Goal: Contribute content: Contribute content

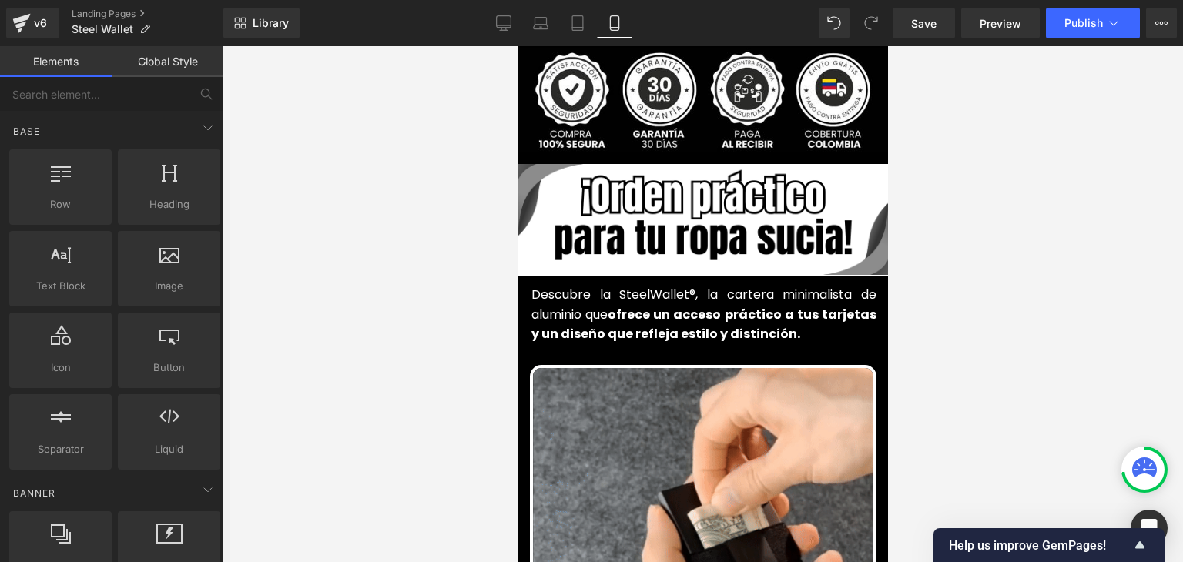
scroll to position [616, 0]
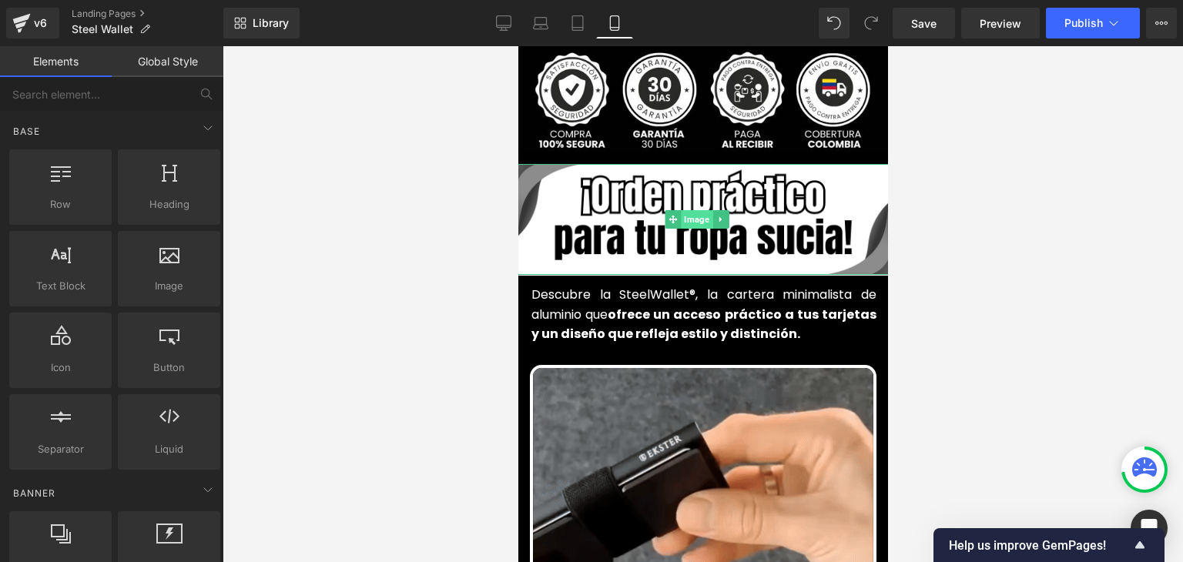
click at [701, 210] on span "Image" at bounding box center [697, 219] width 32 height 18
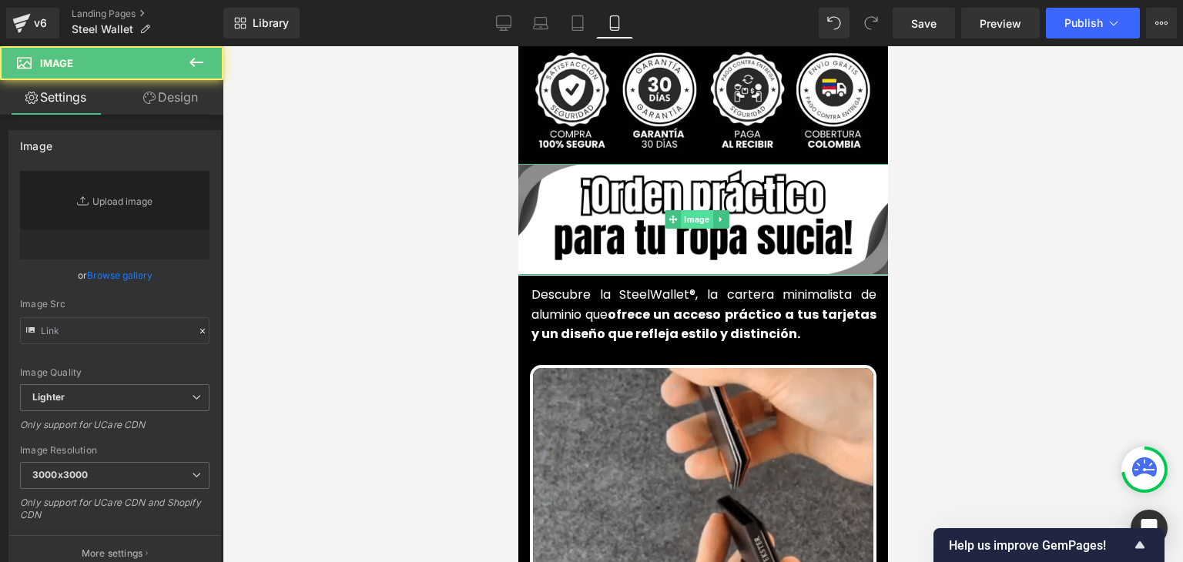
type input "[URL][DOMAIN_NAME]"
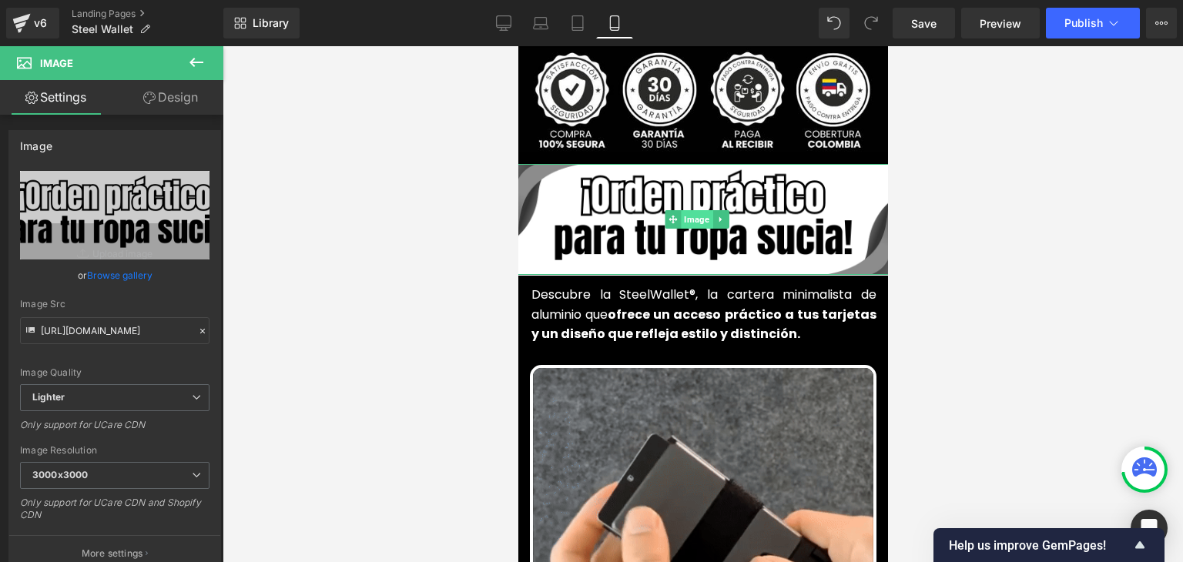
click at [702, 210] on span "Image" at bounding box center [697, 219] width 32 height 18
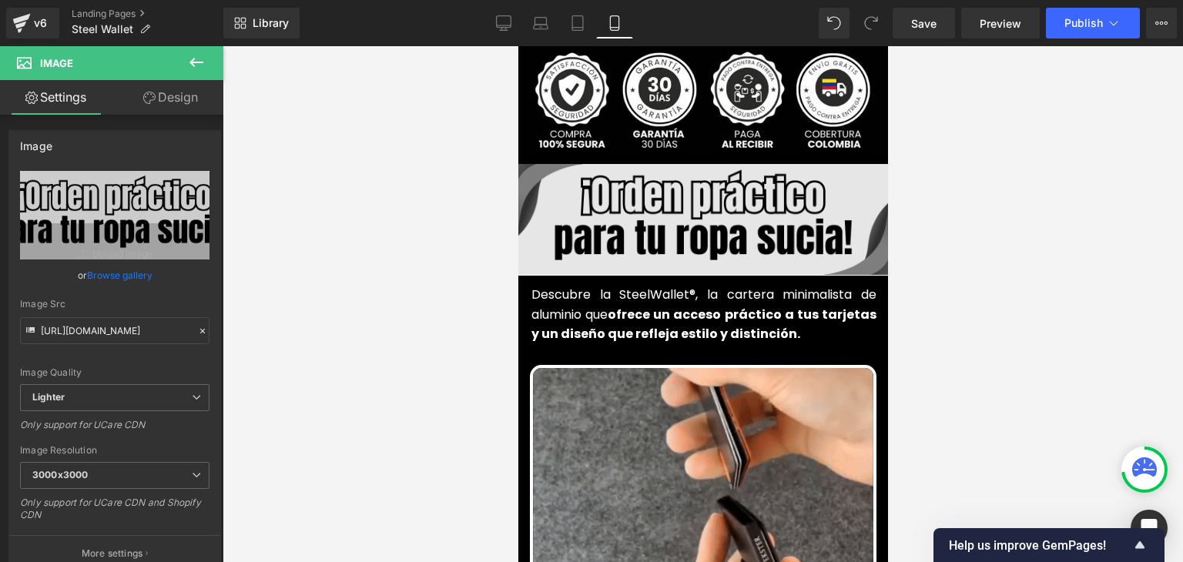
click at [696, 222] on img at bounding box center [702, 219] width 401 height 111
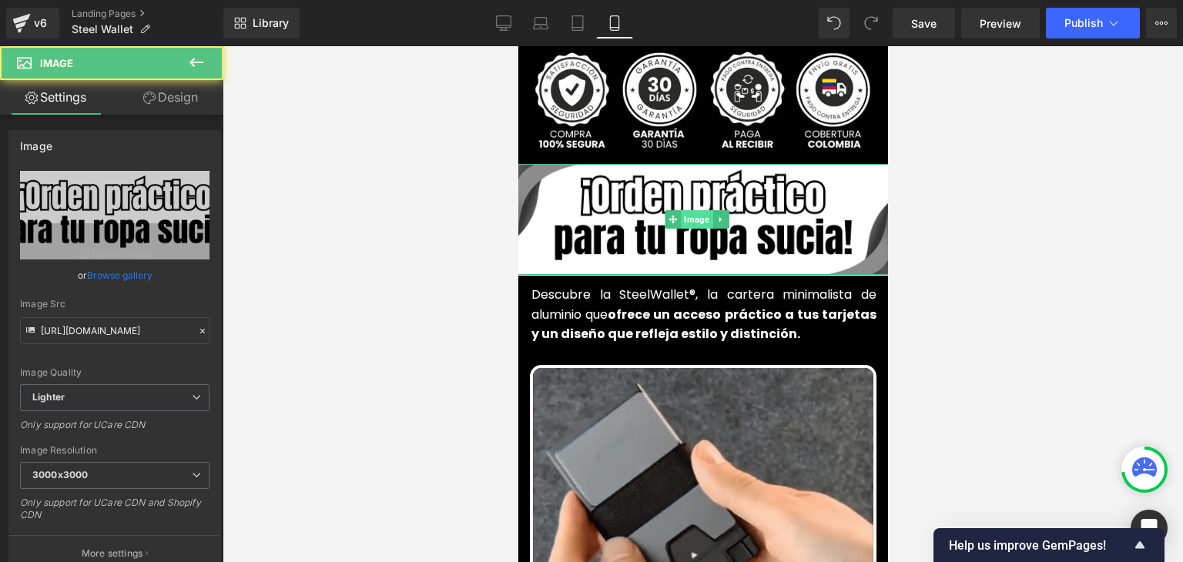
click at [691, 210] on span "Image" at bounding box center [697, 219] width 32 height 18
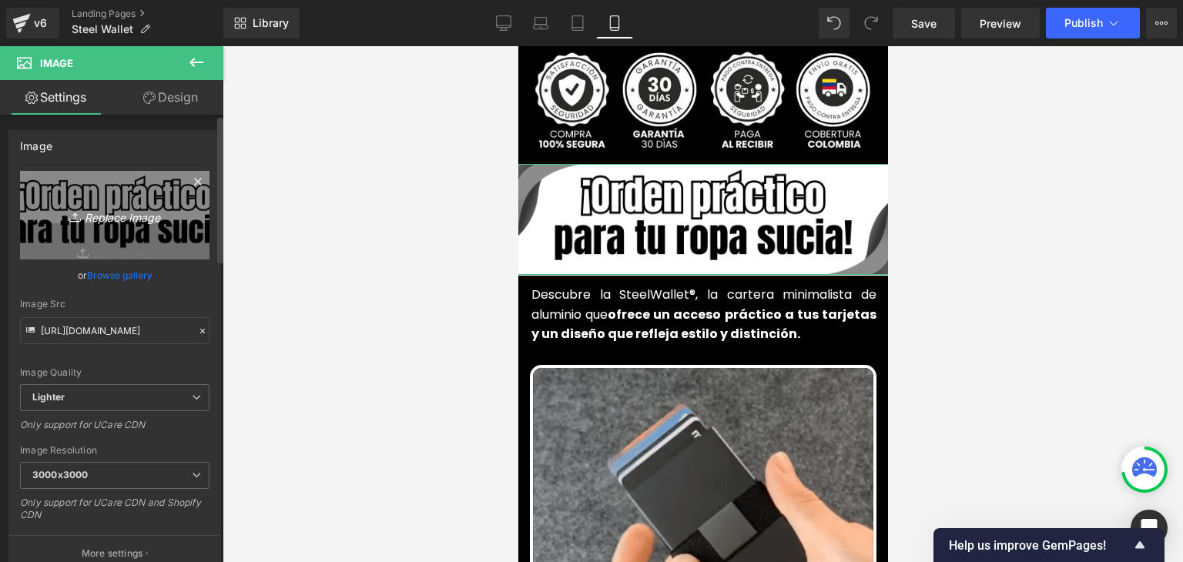
click at [88, 219] on icon "Replace Image" at bounding box center [114, 215] width 123 height 19
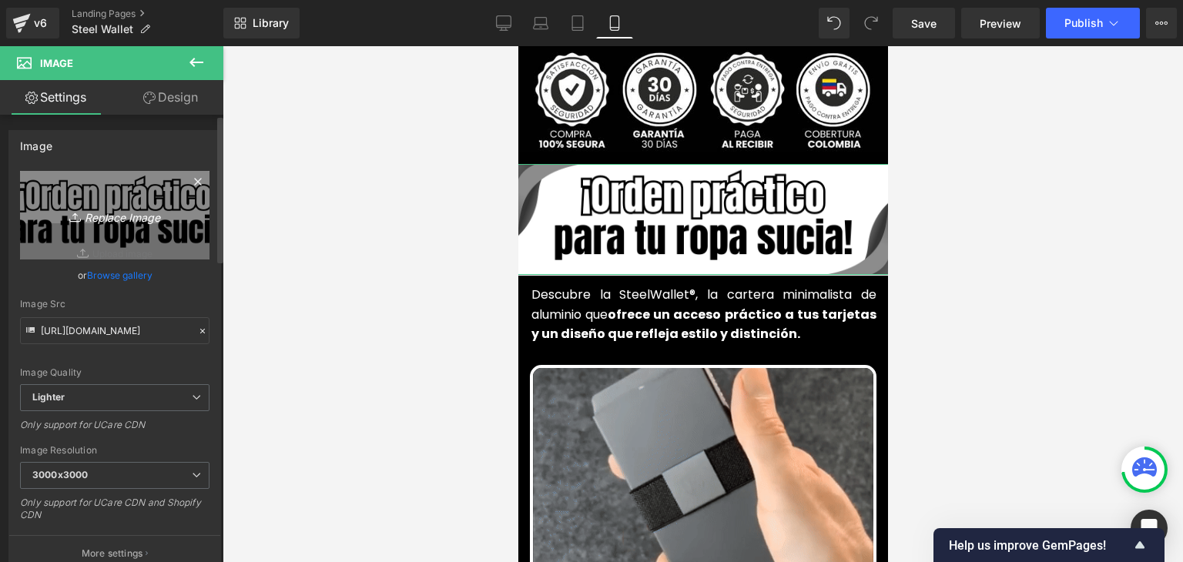
type input "C:\fakepath\87.webp"
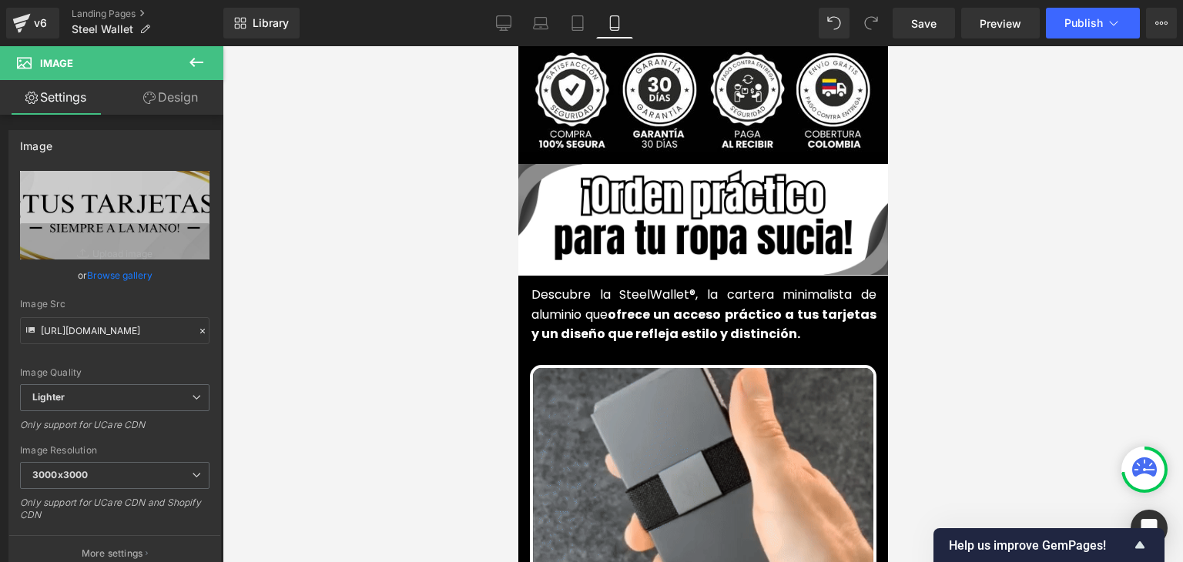
type input "[URL][DOMAIN_NAME]"
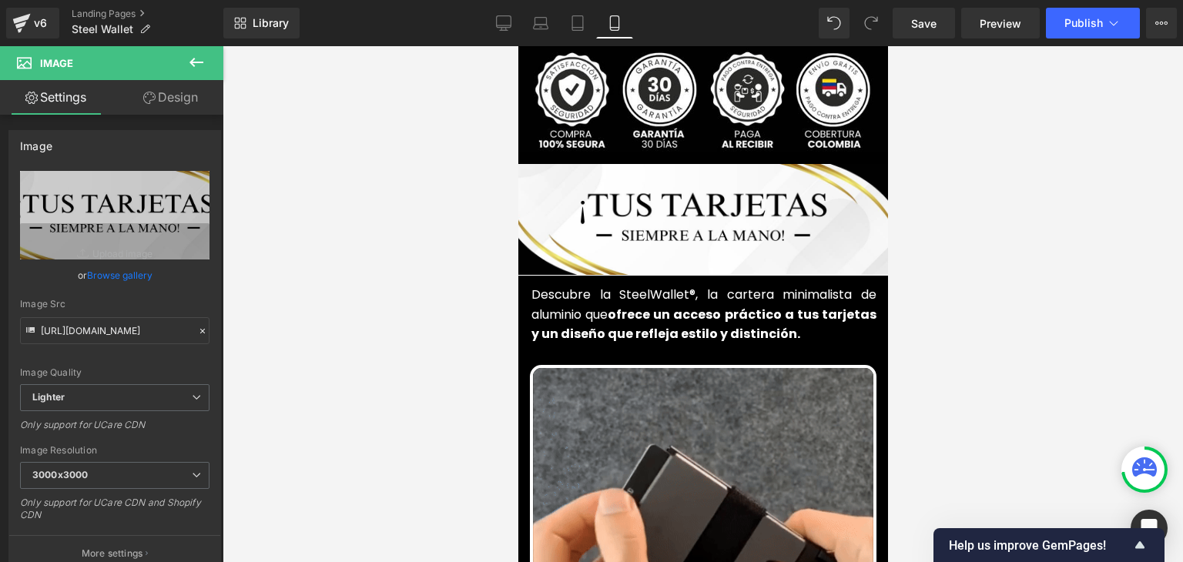
click at [997, 242] on div at bounding box center [703, 304] width 961 height 516
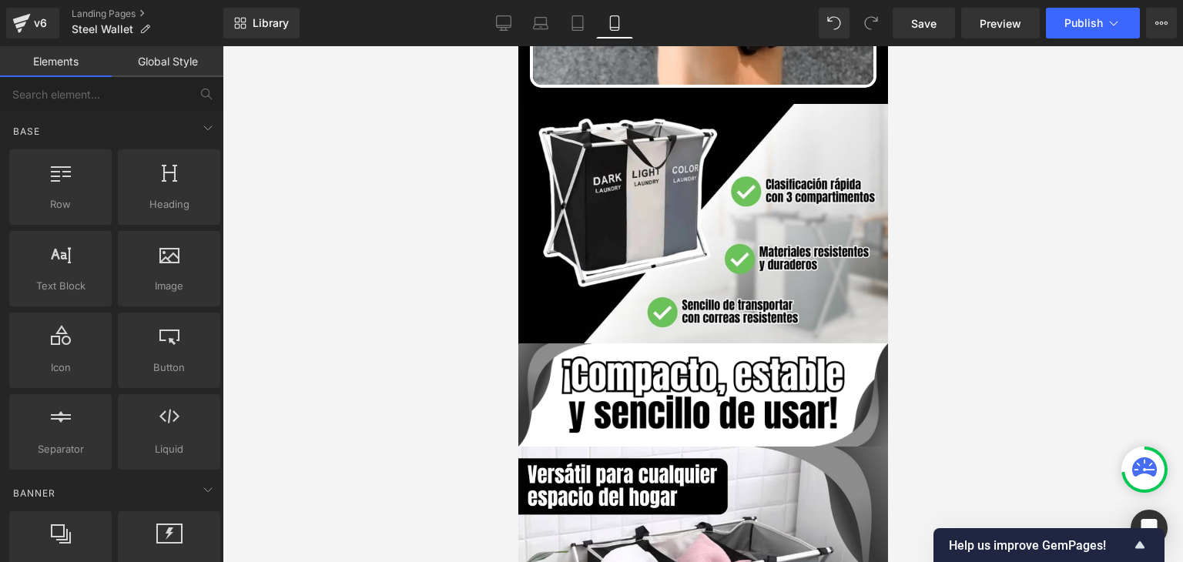
scroll to position [1310, 0]
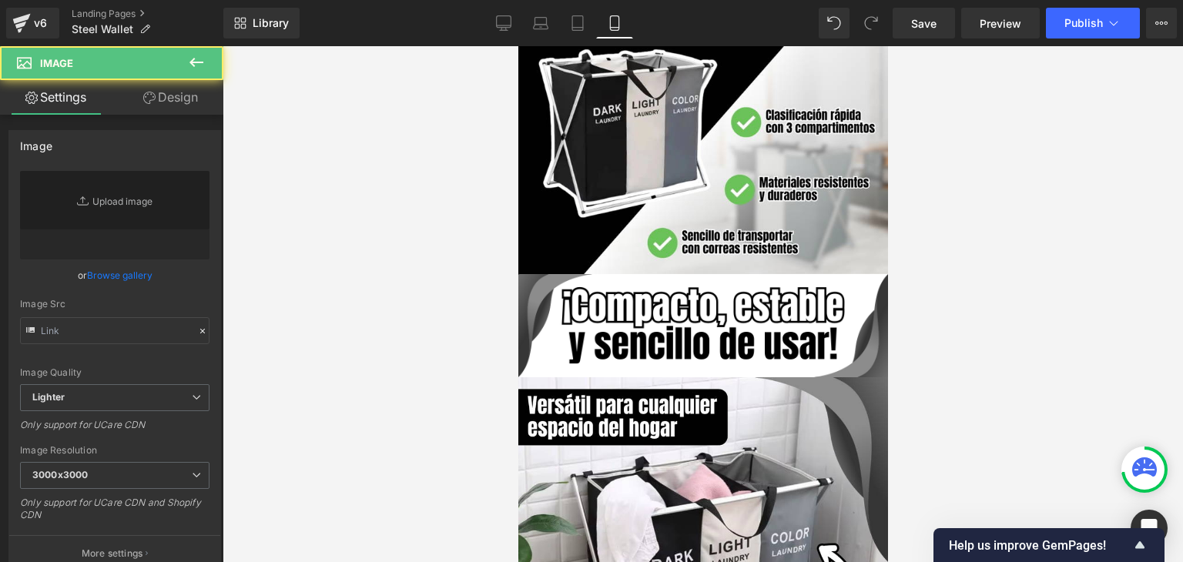
click at [697, 304] on div "Image" at bounding box center [703, 325] width 370 height 102
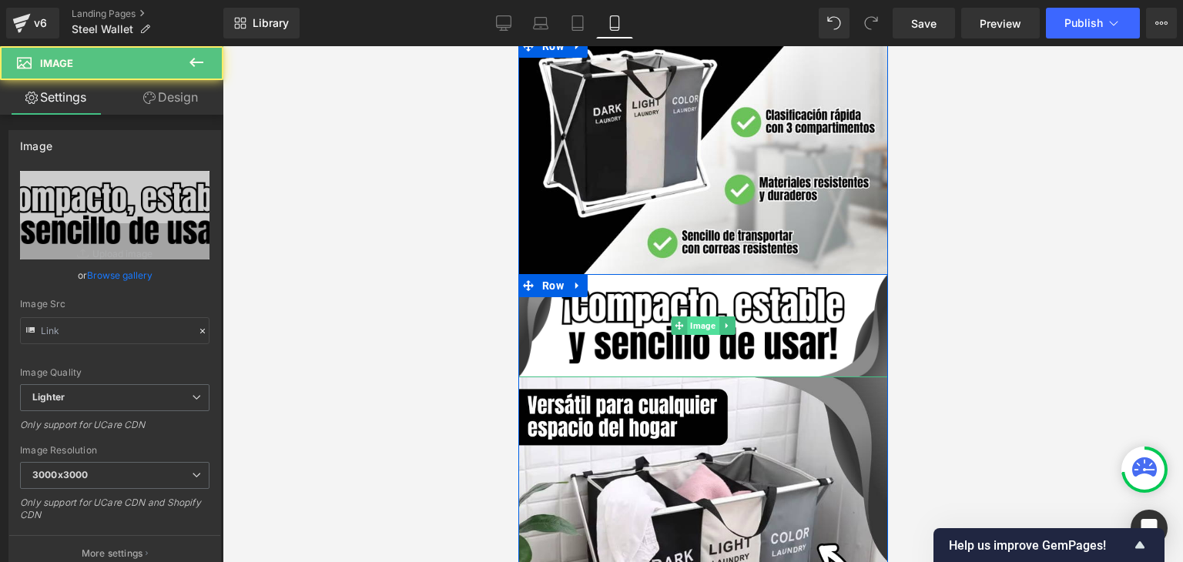
type input "[URL][DOMAIN_NAME]"
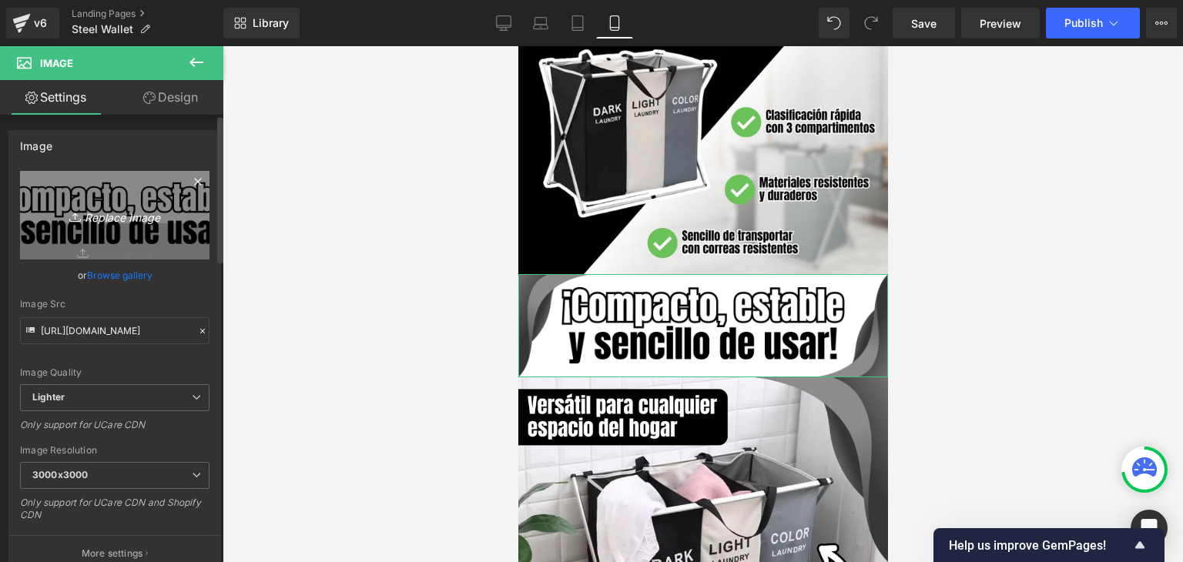
click at [124, 224] on icon "Replace Image" at bounding box center [114, 215] width 123 height 19
type input "C:\fakepath\88.webp"
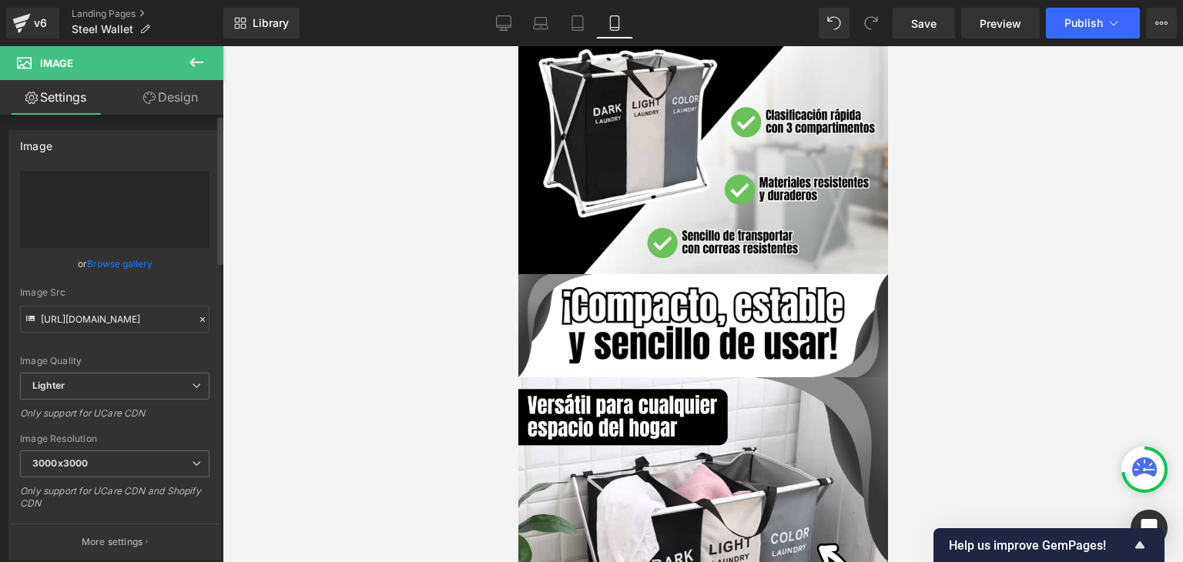
type input "[URL][DOMAIN_NAME]"
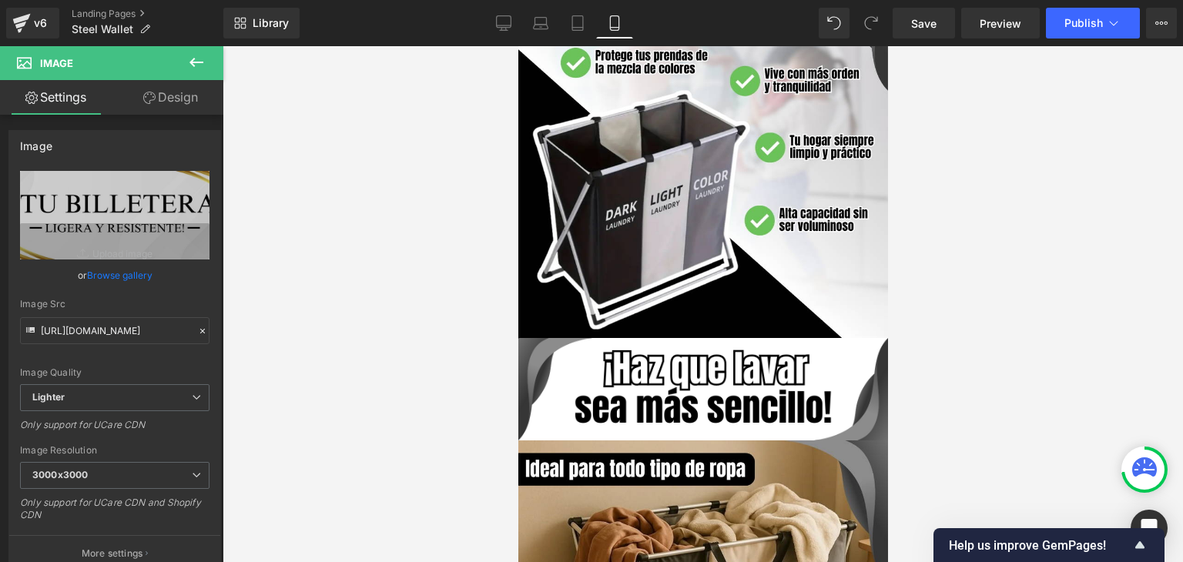
scroll to position [3158, 0]
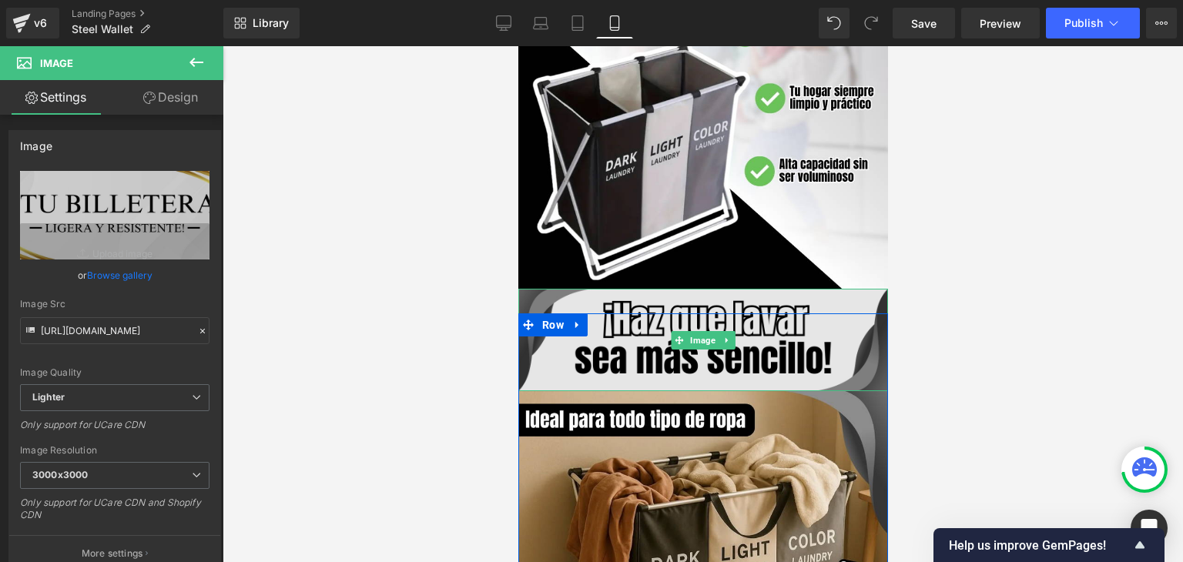
click at [672, 337] on img at bounding box center [703, 340] width 370 height 102
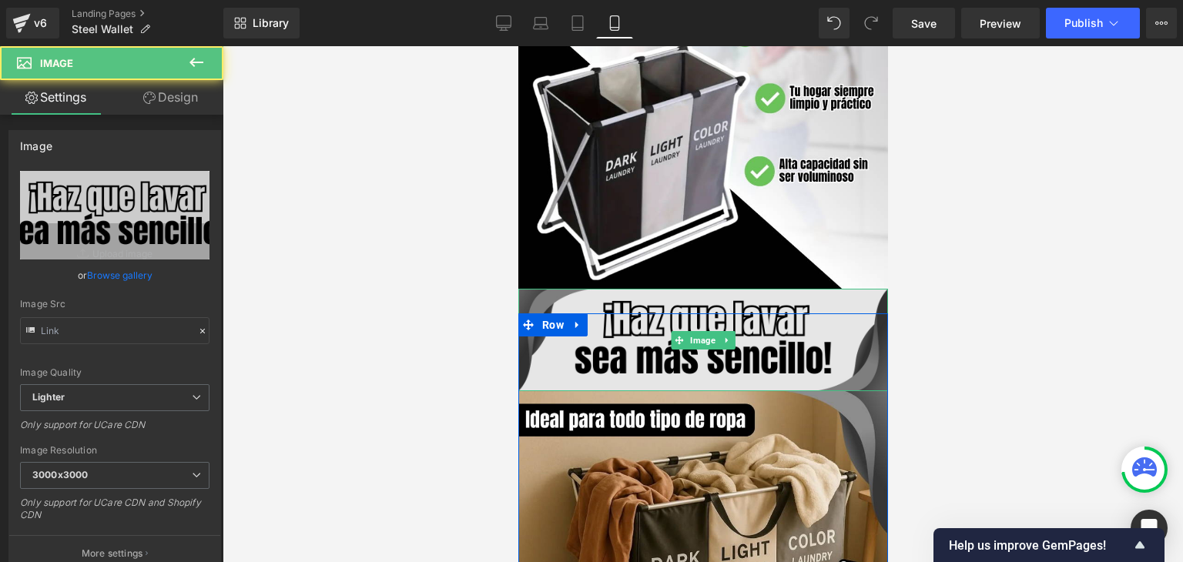
type input "[URL][DOMAIN_NAME]"
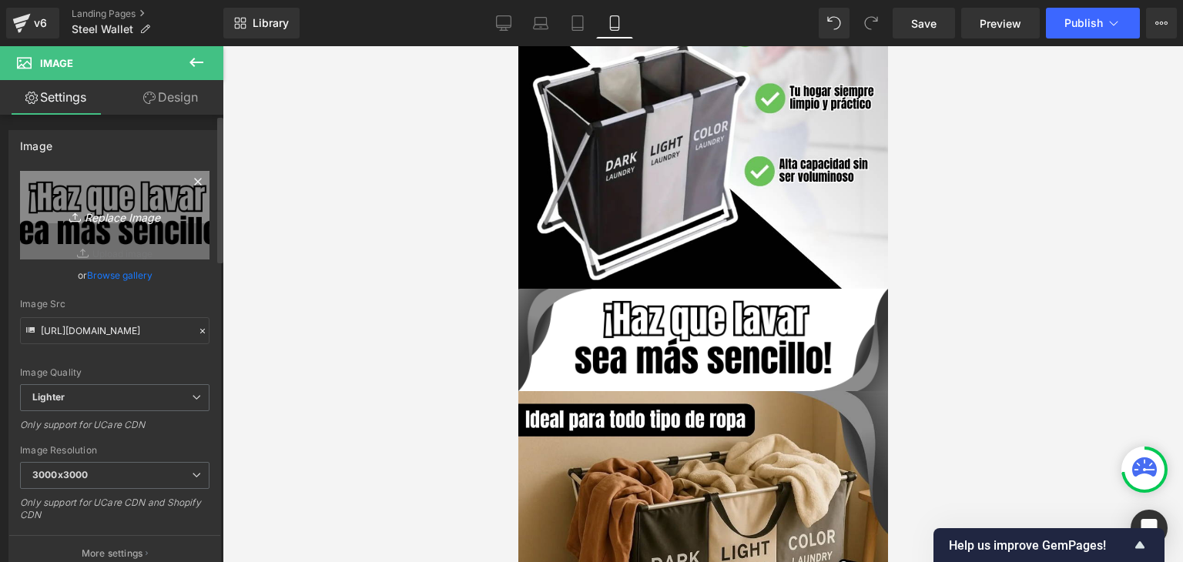
click at [141, 216] on icon "Replace Image" at bounding box center [114, 215] width 123 height 19
type input "C:\fakepath\89.webp"
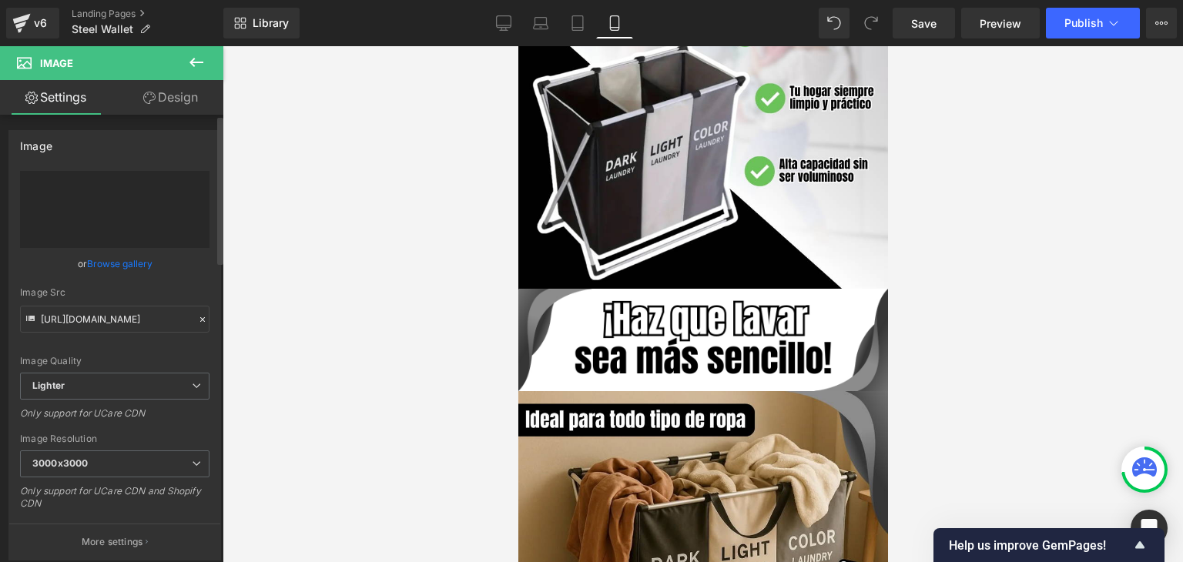
type input "[URL][DOMAIN_NAME]"
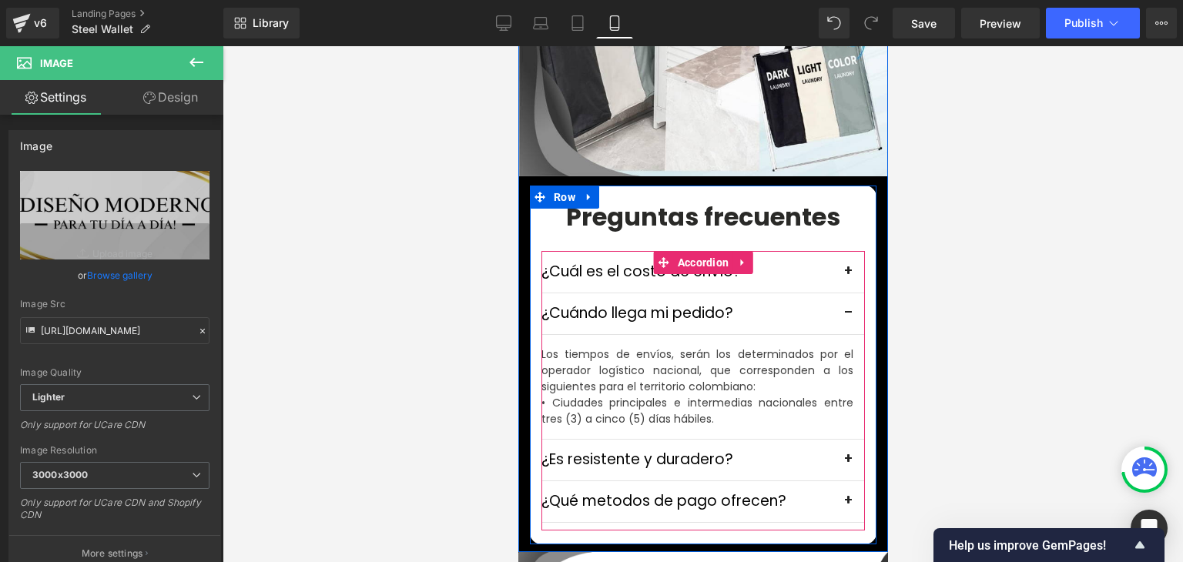
scroll to position [4699, 0]
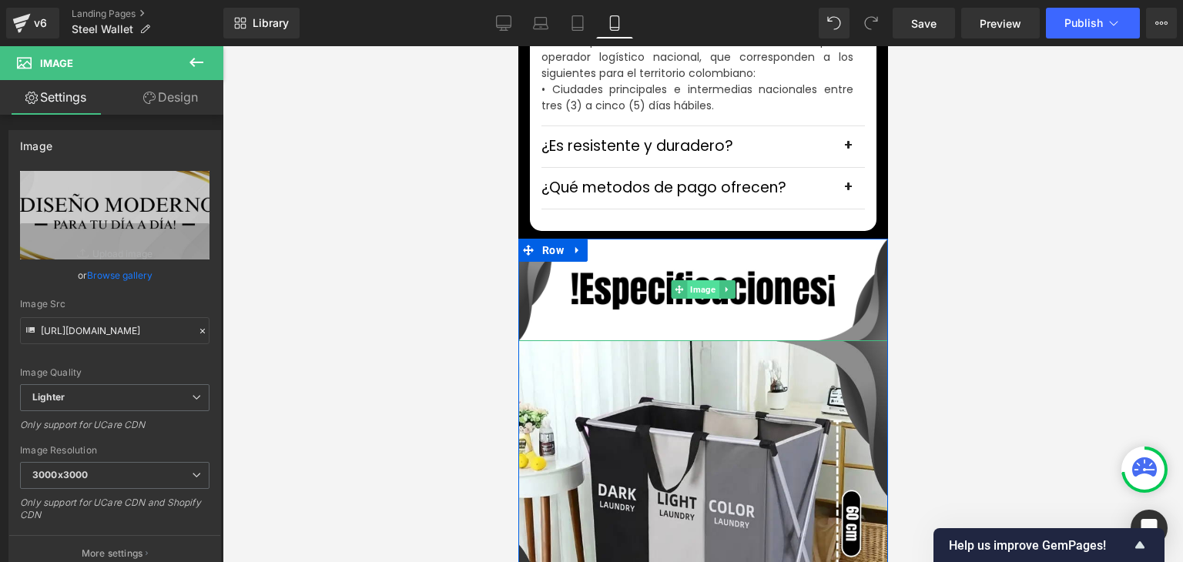
click at [686, 280] on span "Image" at bounding box center [702, 289] width 32 height 18
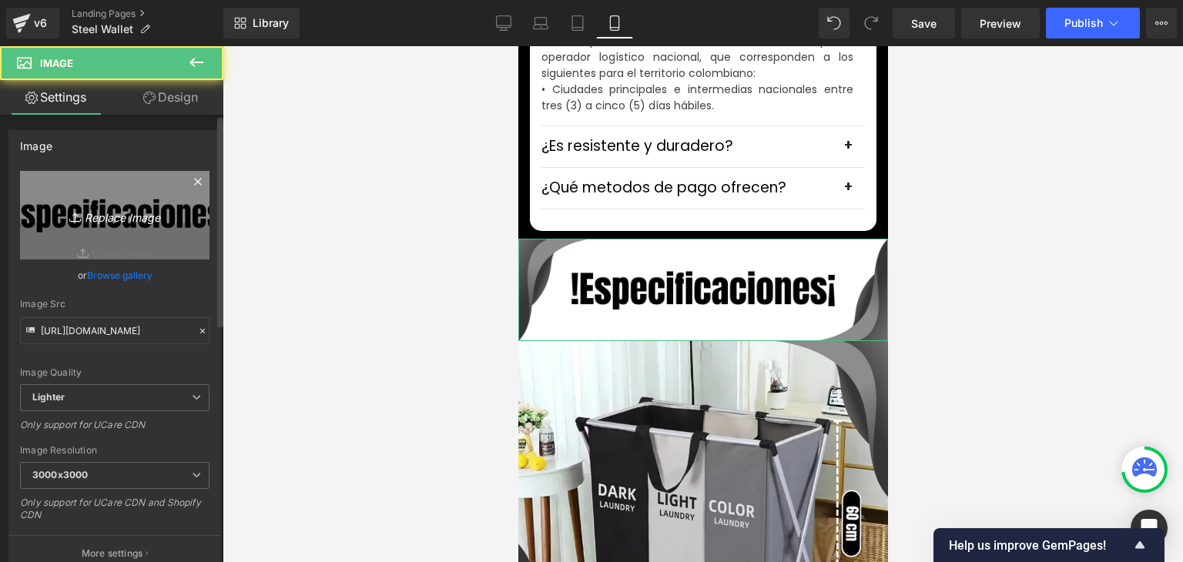
click at [136, 229] on link "Replace Image" at bounding box center [114, 215] width 189 height 89
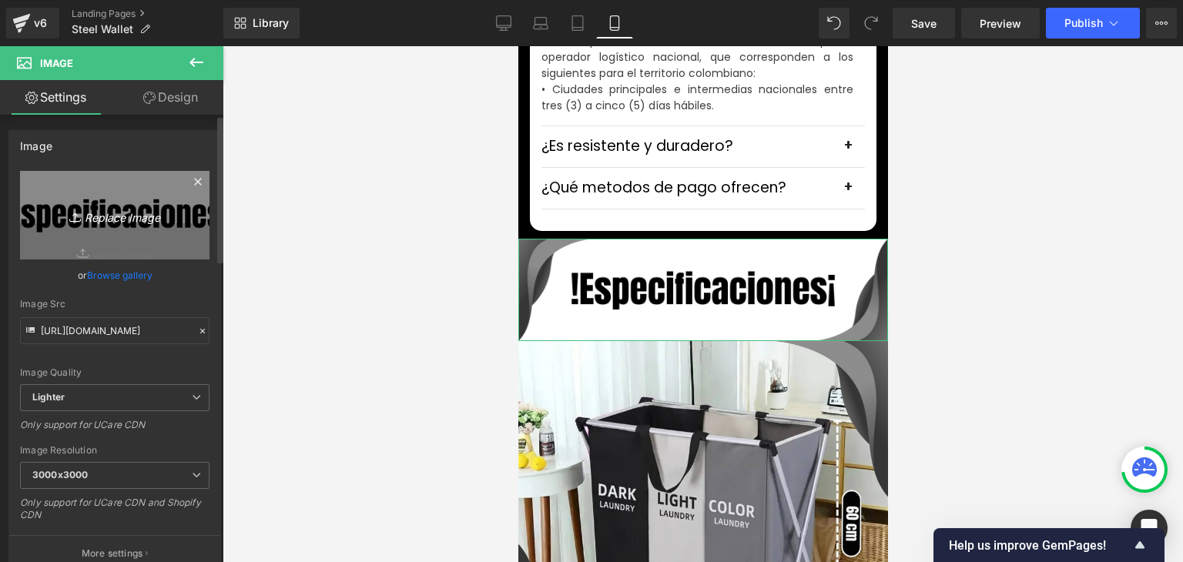
type input "C:\fakepath\90.webp"
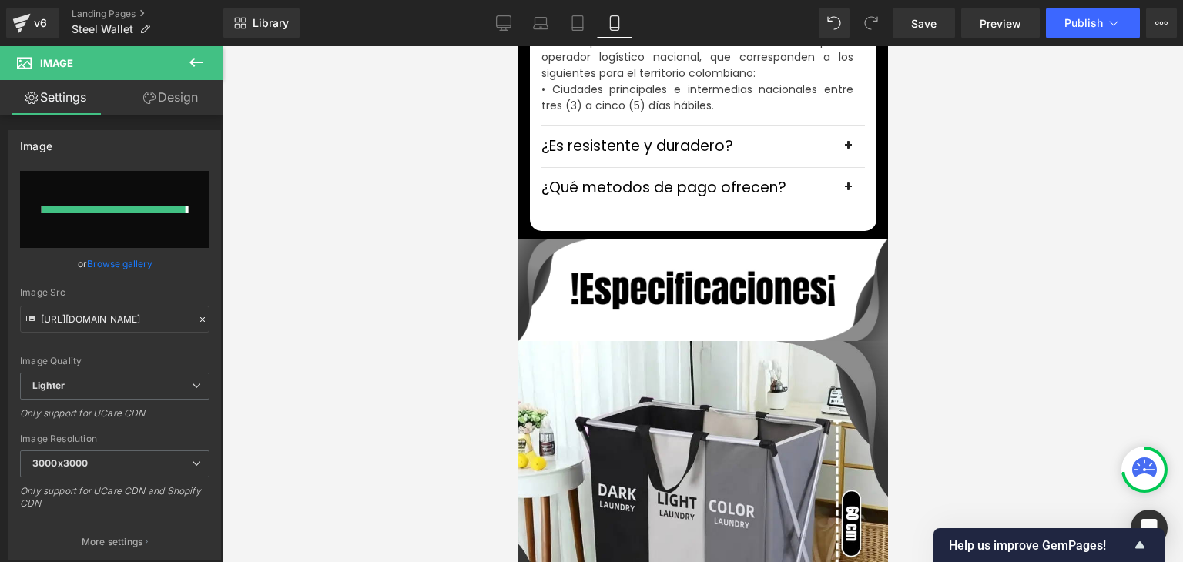
type input "[URL][DOMAIN_NAME]"
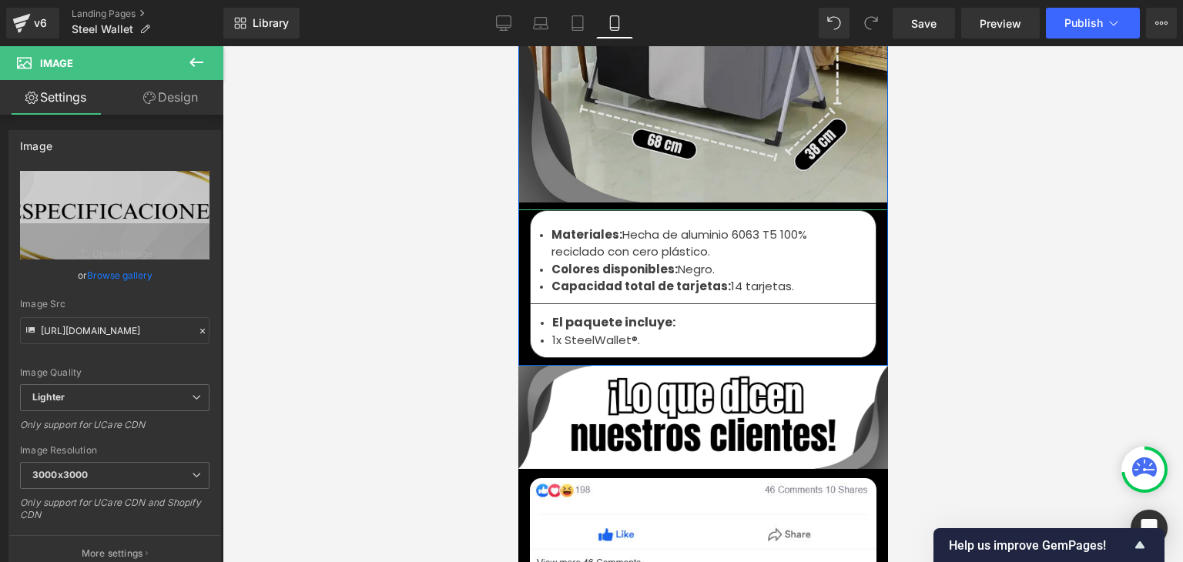
scroll to position [5238, 0]
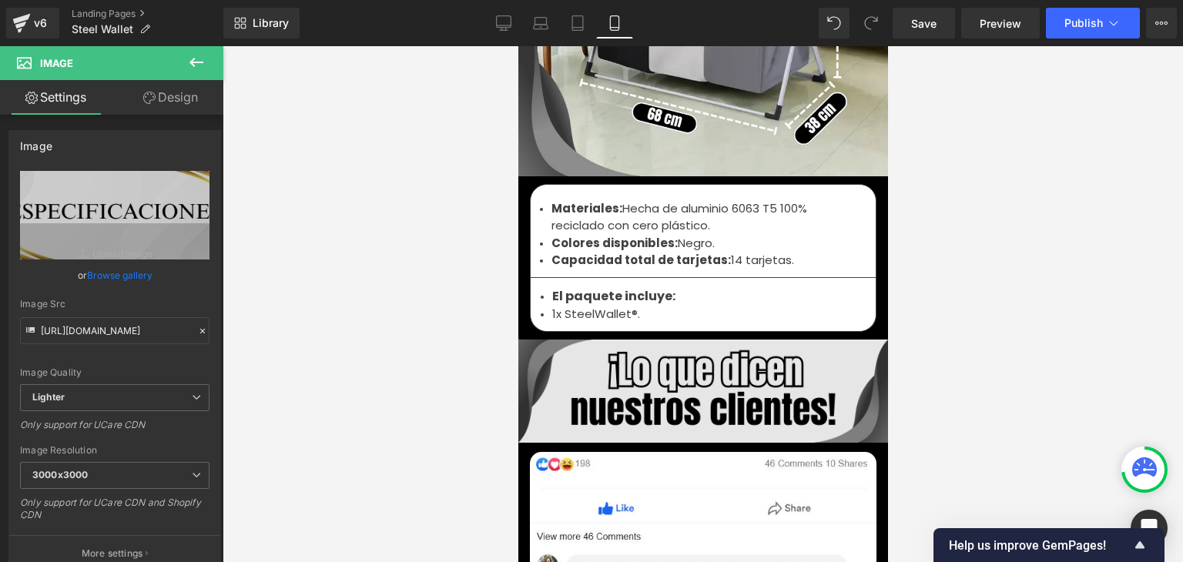
click at [695, 350] on img at bounding box center [703, 391] width 370 height 102
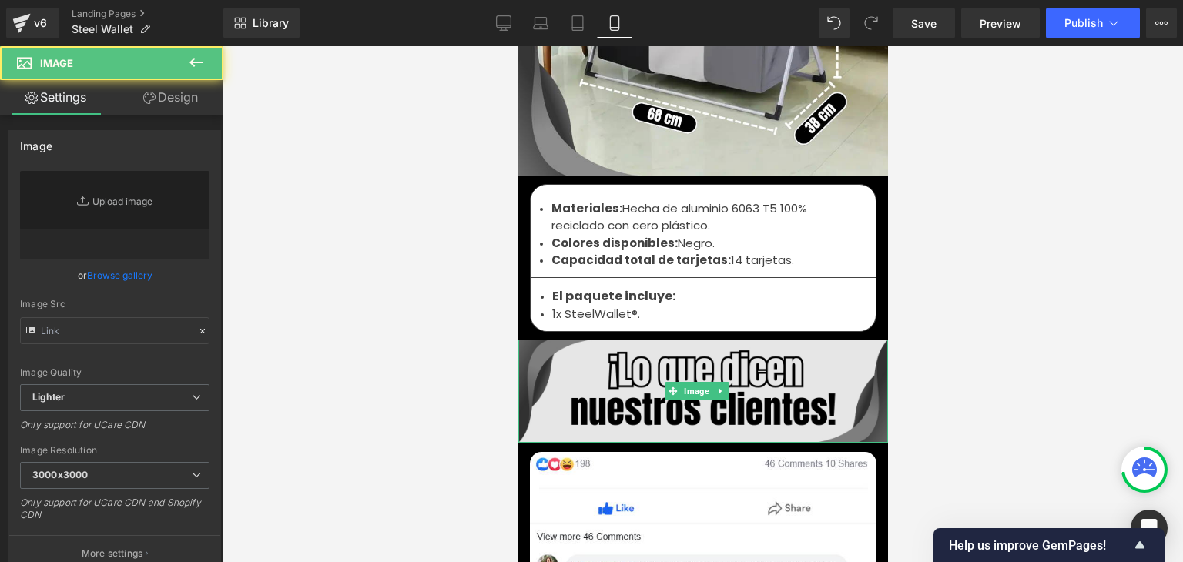
type input "[URL][DOMAIN_NAME]"
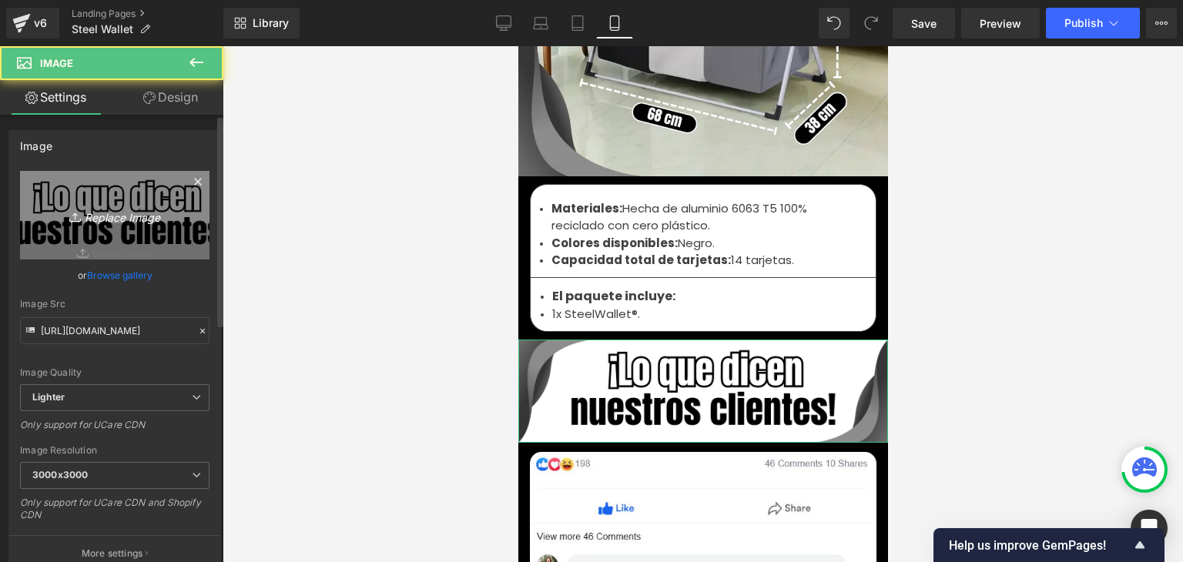
click at [49, 224] on link "Replace Image" at bounding box center [114, 215] width 189 height 89
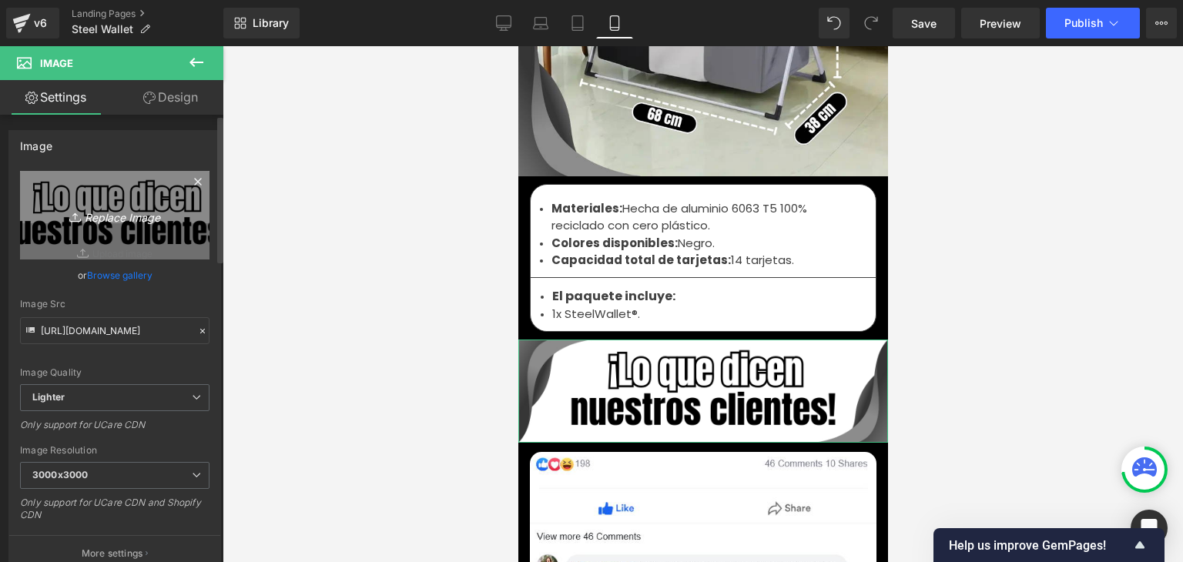
type input "C:\fakepath\91.webp"
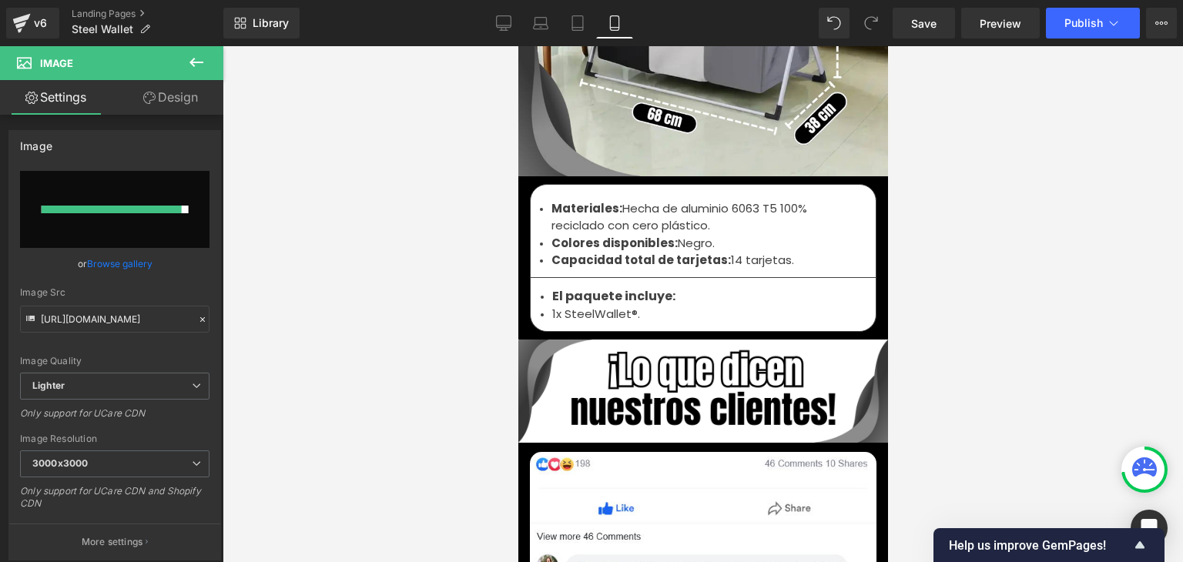
type input "[URL][DOMAIN_NAME]"
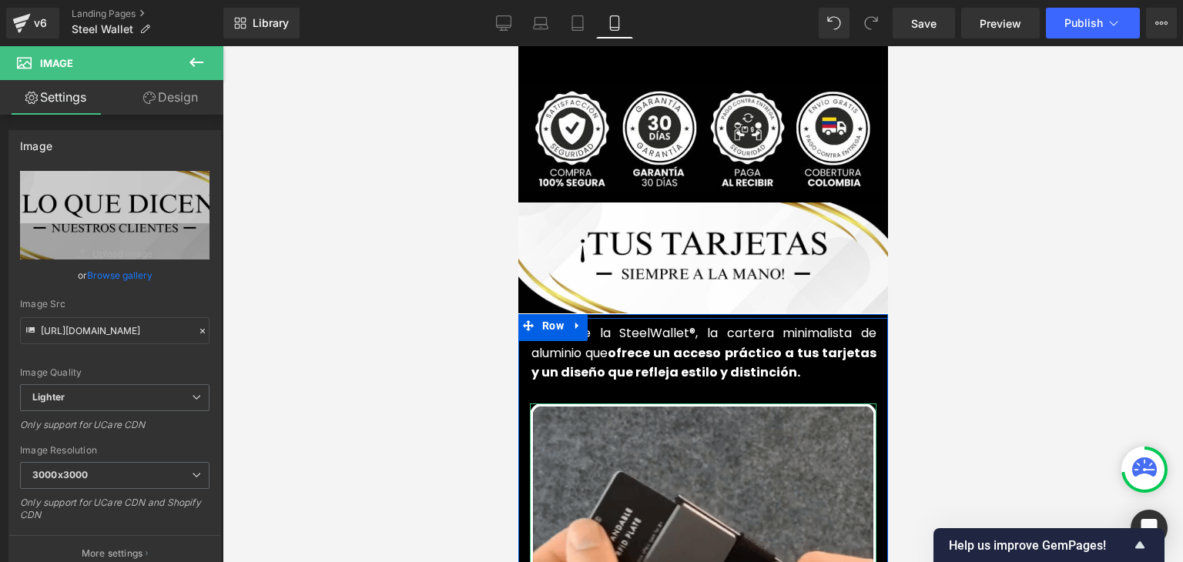
scroll to position [539, 0]
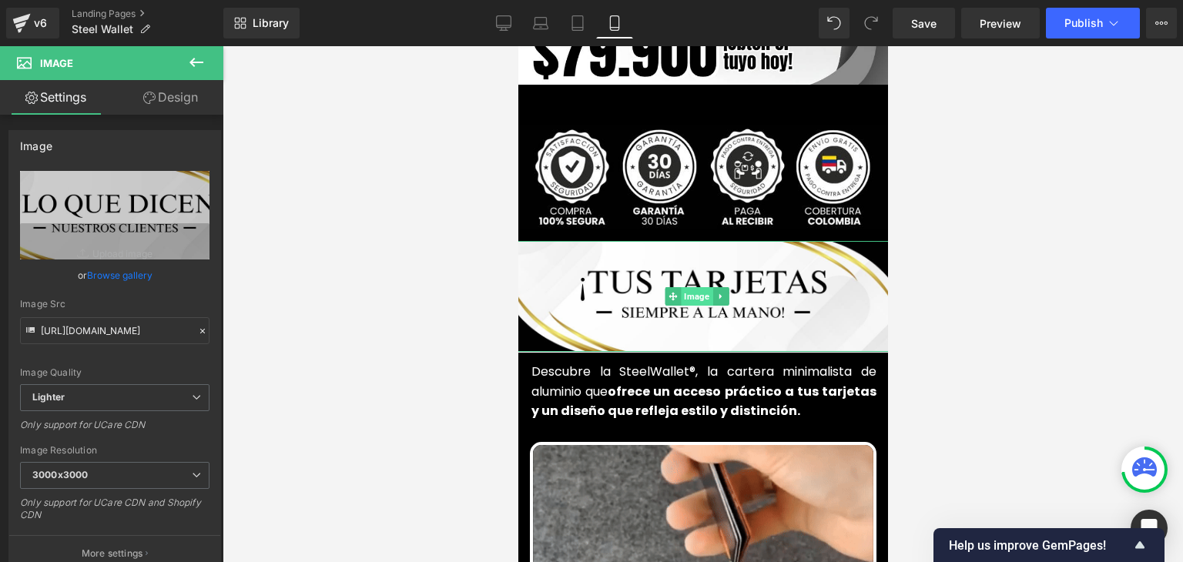
click at [703, 287] on span "Image" at bounding box center [697, 296] width 32 height 18
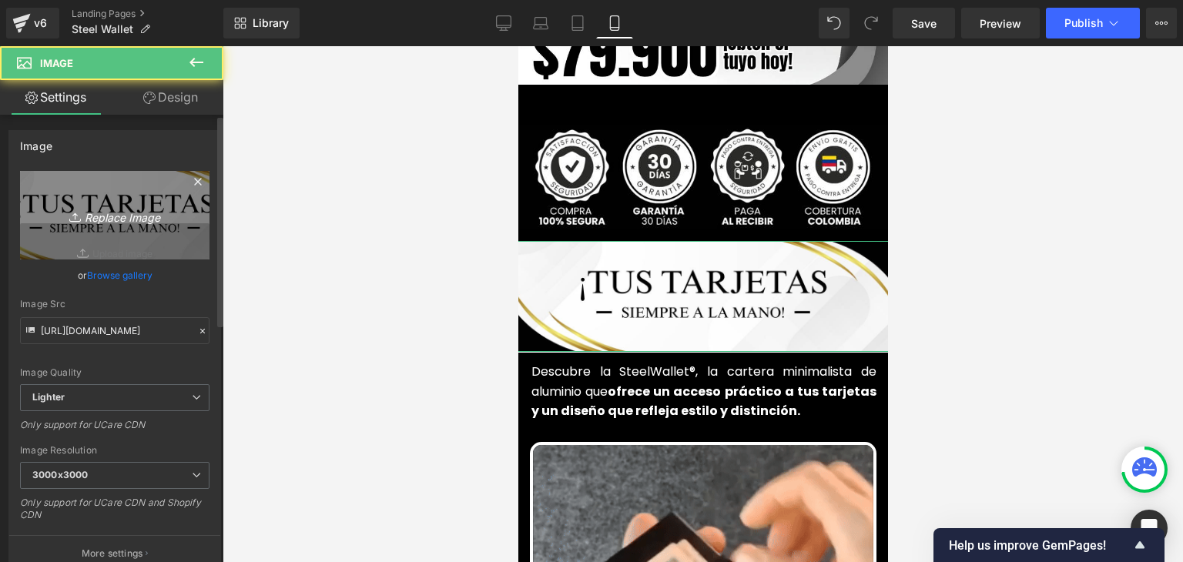
click at [194, 238] on link "Replace Image" at bounding box center [114, 215] width 189 height 89
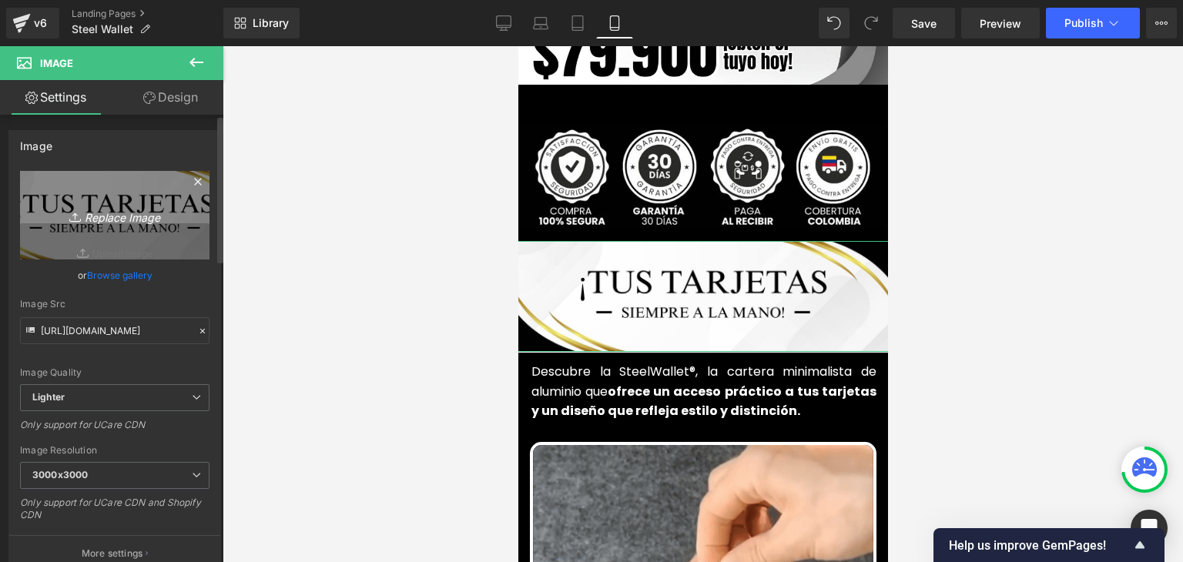
type input "C:\fakepath\¡Libera tu mente y despierta tu creatividad!.webp"
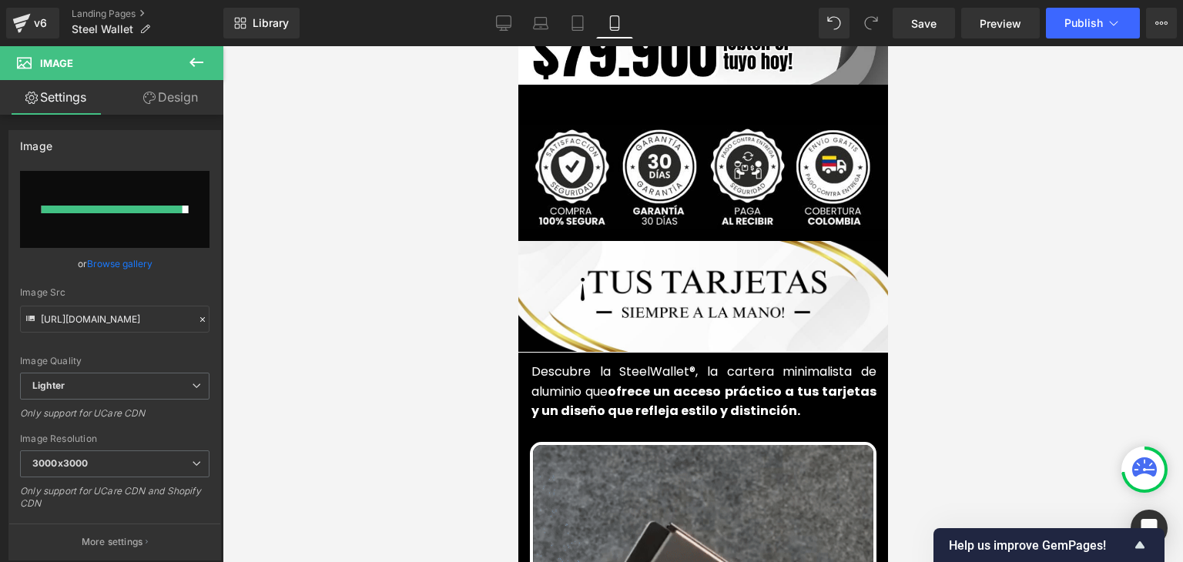
type input "[URL][DOMAIN_NAME]"
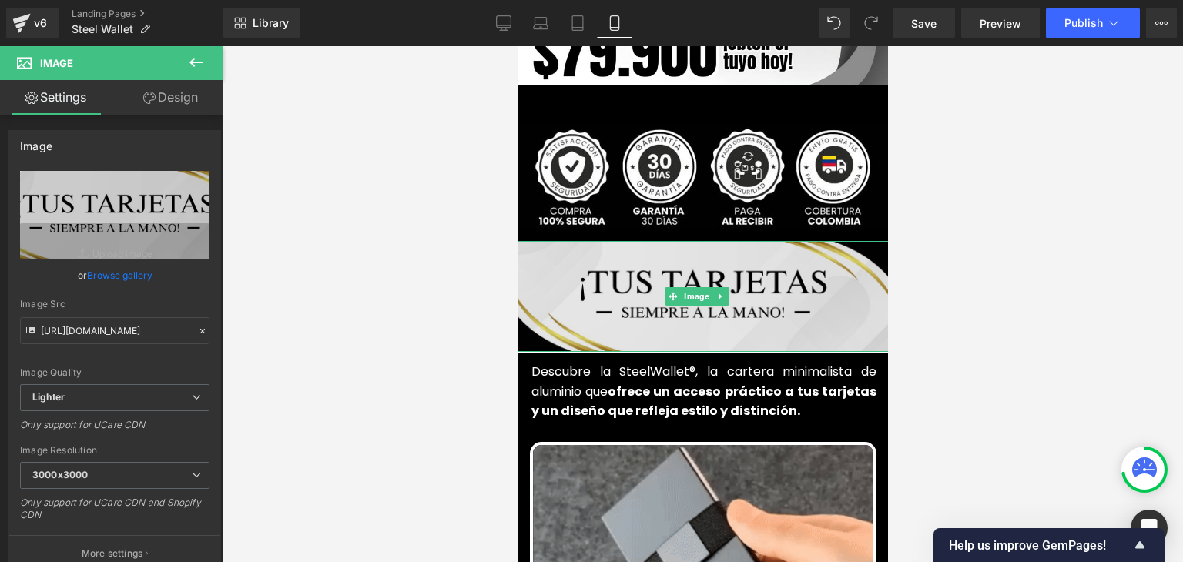
drag, startPoint x: 607, startPoint y: 327, endPoint x: 609, endPoint y: 317, distance: 10.1
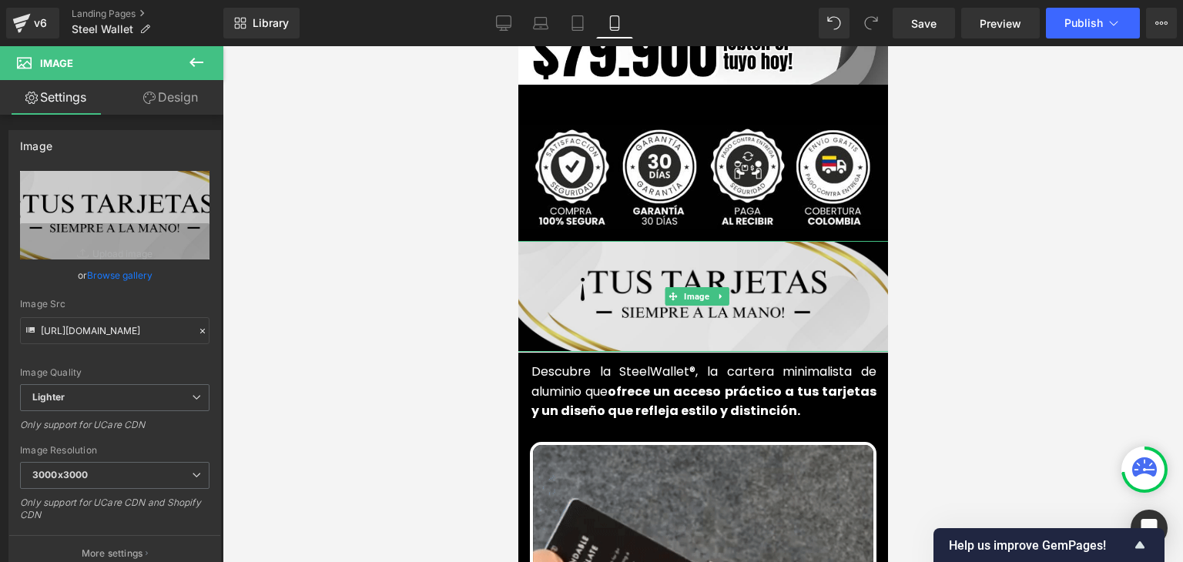
click at [609, 317] on div "Image" at bounding box center [702, 296] width 401 height 111
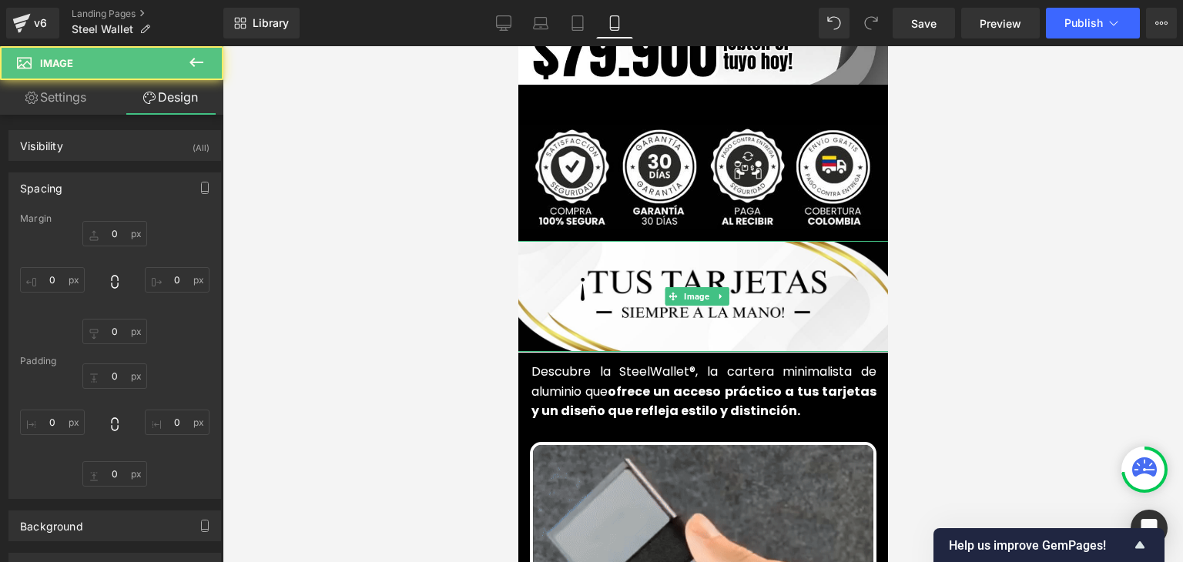
click at [1029, 259] on div at bounding box center [703, 304] width 961 height 516
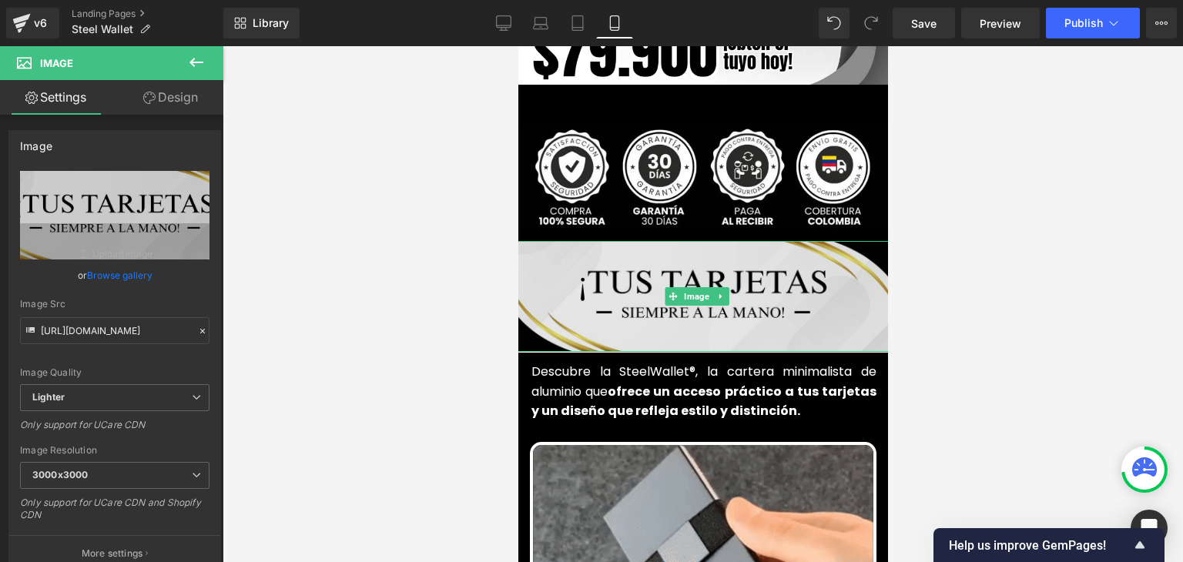
drag, startPoint x: 619, startPoint y: 326, endPoint x: 629, endPoint y: 313, distance: 17.0
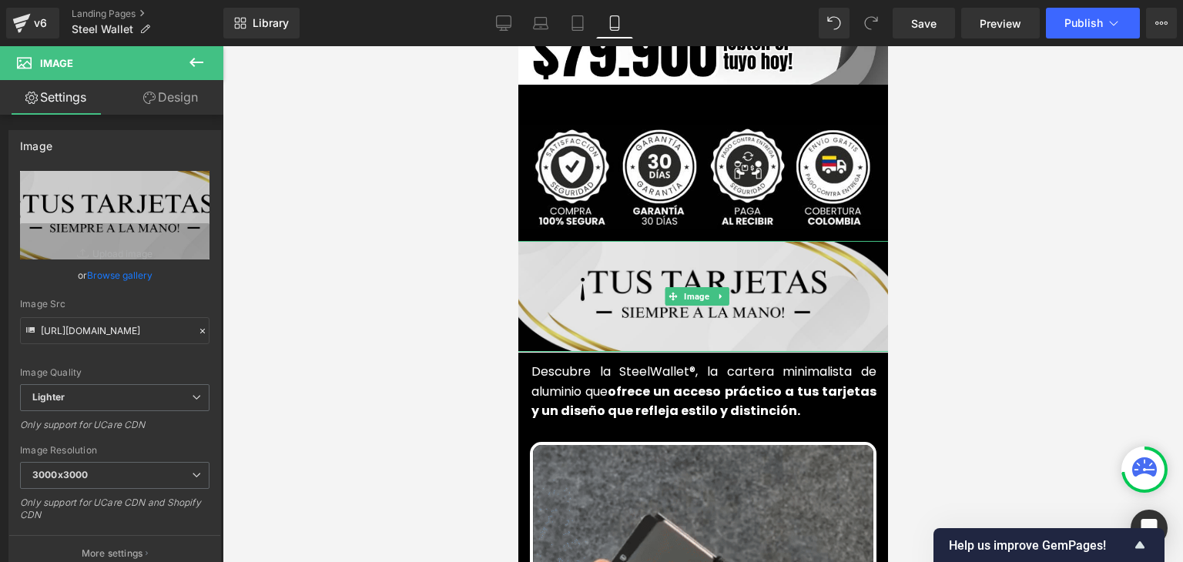
click at [629, 313] on div "Image" at bounding box center [702, 296] width 401 height 111
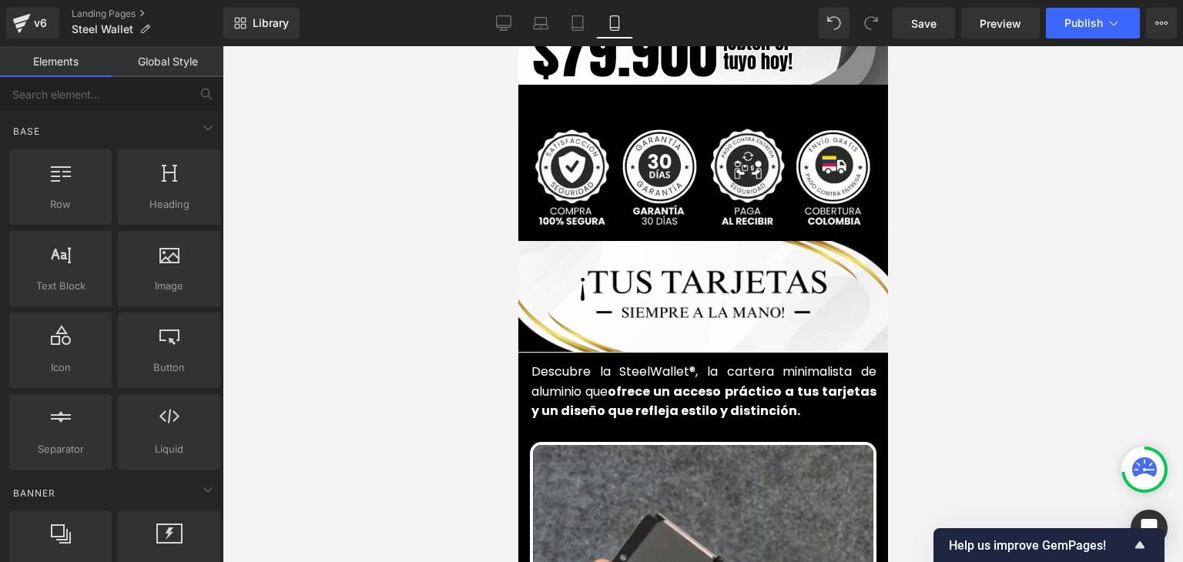
click at [1020, 259] on div at bounding box center [703, 304] width 961 height 516
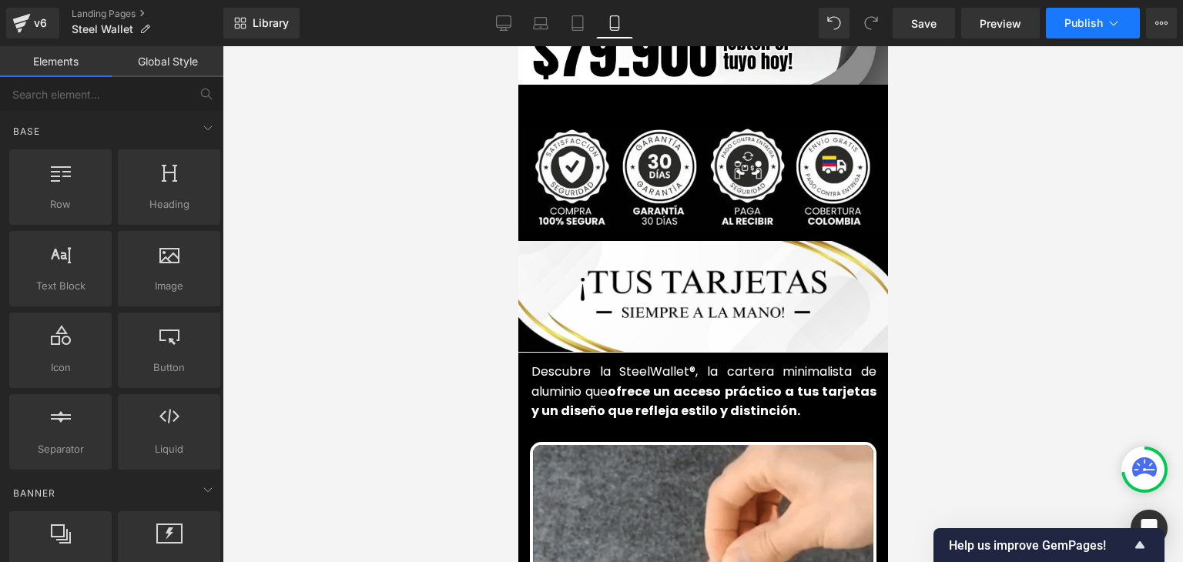
click at [1085, 22] on span "Publish" at bounding box center [1084, 23] width 39 height 12
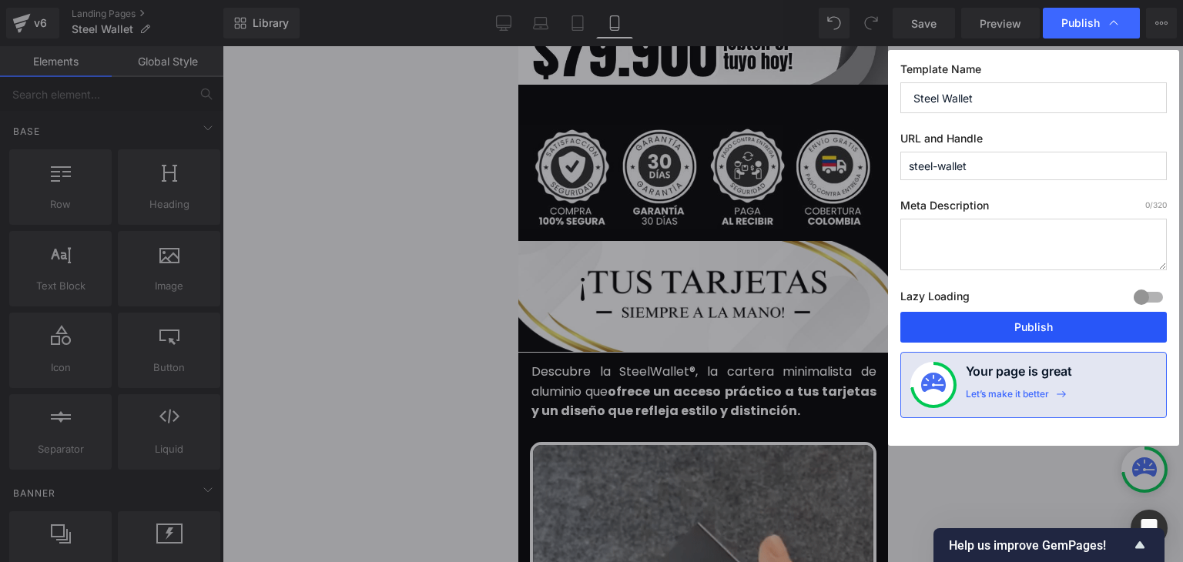
click at [1041, 322] on button "Publish" at bounding box center [1034, 327] width 267 height 31
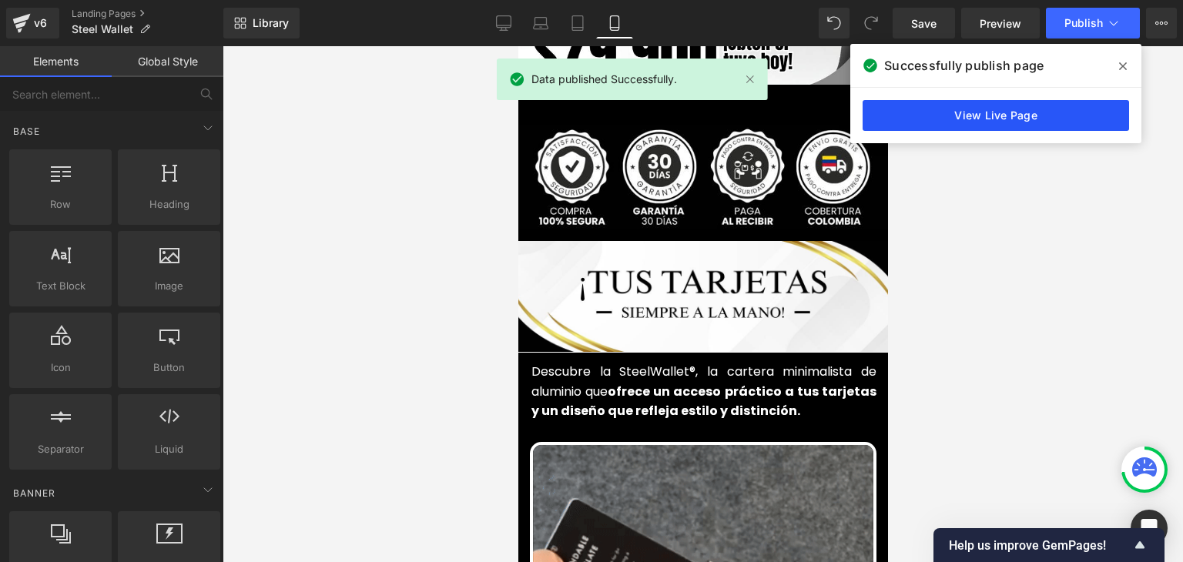
click at [973, 118] on link "View Live Page" at bounding box center [996, 115] width 267 height 31
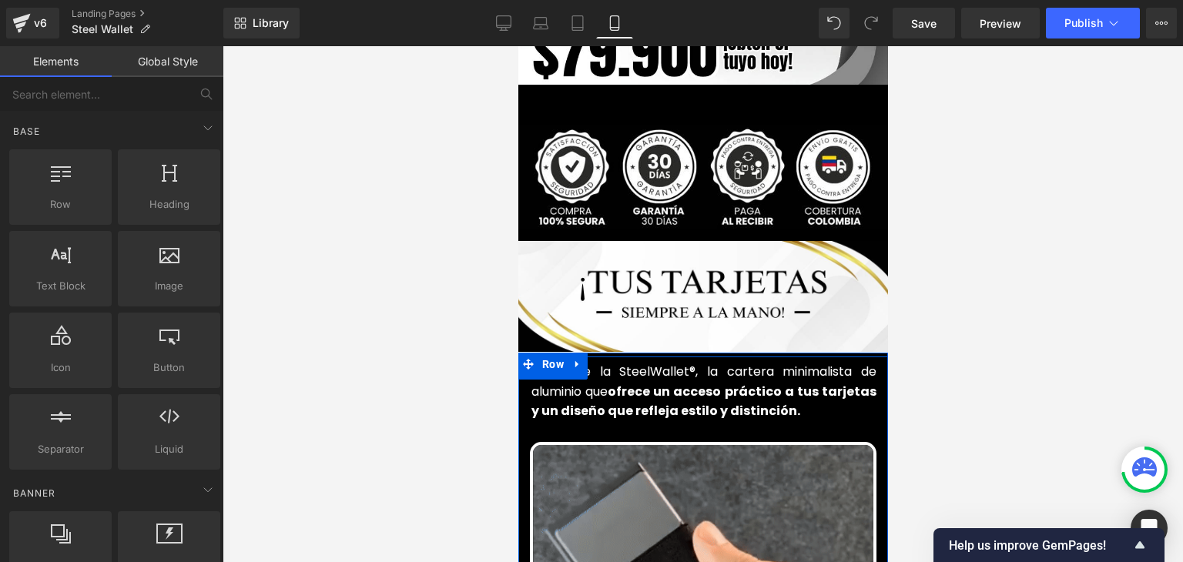
click at [518, 370] on div "Descubre la SteelWallet®, la cartera minimalista de aluminio que ofrece un acce…" at bounding box center [703, 400] width 370 height 86
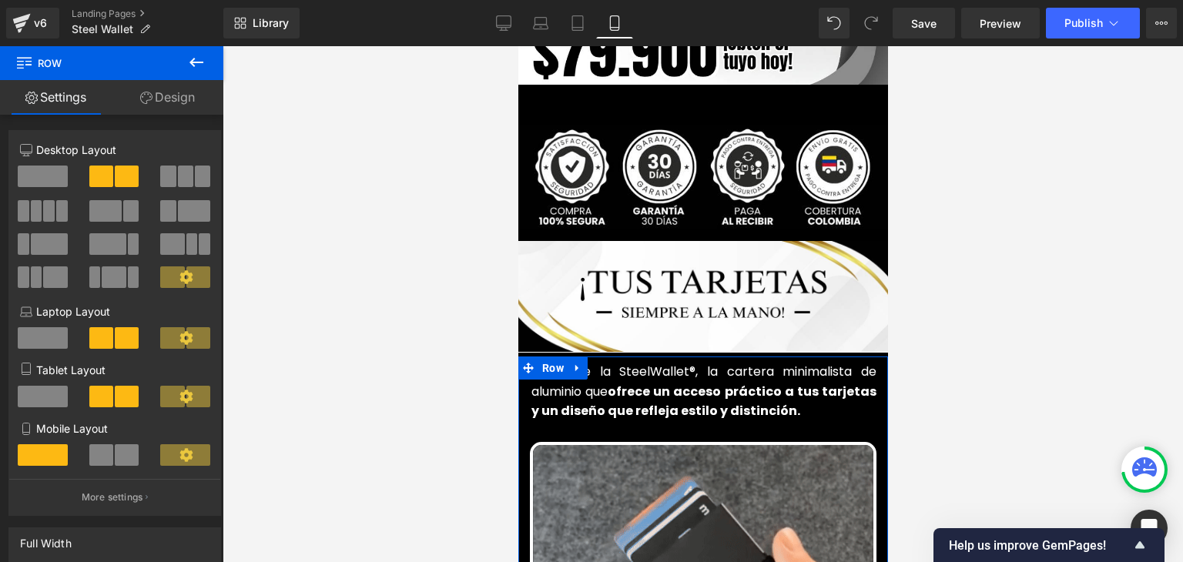
click at [157, 98] on link "Design" at bounding box center [168, 97] width 112 height 35
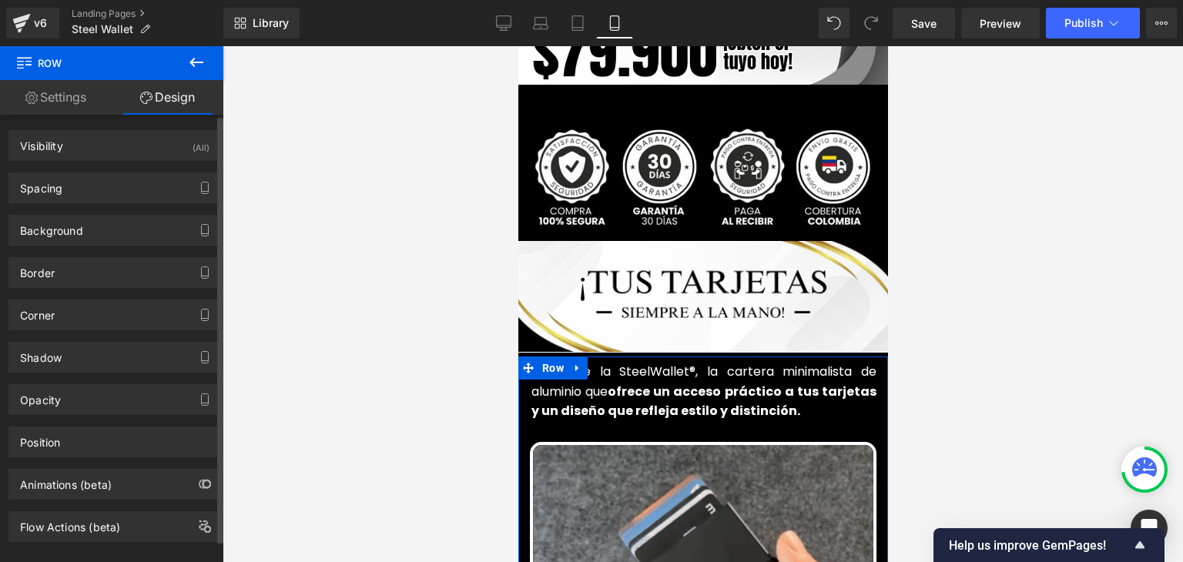
type input "transparent"
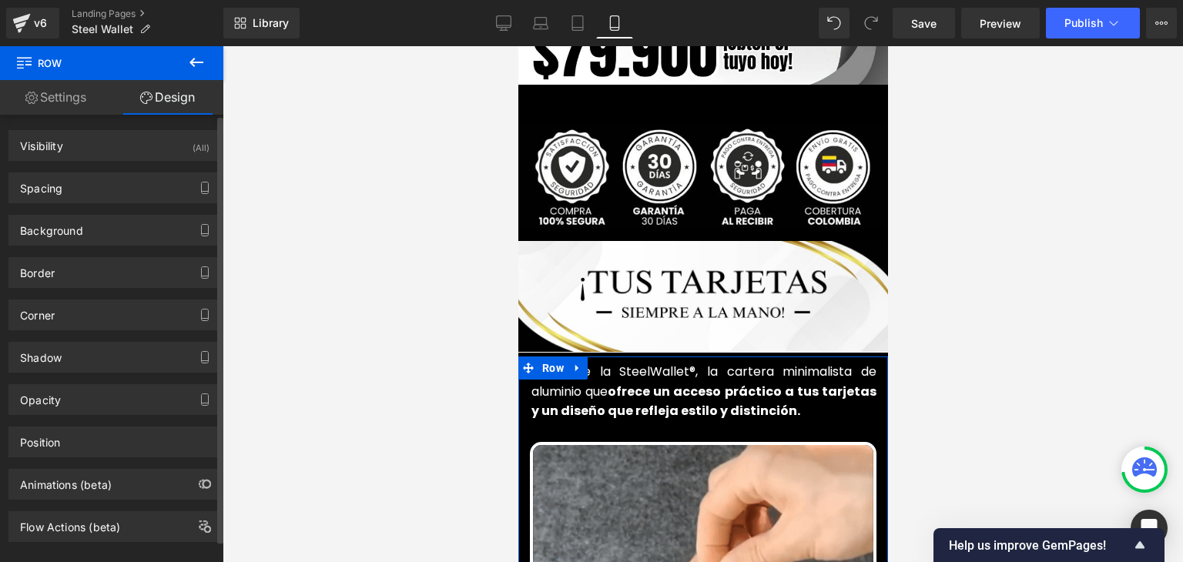
type input "0"
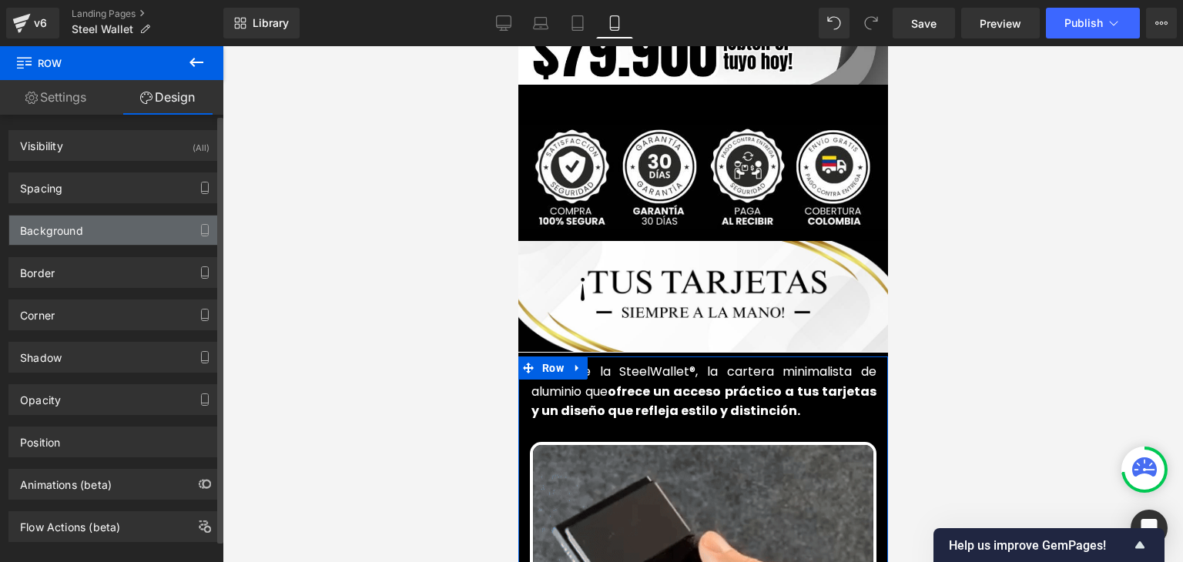
click at [67, 226] on div "Background" at bounding box center [51, 227] width 63 height 22
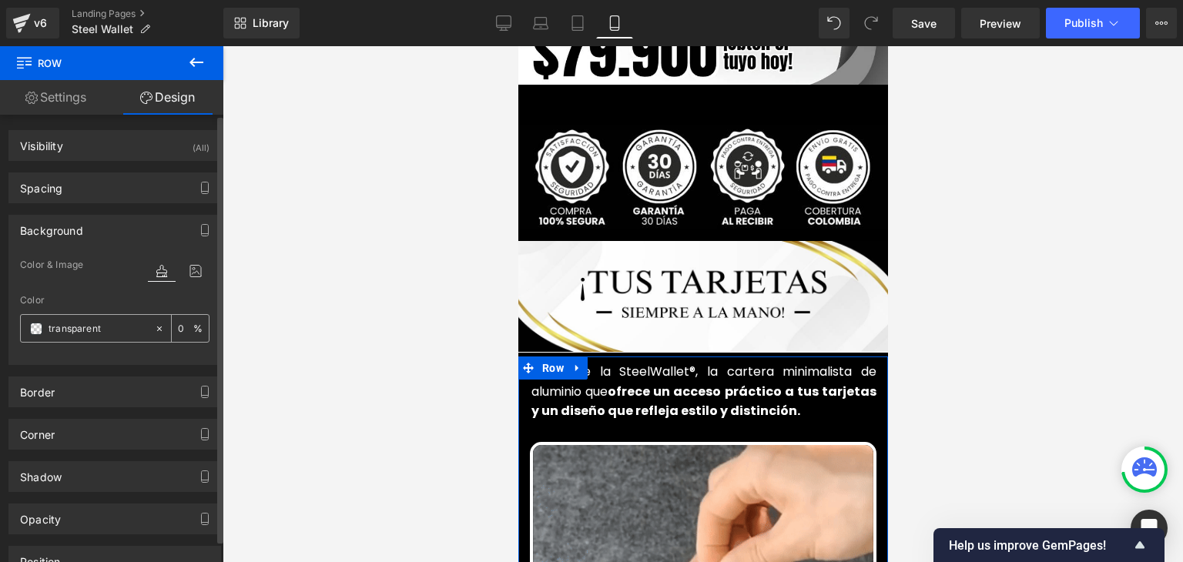
click at [40, 328] on span at bounding box center [36, 329] width 12 height 12
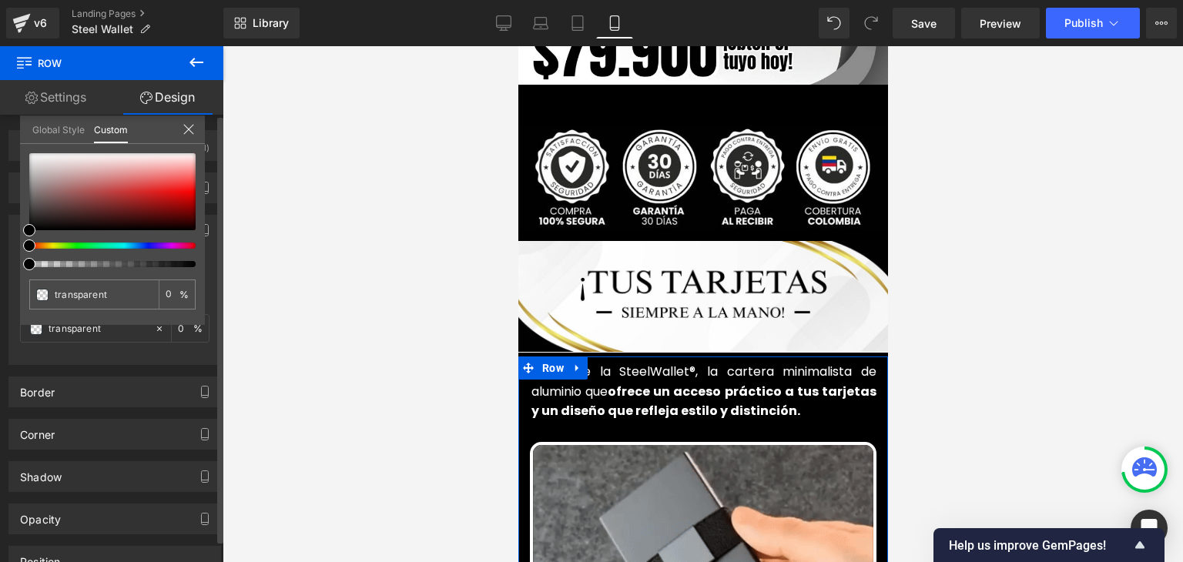
type input "#000000"
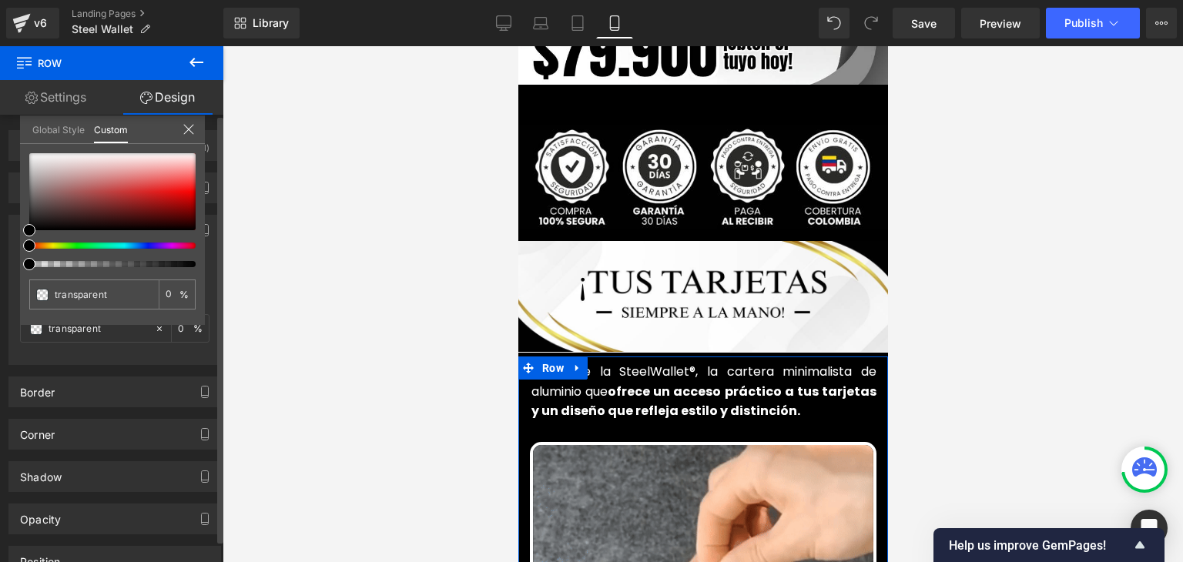
type input "4"
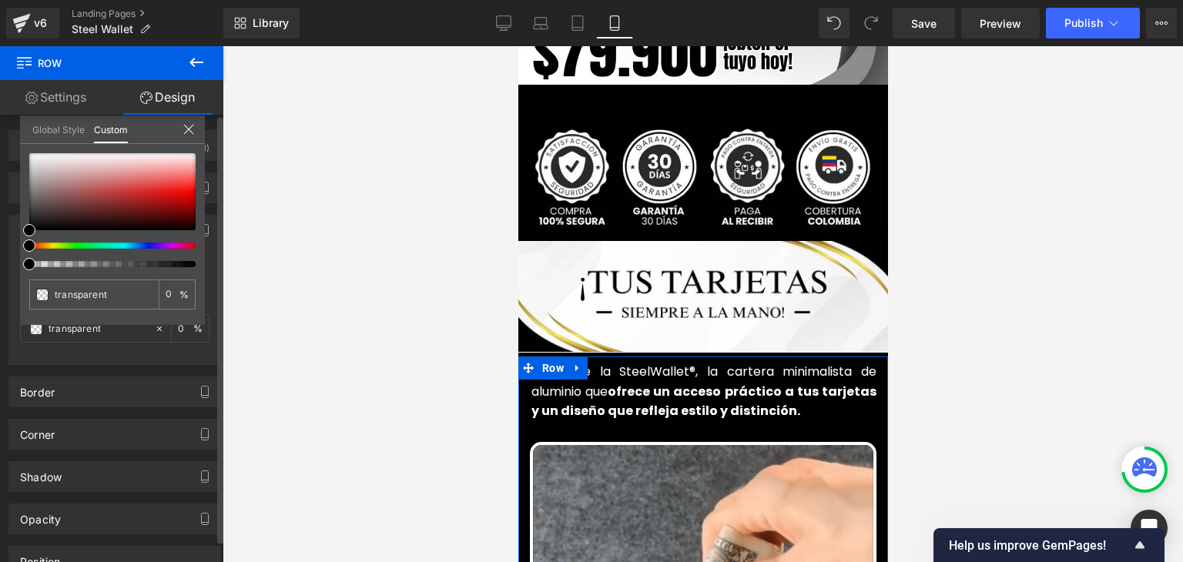
type input "#000000"
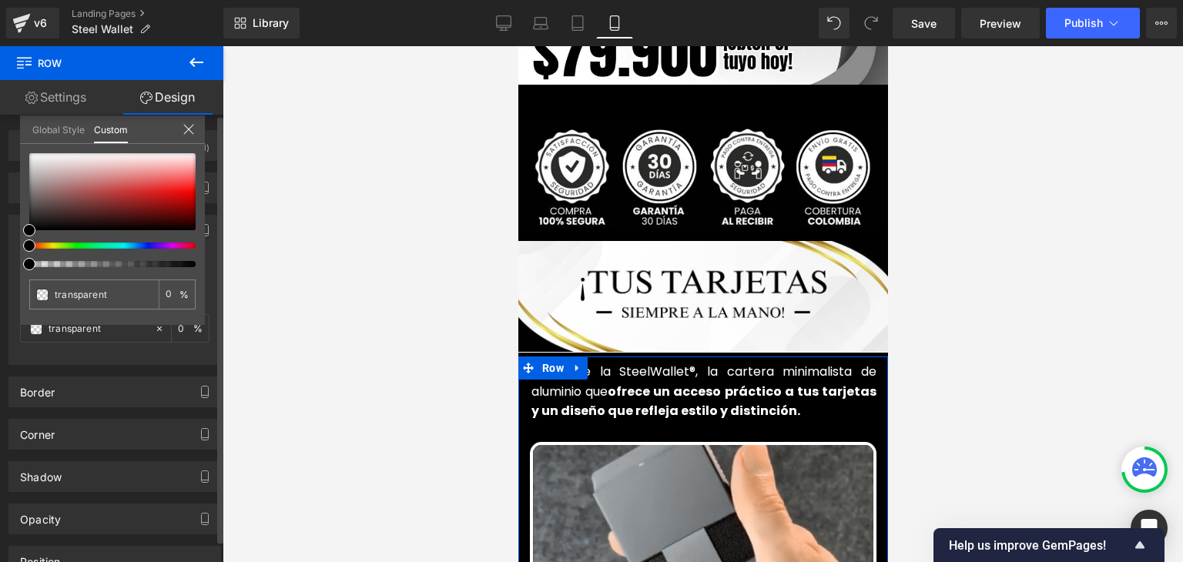
type input "4"
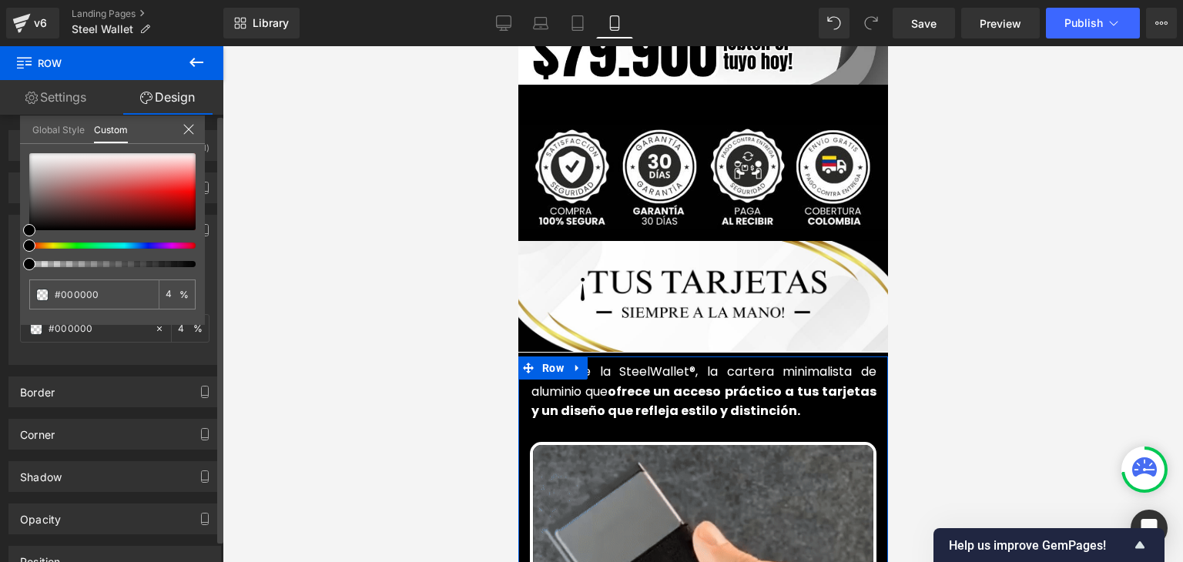
type input "9"
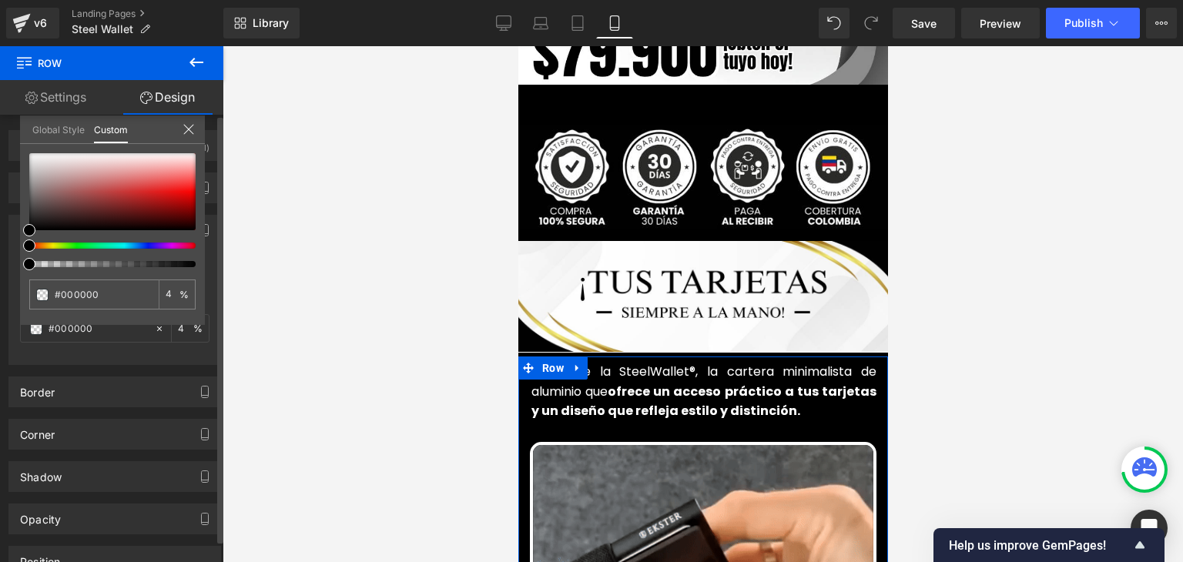
type input "9"
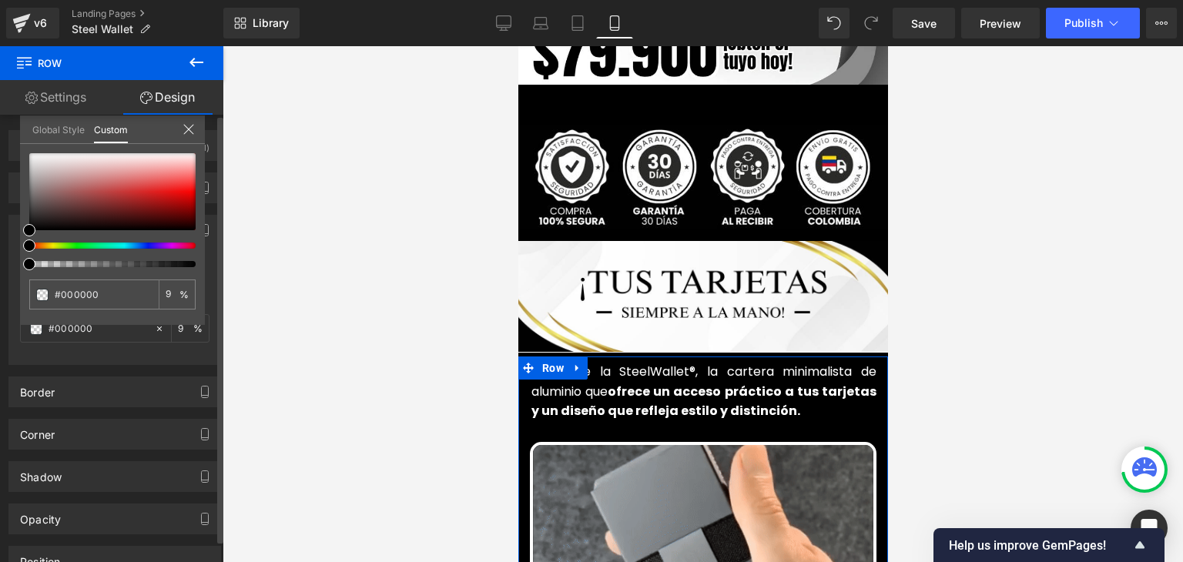
type input "41"
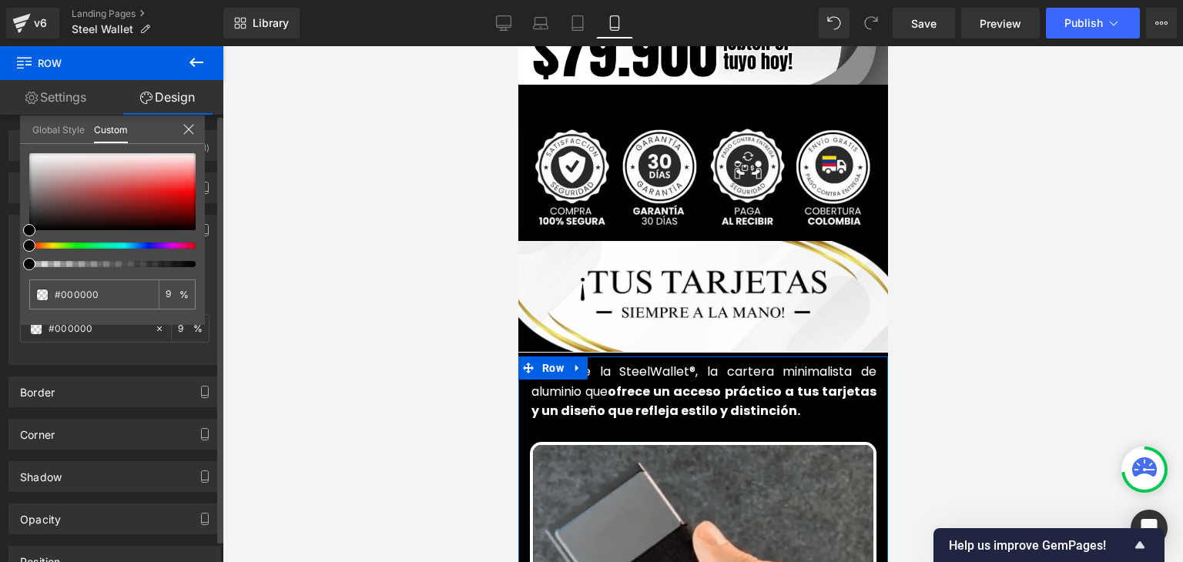
type input "41"
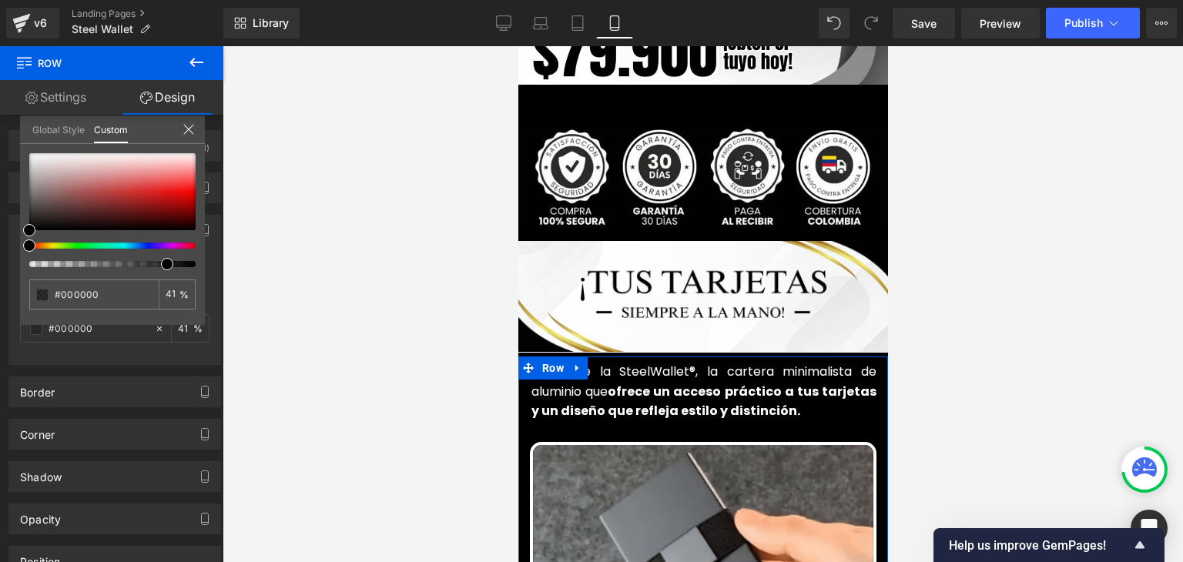
type input "83"
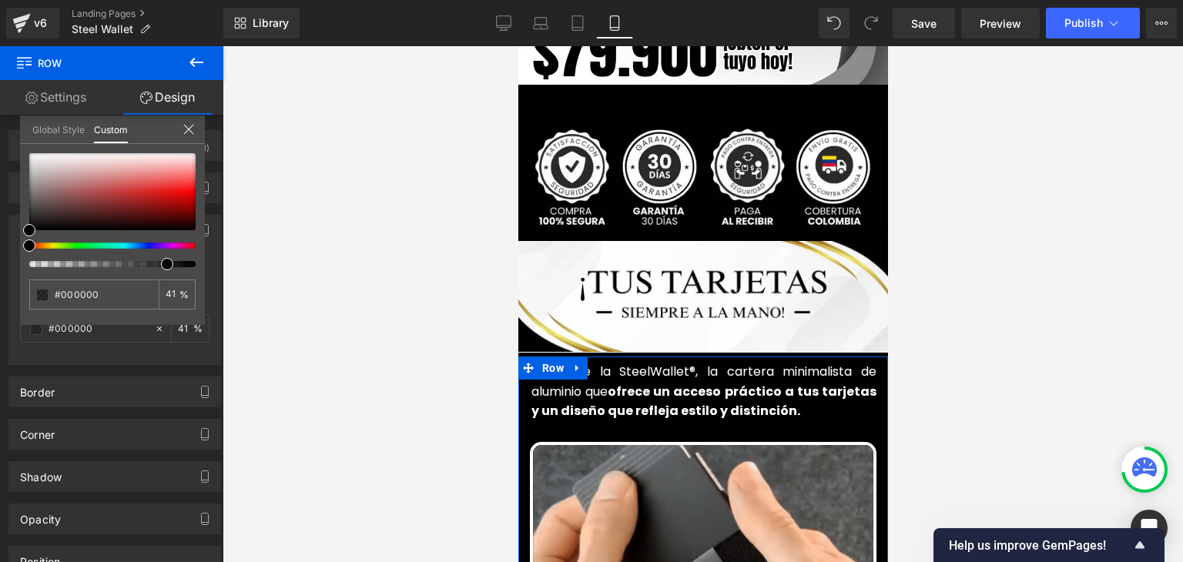
type input "83"
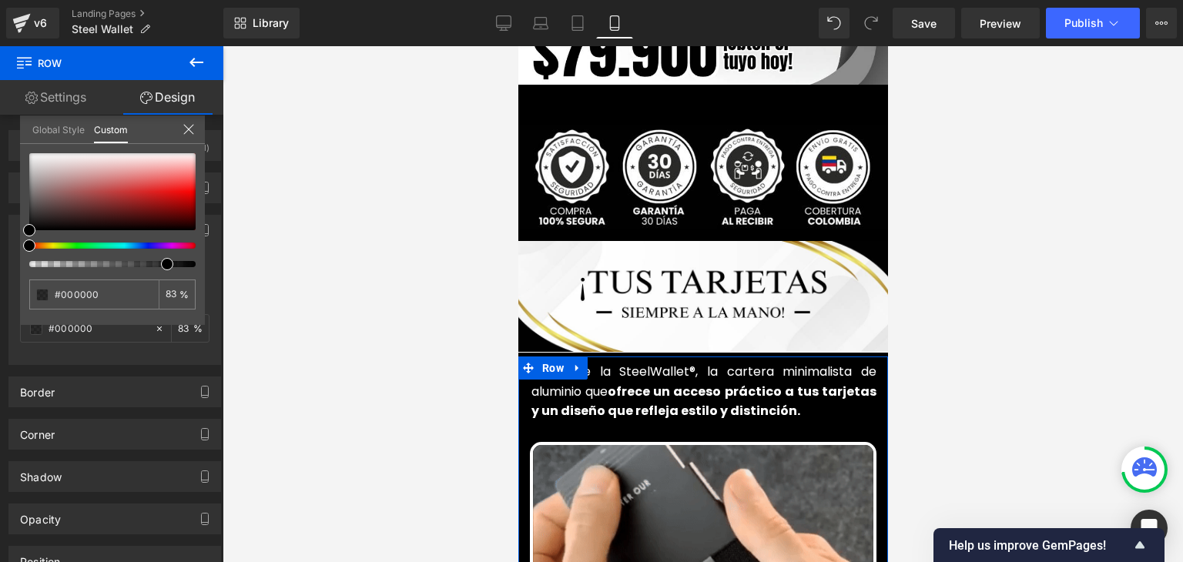
type input "93"
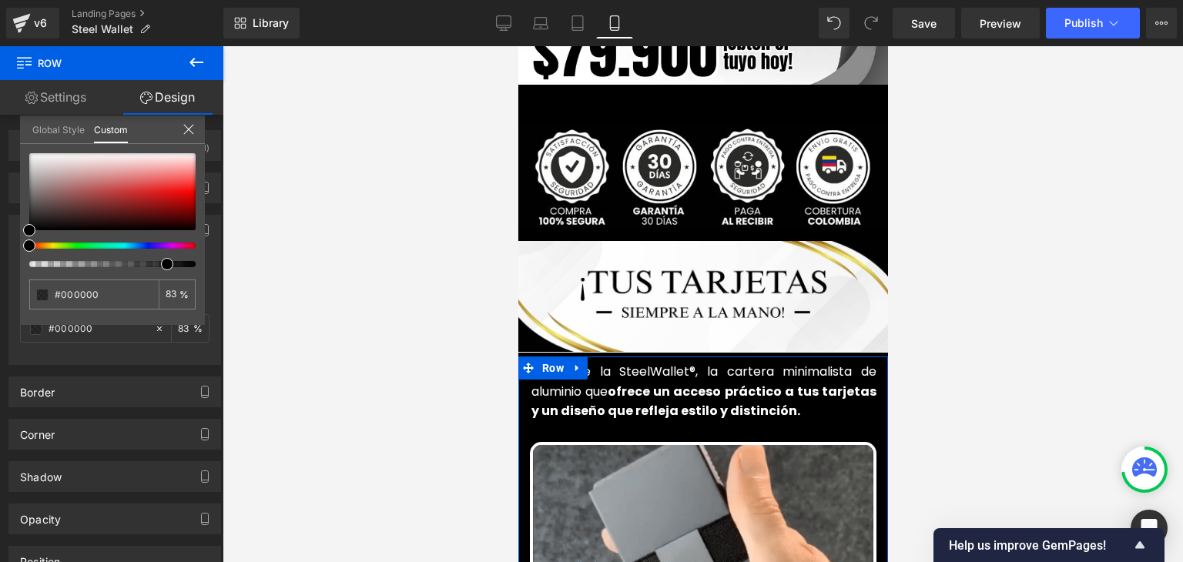
type input "93"
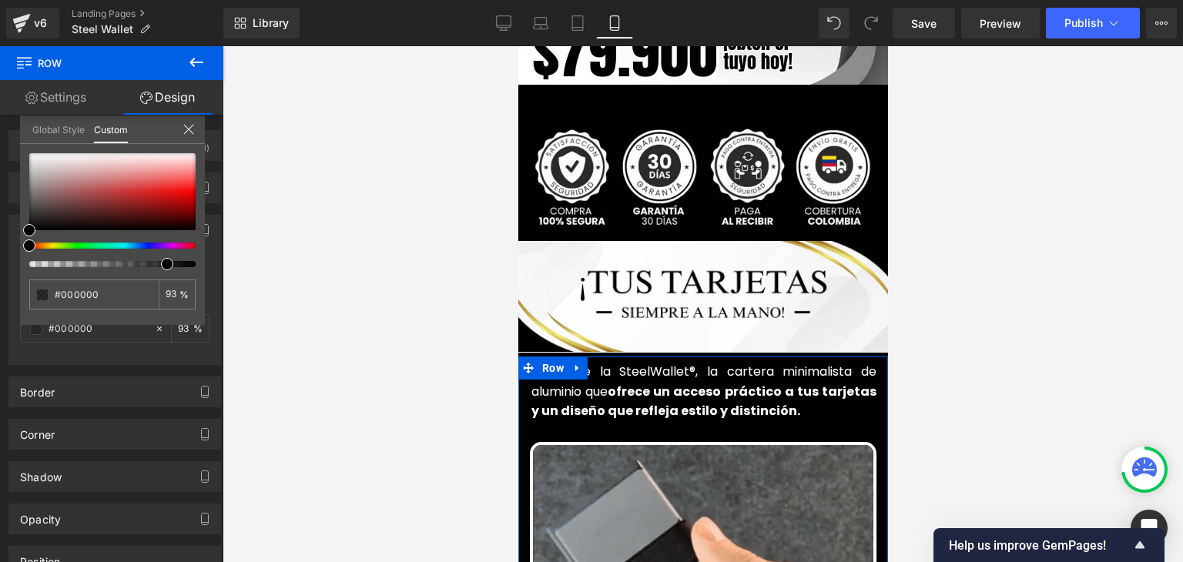
type input "100"
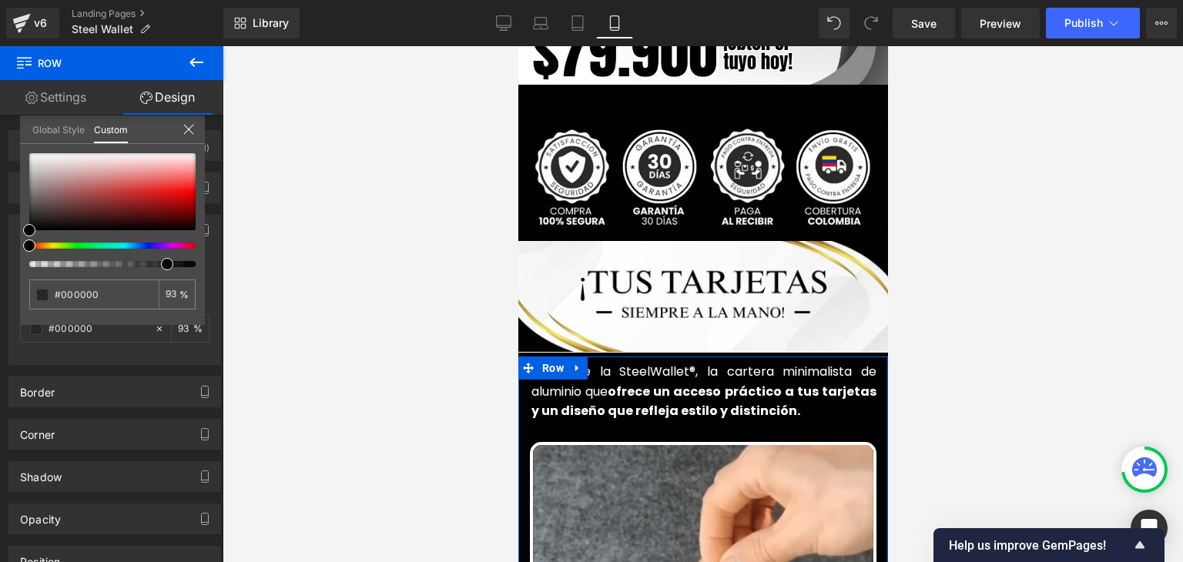
type input "100"
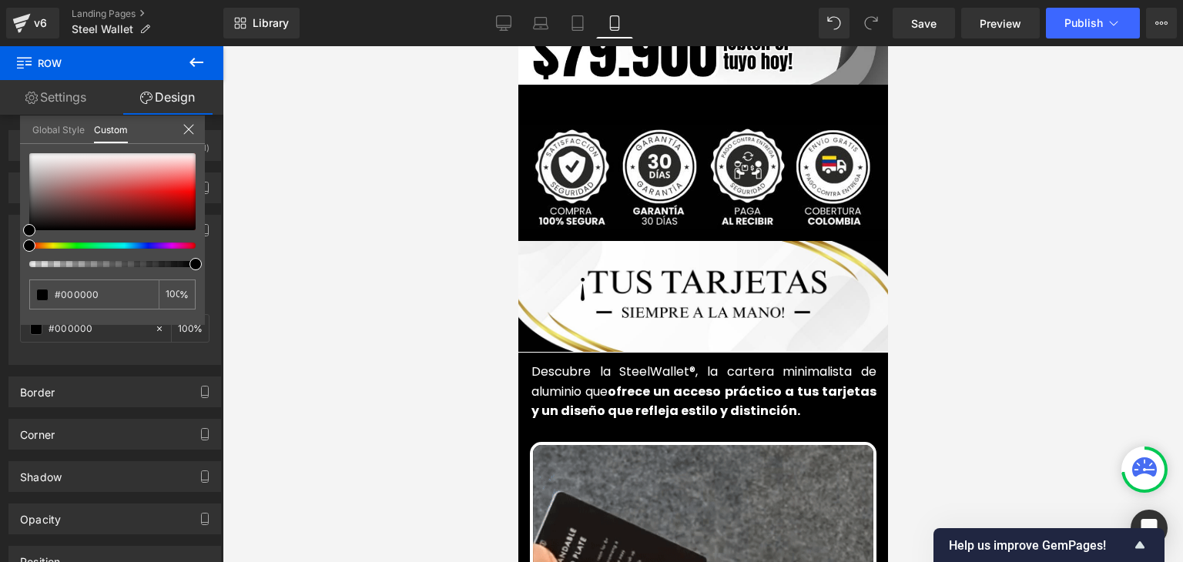
drag, startPoint x: 29, startPoint y: 264, endPoint x: 252, endPoint y: 273, distance: 222.8
click at [252, 273] on div "Image You are previewing how the will restyle your page. You can not edit Eleme…" at bounding box center [591, 294] width 1183 height 589
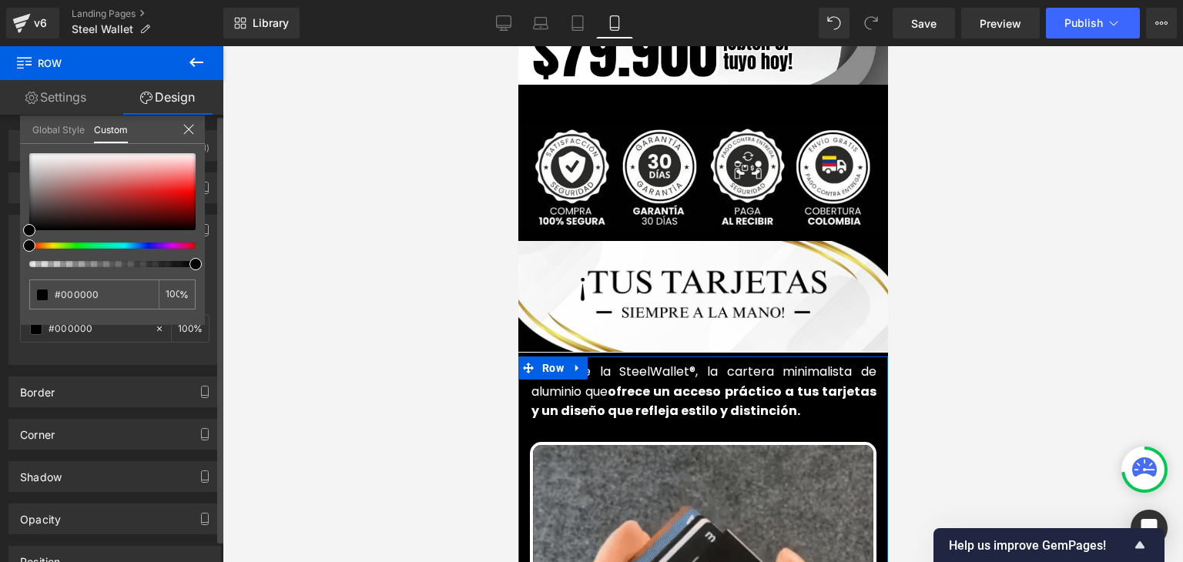
click at [183, 126] on icon at bounding box center [189, 129] width 12 height 12
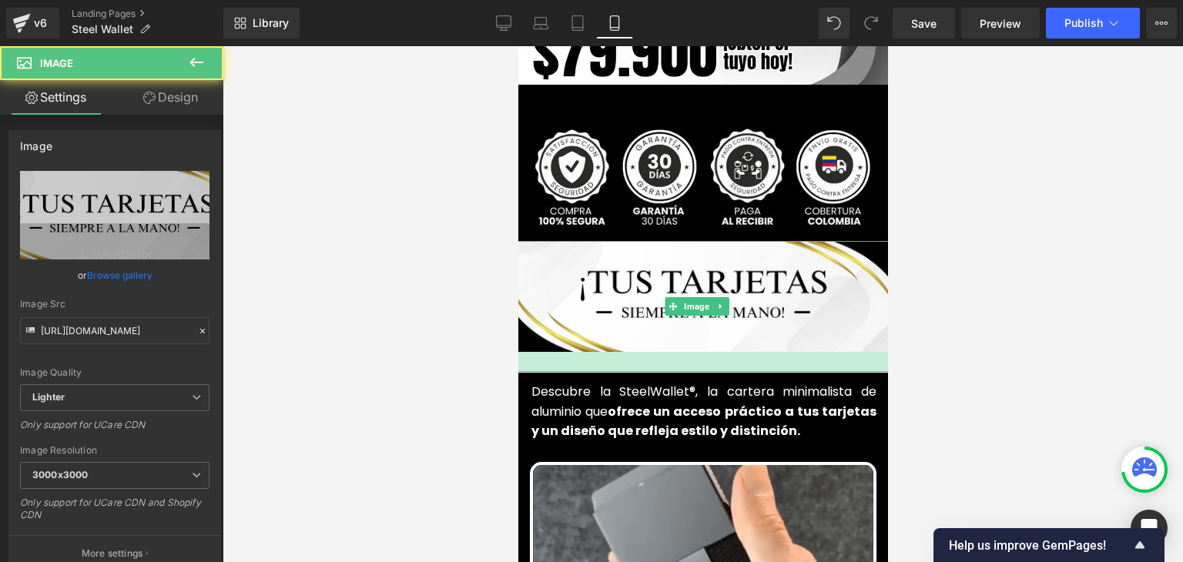
drag, startPoint x: 566, startPoint y: 326, endPoint x: 558, endPoint y: 346, distance: 21.7
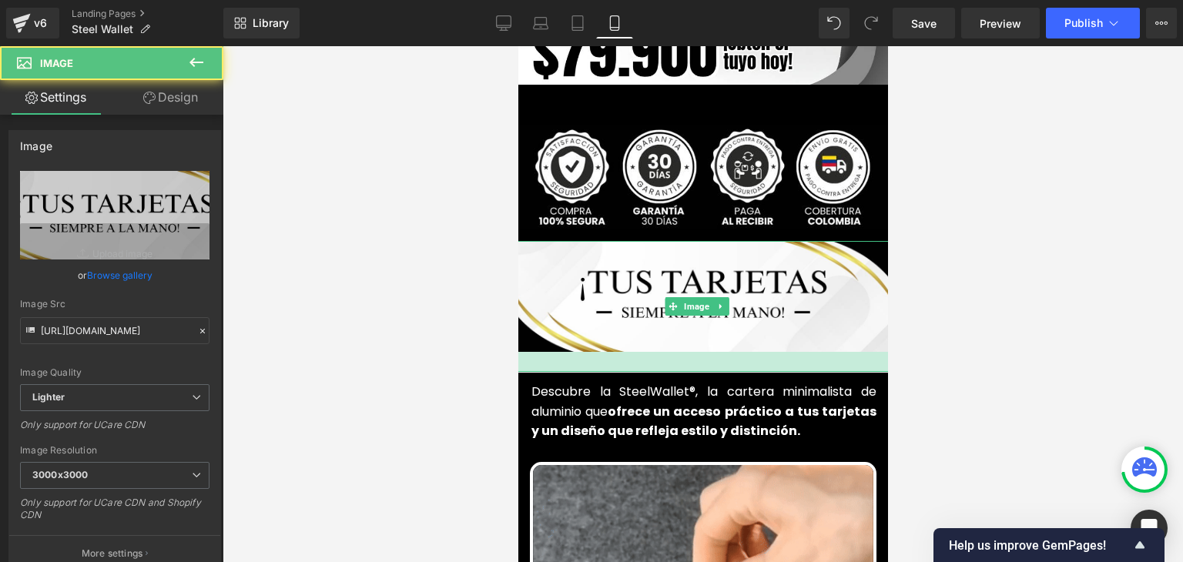
click at [558, 352] on div at bounding box center [702, 362] width 401 height 20
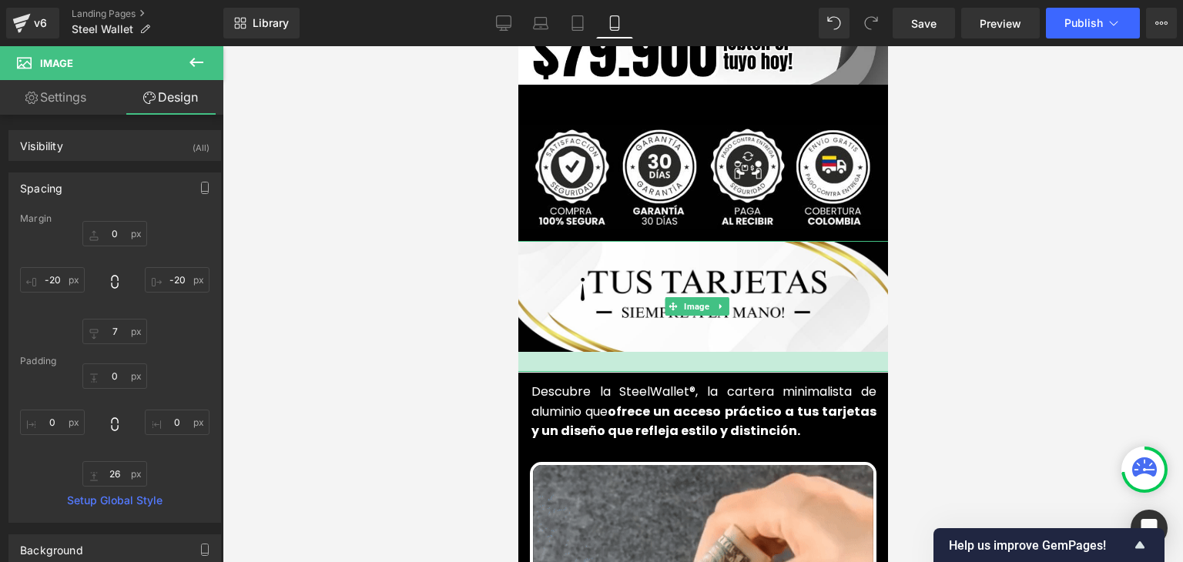
click at [562, 352] on div at bounding box center [702, 362] width 401 height 20
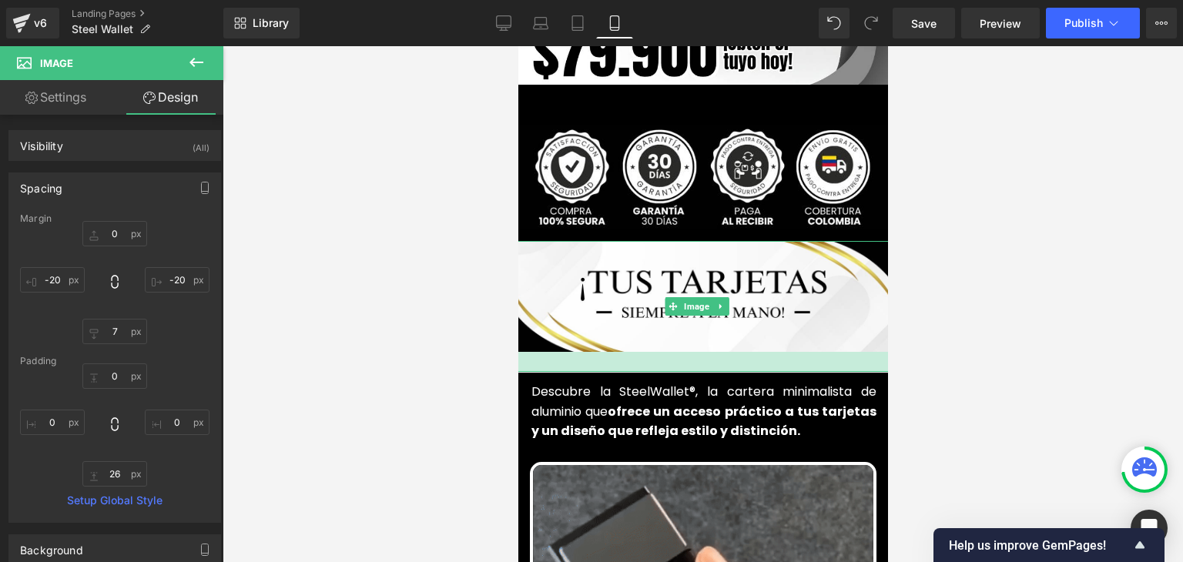
click at [562, 352] on div at bounding box center [702, 362] width 401 height 20
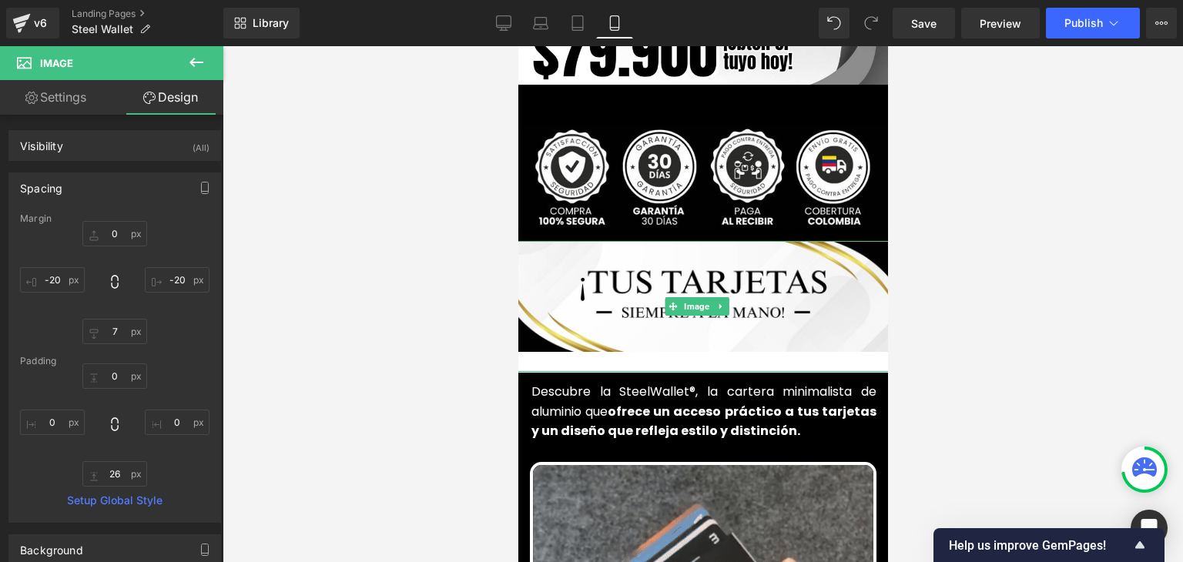
click at [562, 352] on div at bounding box center [702, 362] width 401 height 20
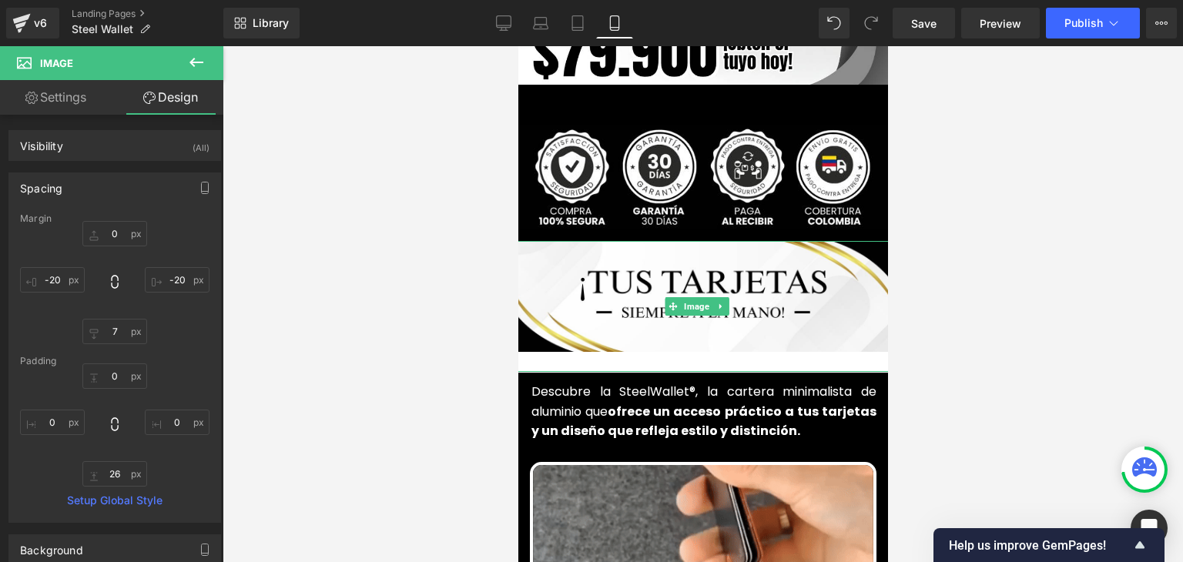
click at [562, 352] on div at bounding box center [702, 362] width 401 height 20
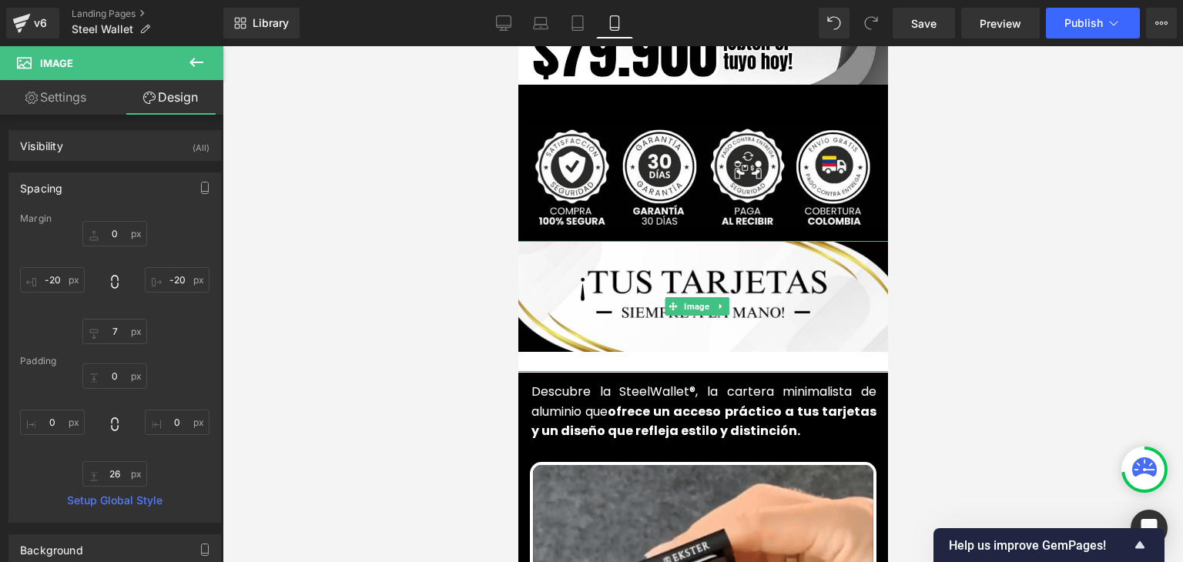
click at [562, 352] on div at bounding box center [702, 362] width 401 height 20
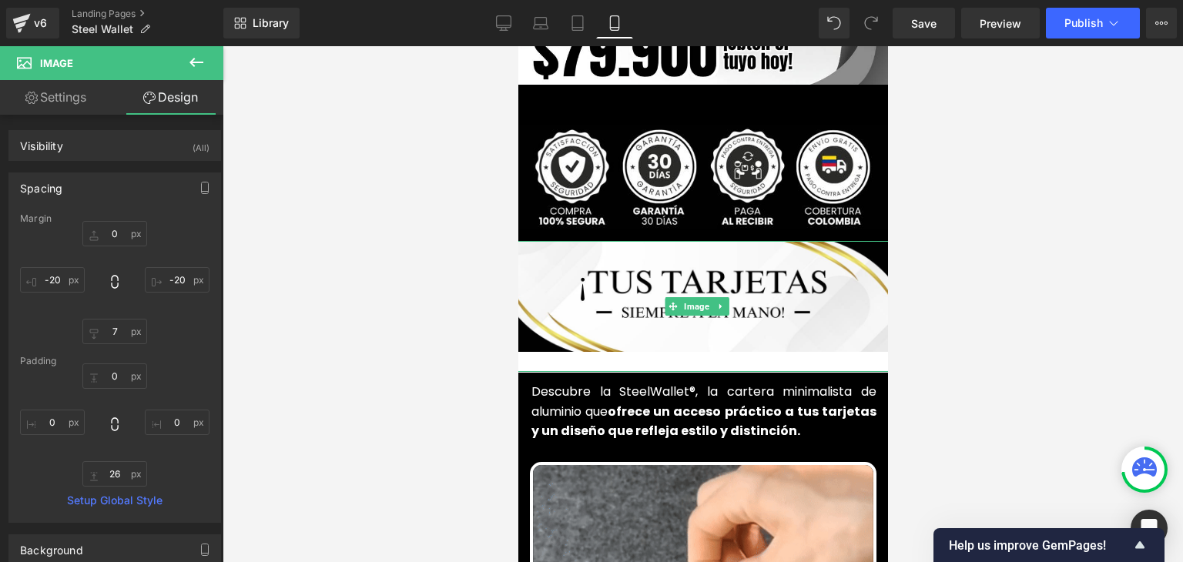
click at [562, 352] on div at bounding box center [702, 362] width 401 height 20
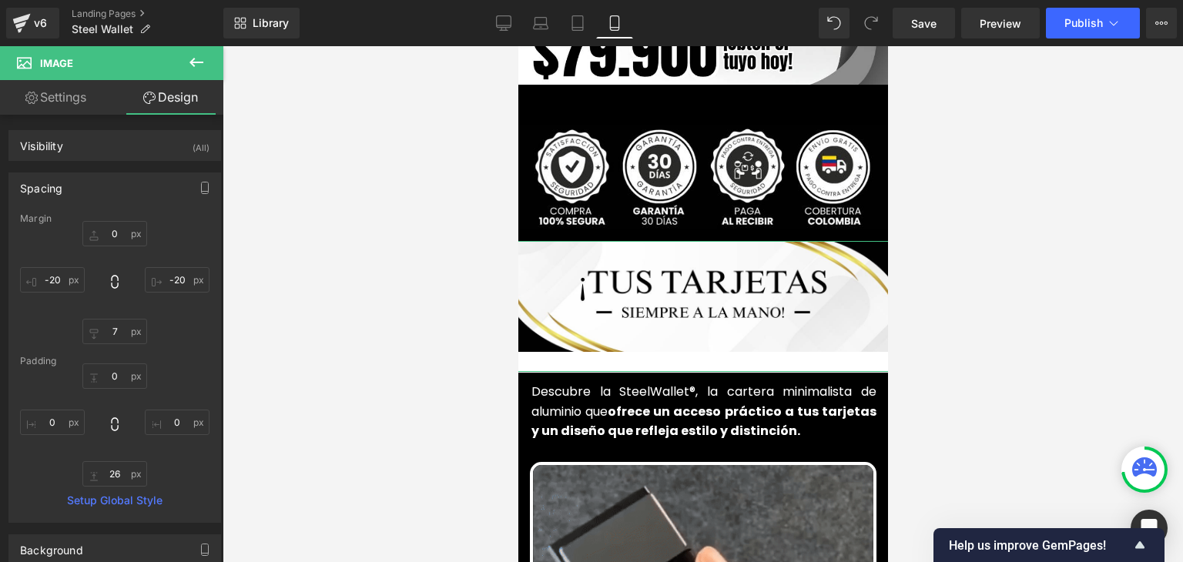
click at [179, 102] on link "Design" at bounding box center [171, 97] width 112 height 35
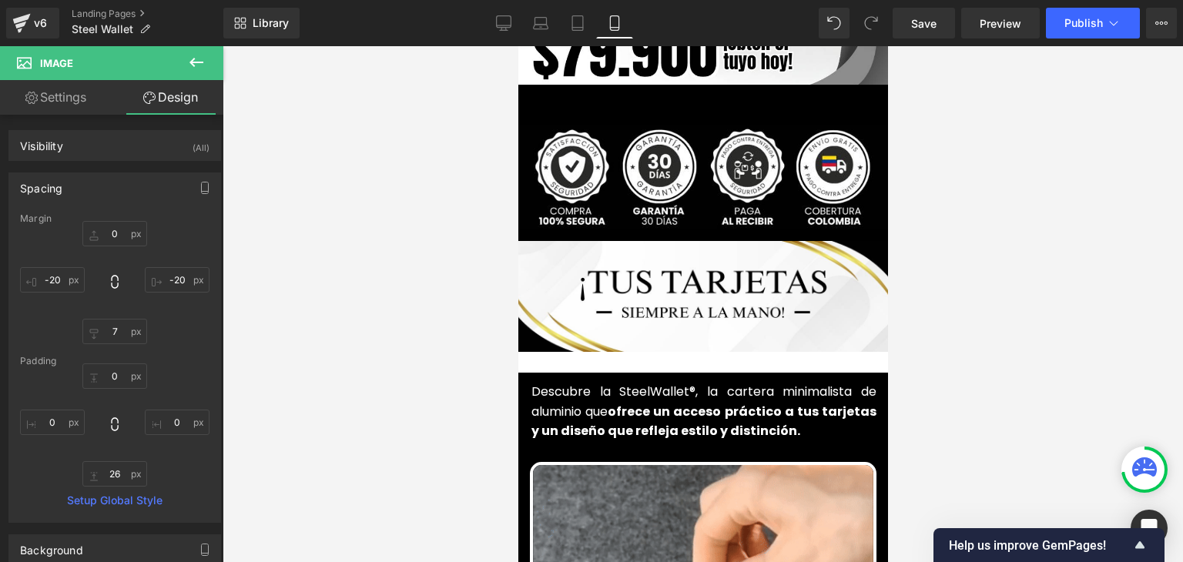
click at [193, 58] on icon at bounding box center [196, 62] width 18 height 18
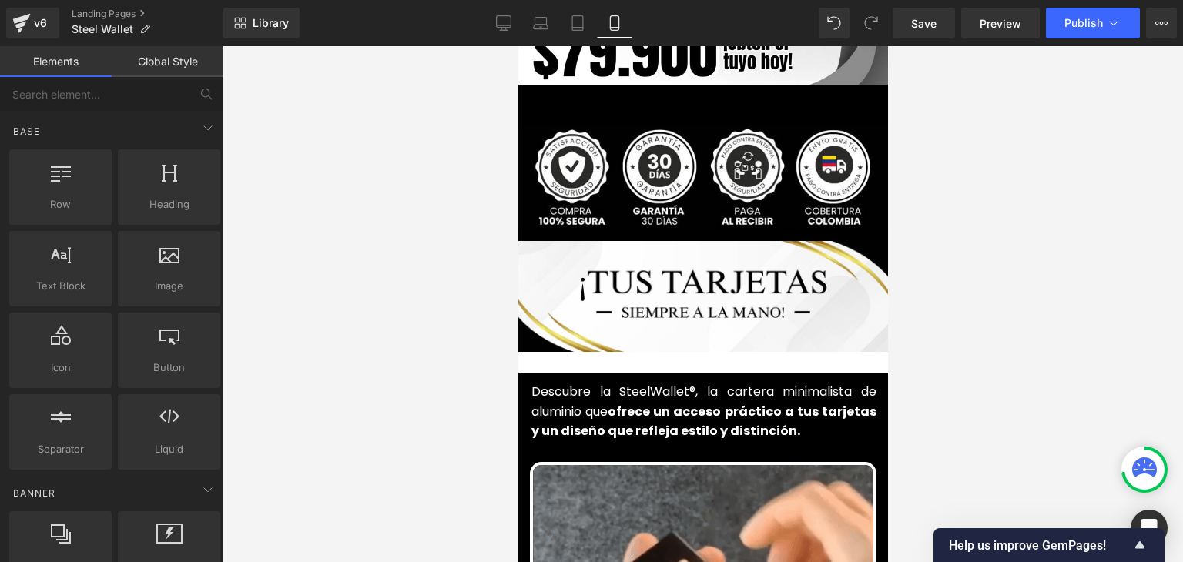
click at [518, 46] on div at bounding box center [518, 46] width 0 height 0
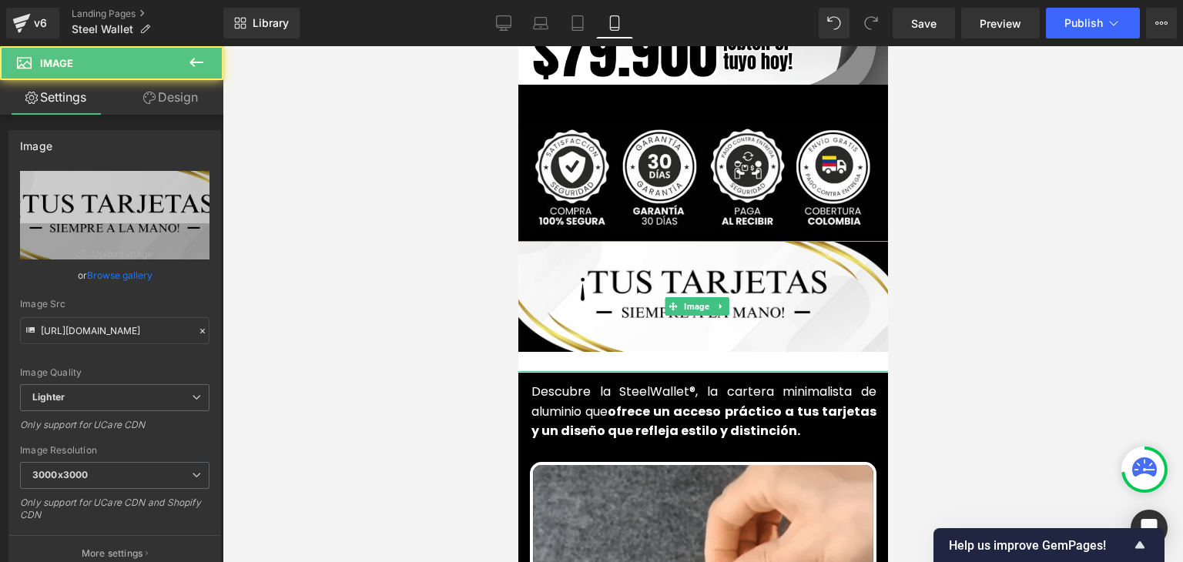
click at [552, 352] on div at bounding box center [702, 362] width 401 height 20
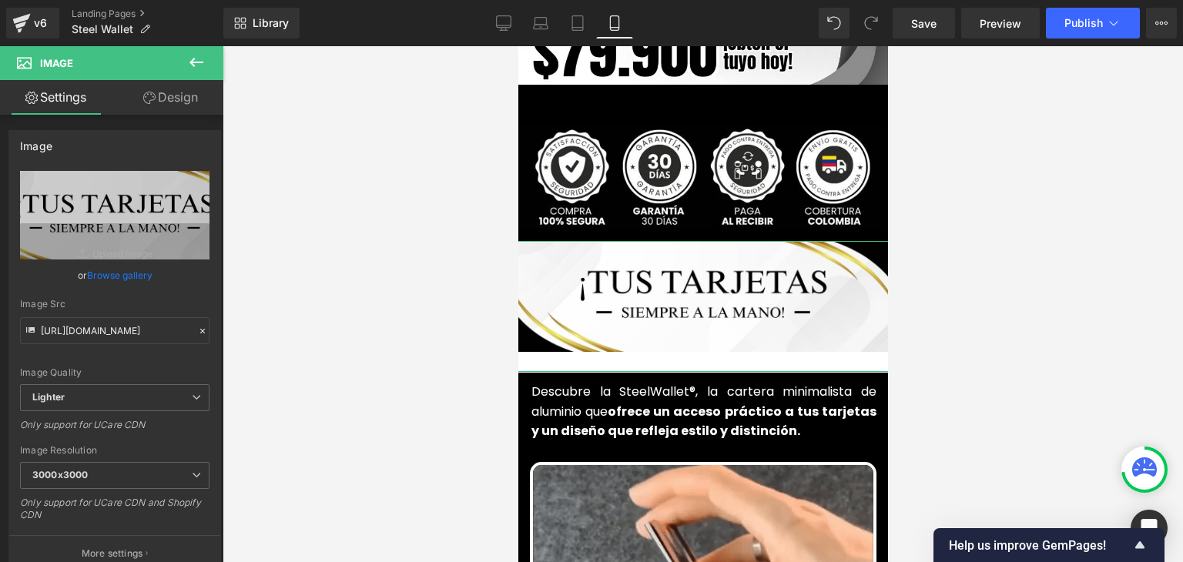
click at [164, 102] on link "Design" at bounding box center [171, 97] width 112 height 35
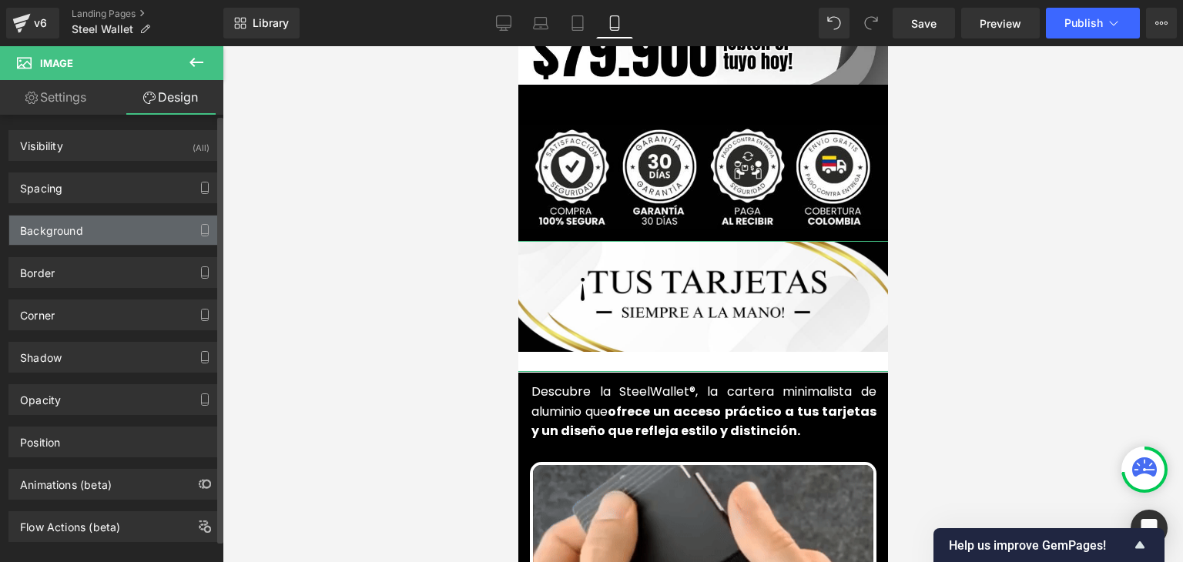
type input "transparent"
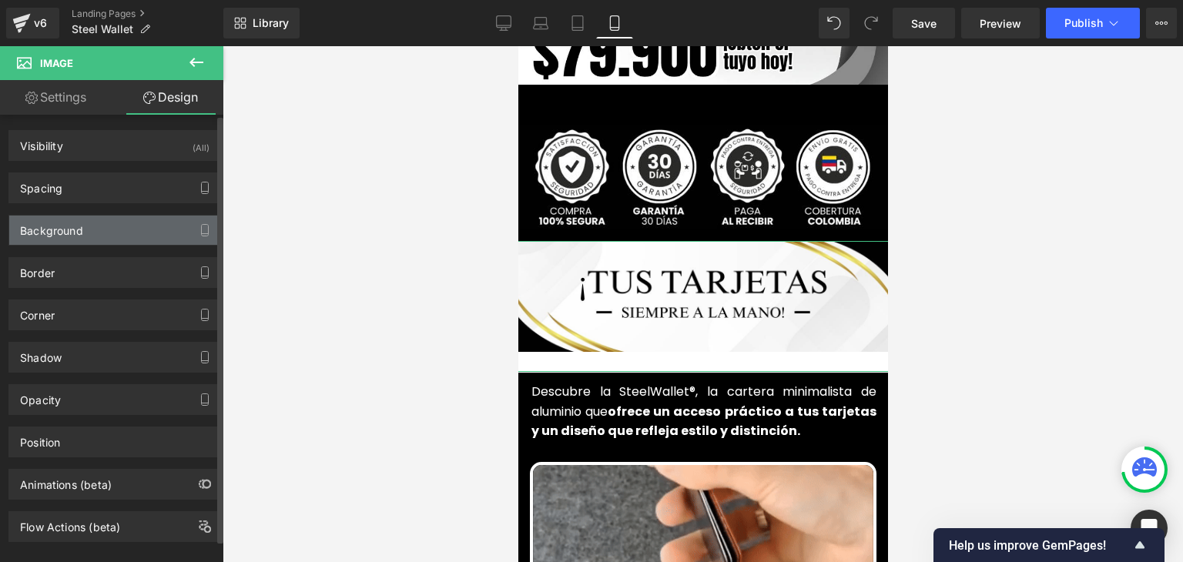
type input "0"
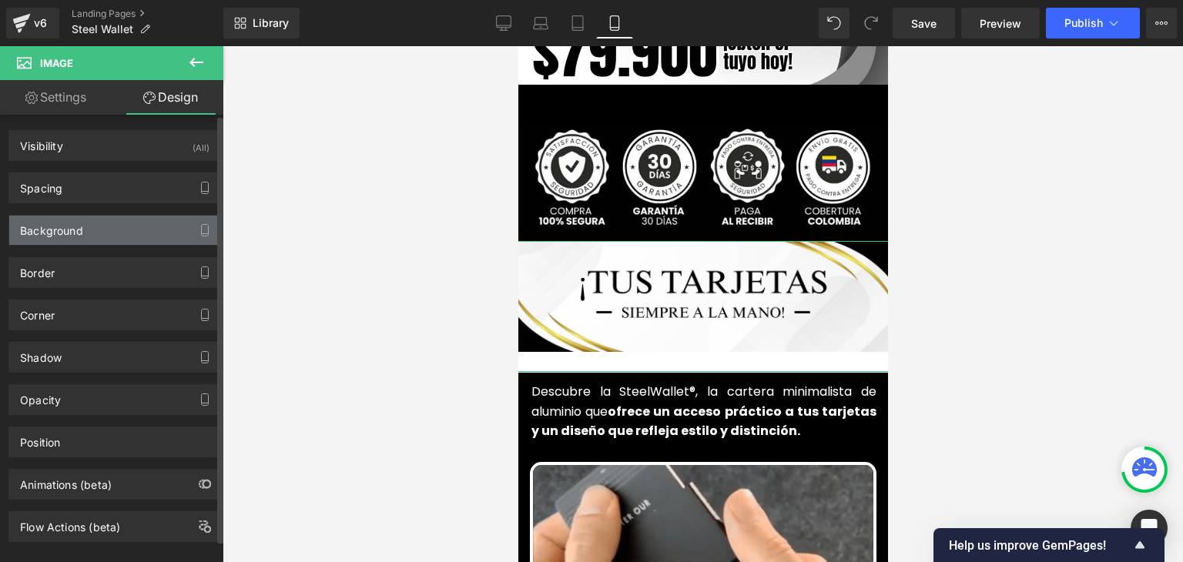
click at [65, 230] on div "Background" at bounding box center [51, 227] width 63 height 22
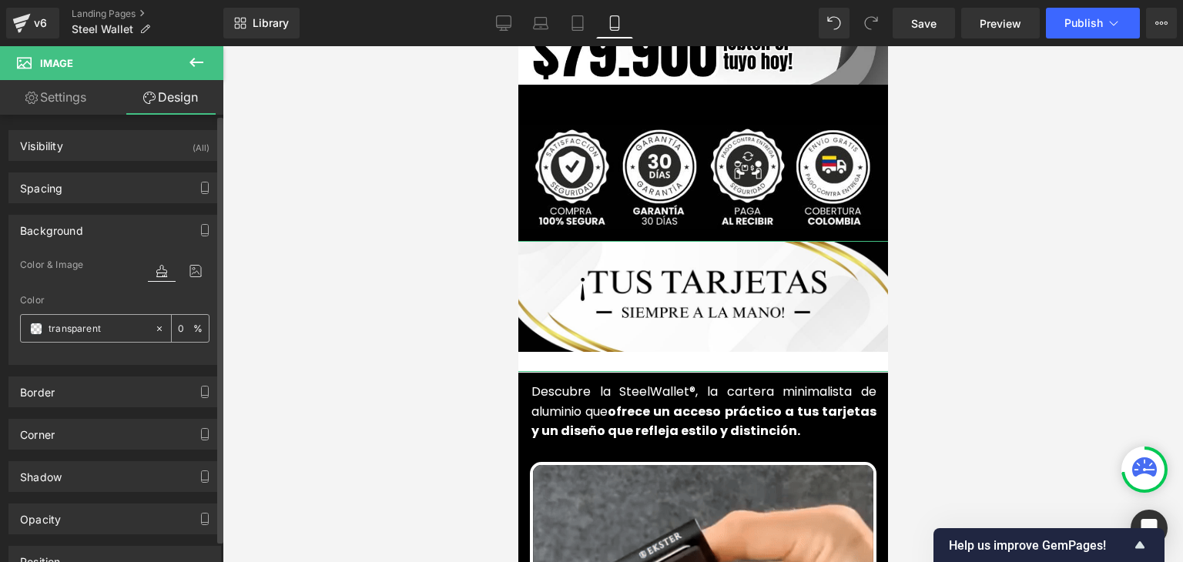
click at [37, 324] on span at bounding box center [36, 329] width 12 height 12
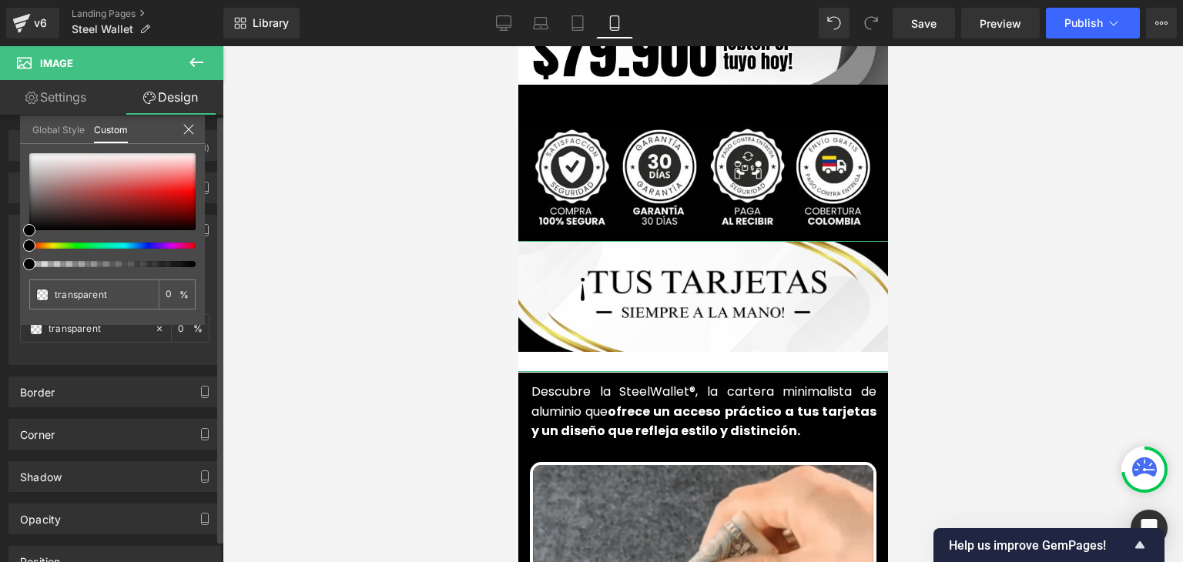
type input "#000000"
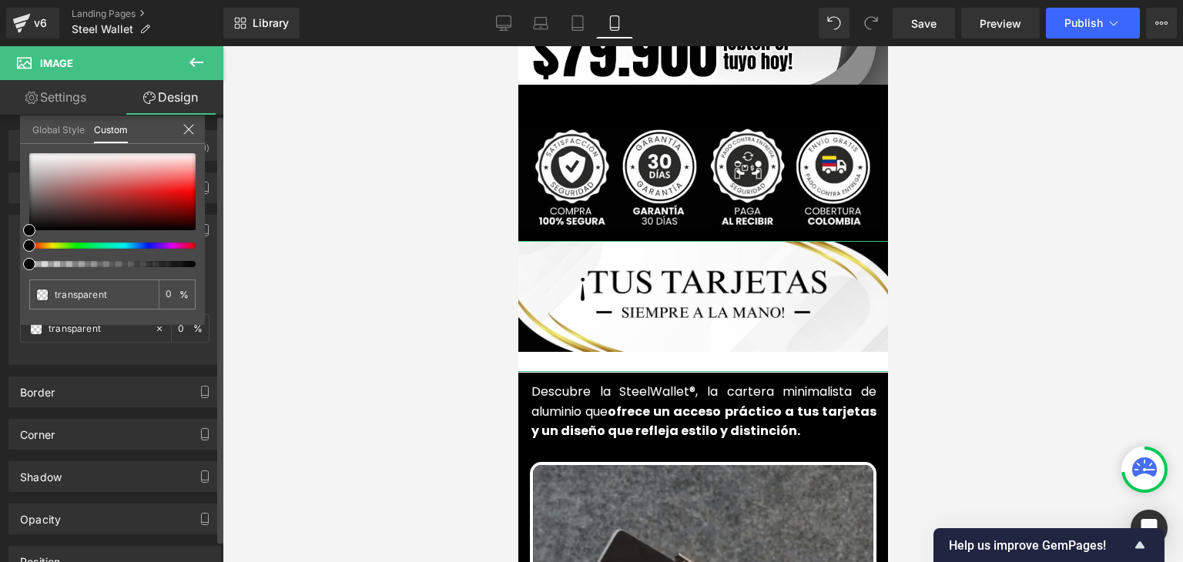
type input "4"
type input "#000000"
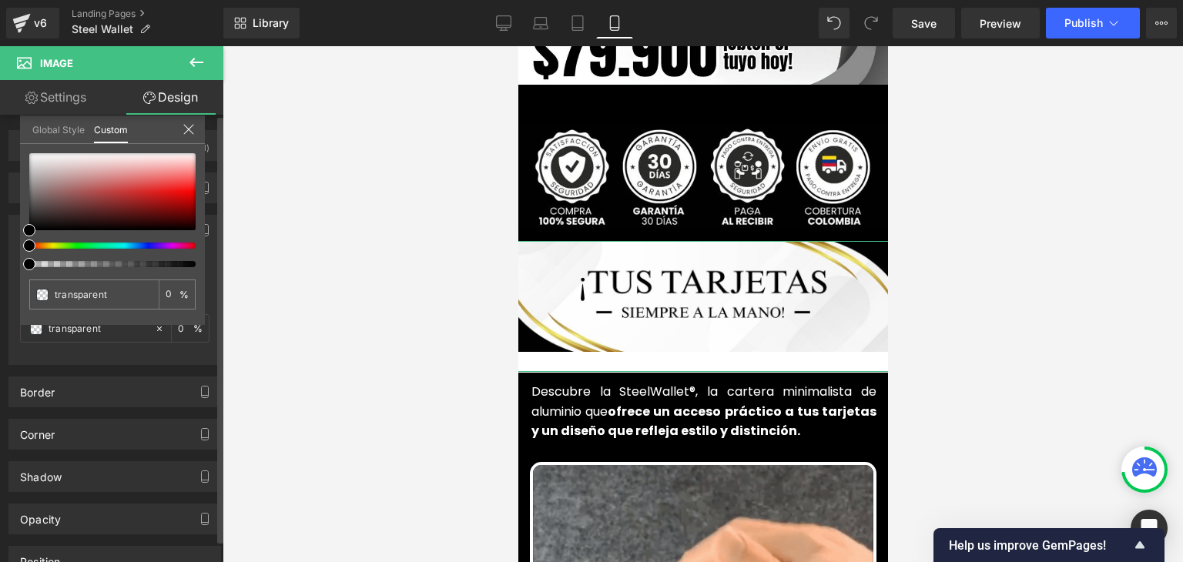
type input "4"
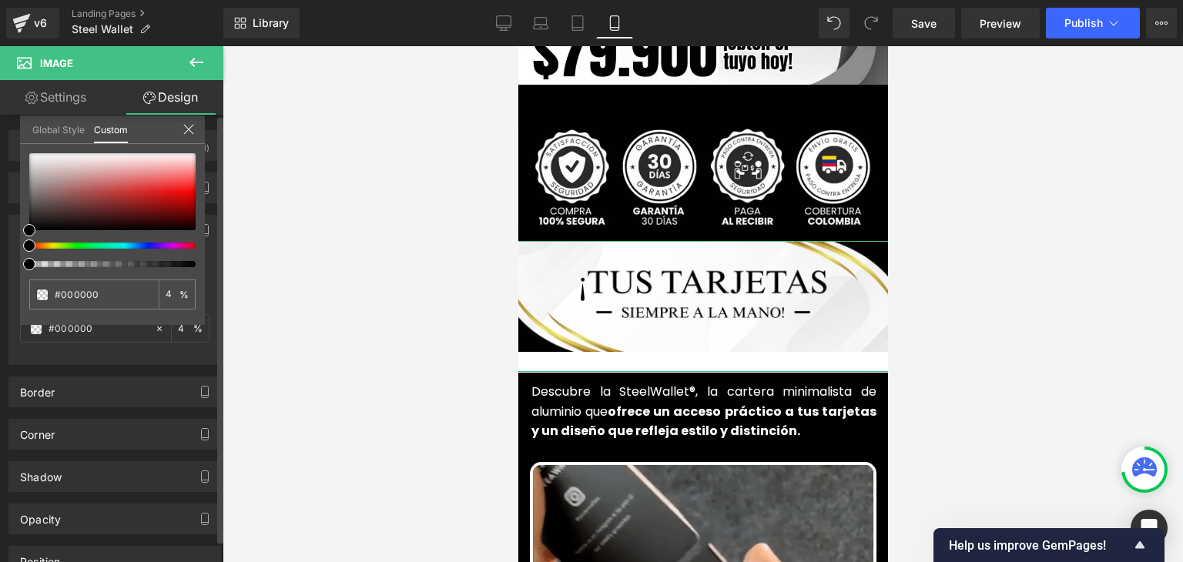
type input "10"
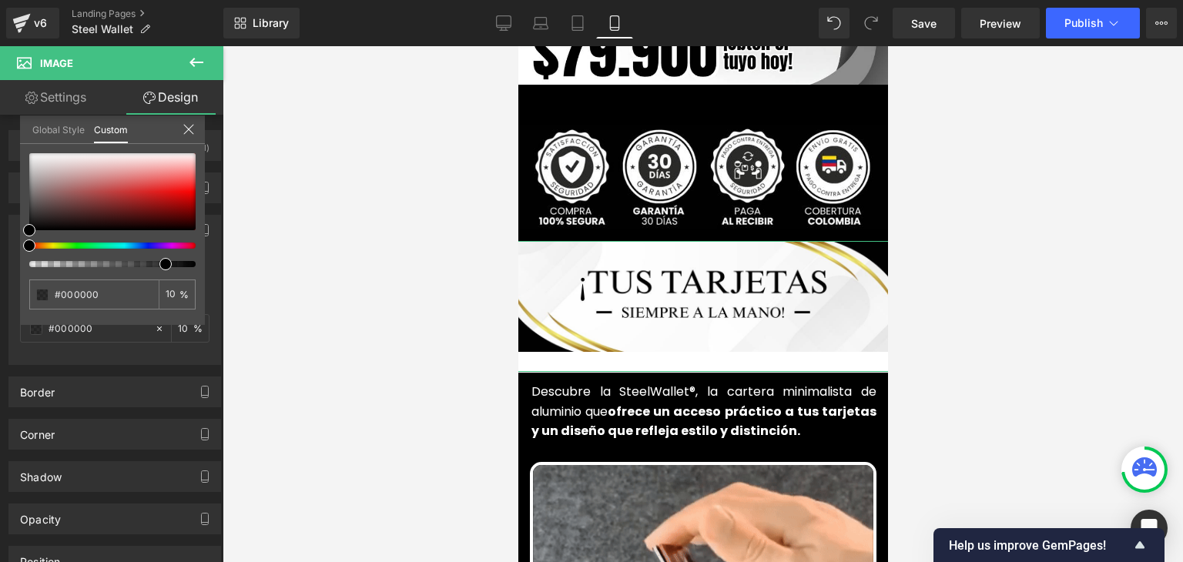
type input "73"
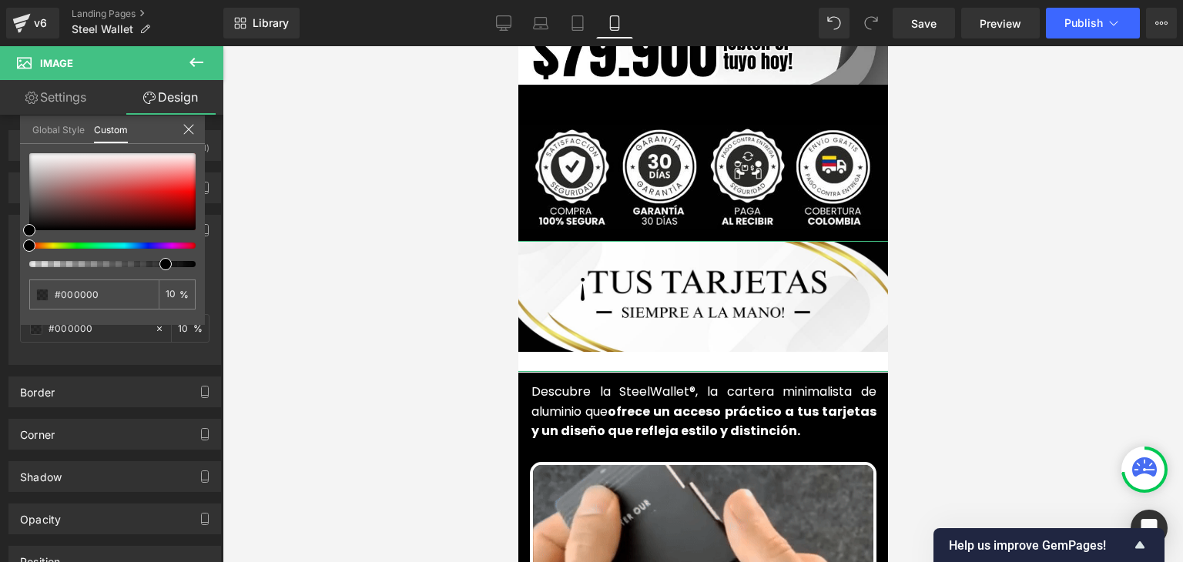
type input "73"
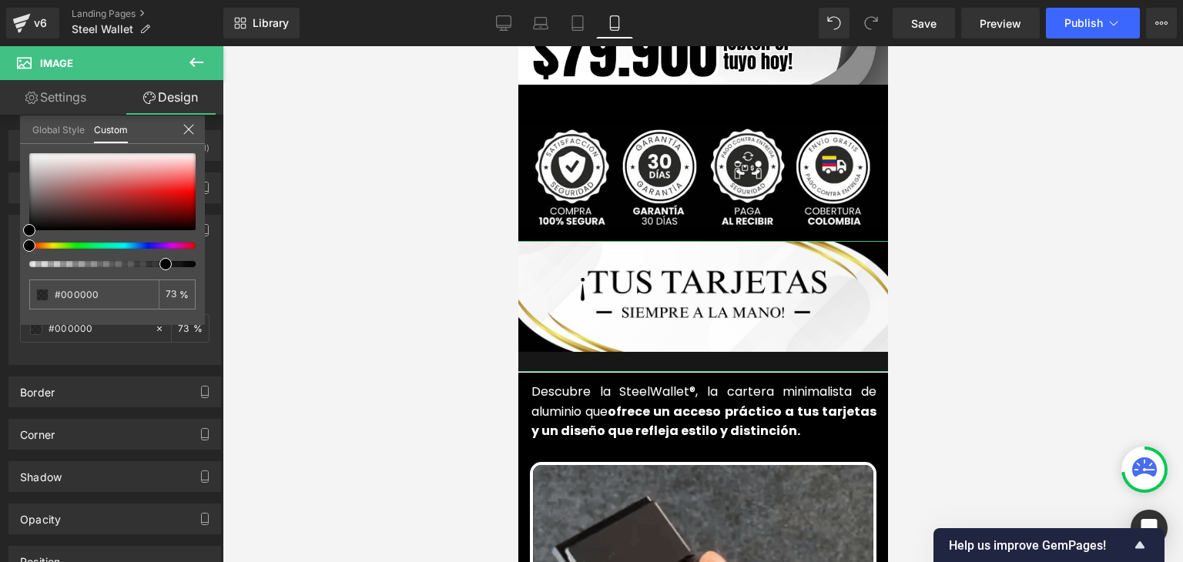
type input "91"
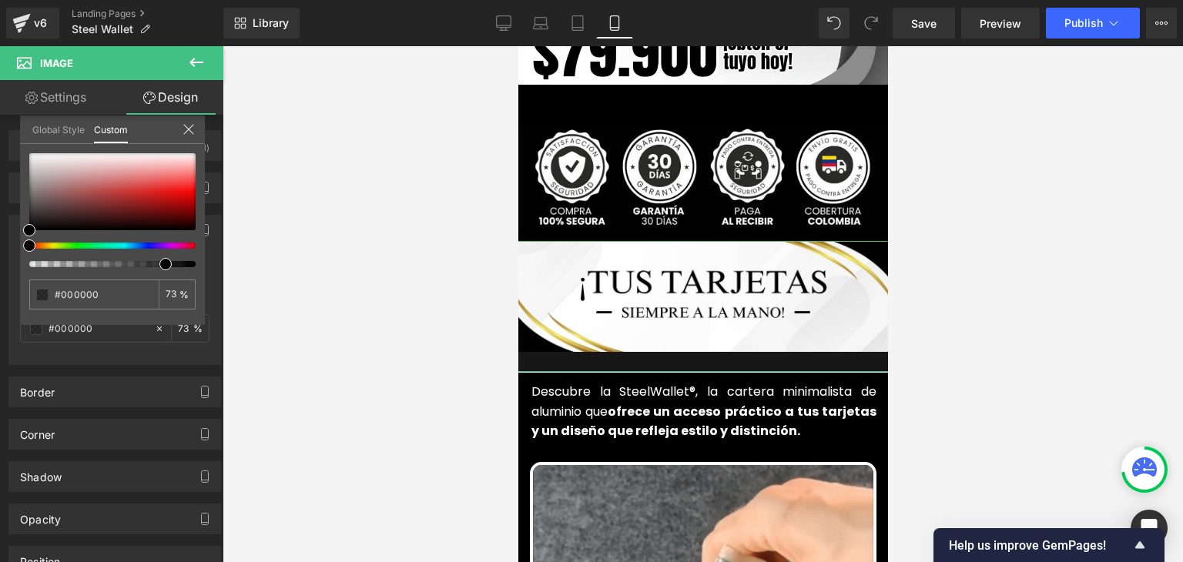
type input "91"
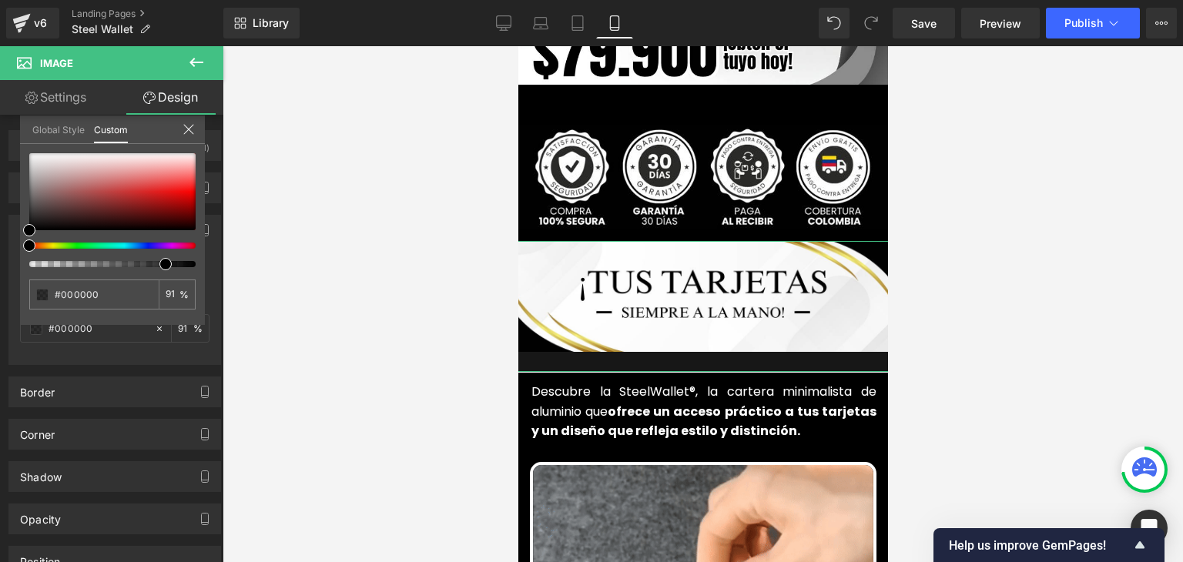
type input "100"
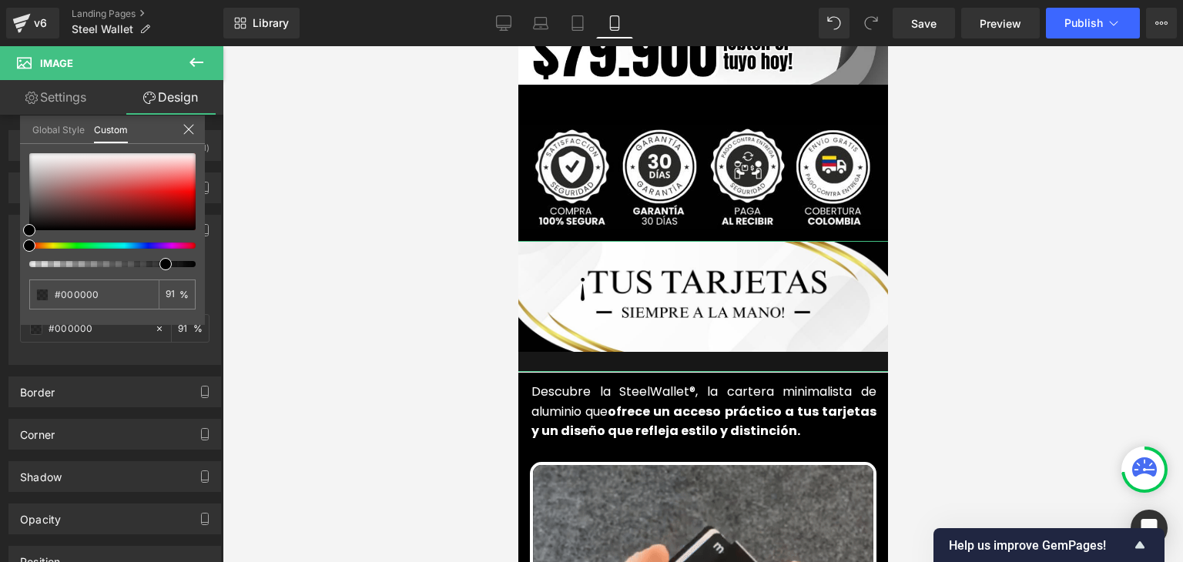
type input "100"
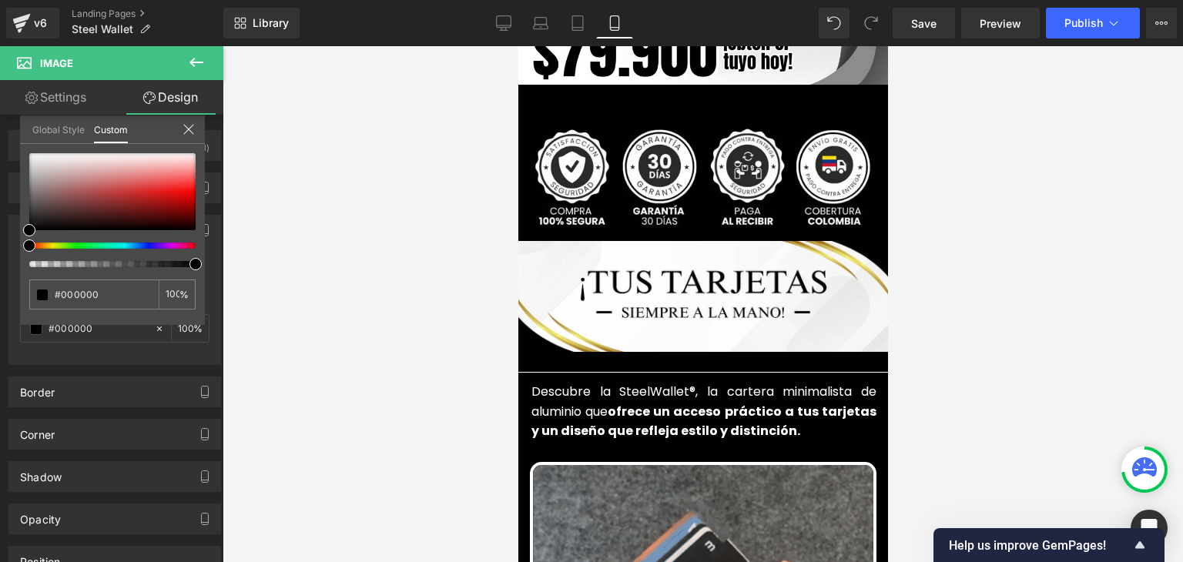
drag, startPoint x: 32, startPoint y: 264, endPoint x: 295, endPoint y: 266, distance: 262.7
click at [295, 266] on div "Image You are previewing how the will restyle your page. You can not edit Eleme…" at bounding box center [591, 294] width 1183 height 589
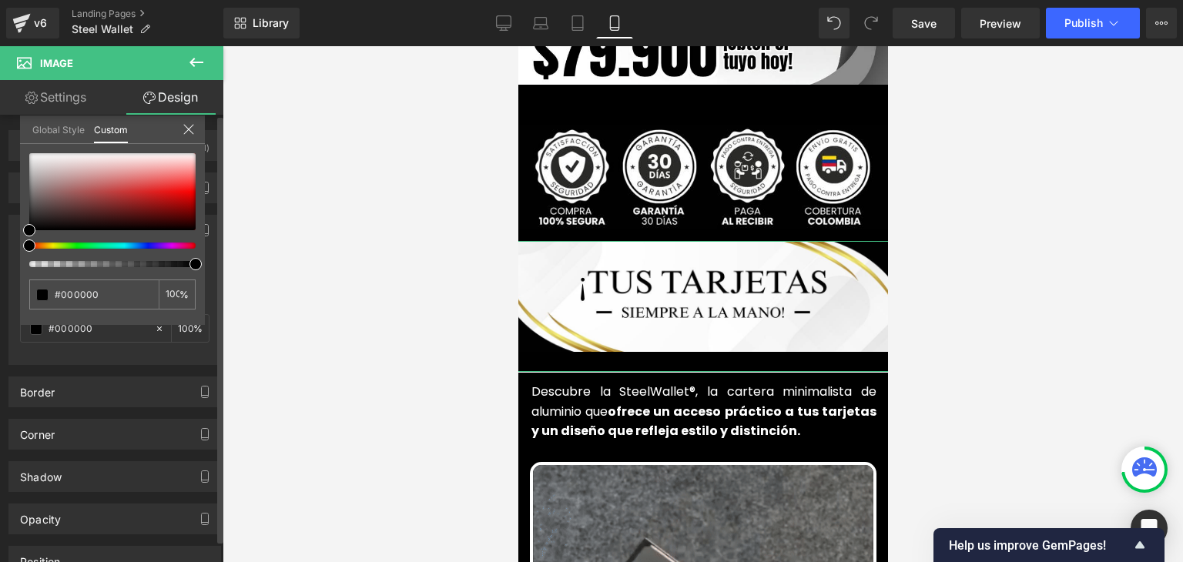
click at [188, 129] on icon at bounding box center [188, 129] width 10 height 10
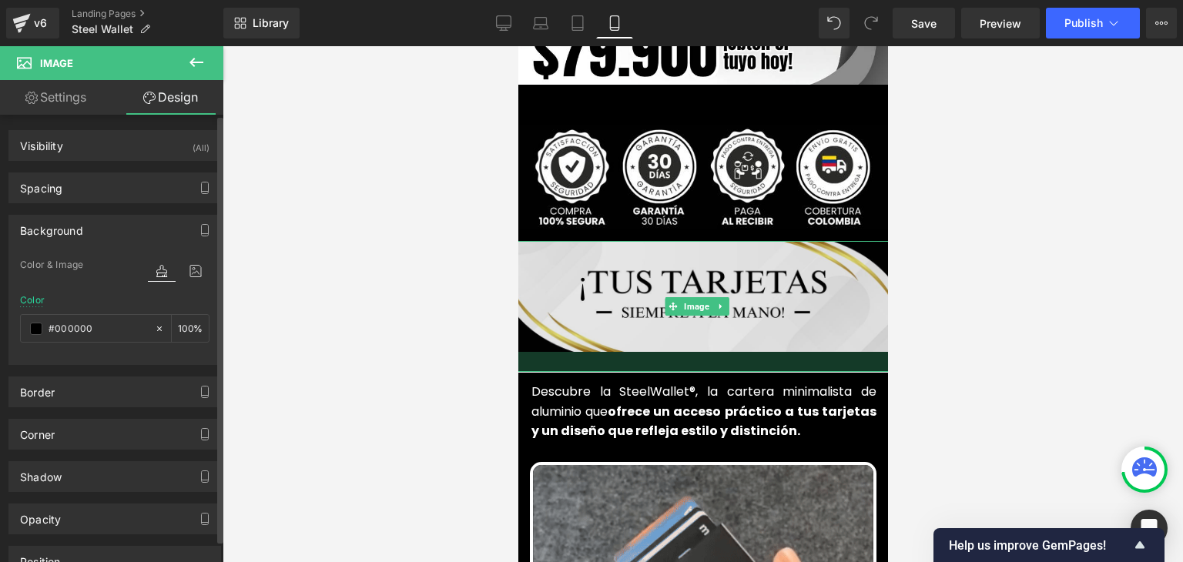
click at [623, 352] on div at bounding box center [702, 362] width 401 height 20
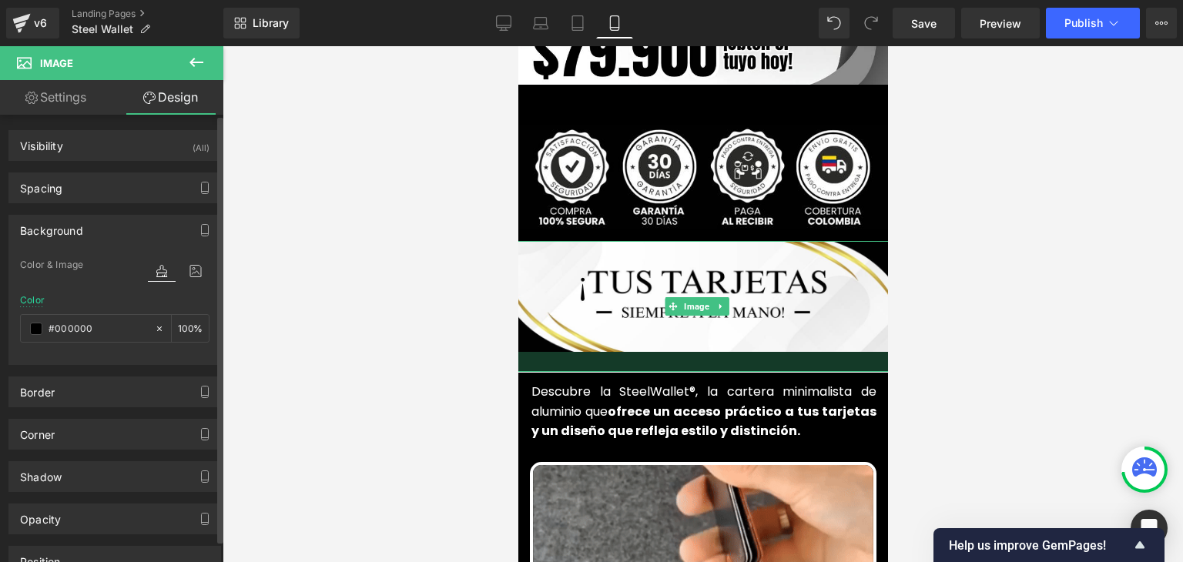
click at [605, 352] on div at bounding box center [702, 362] width 401 height 20
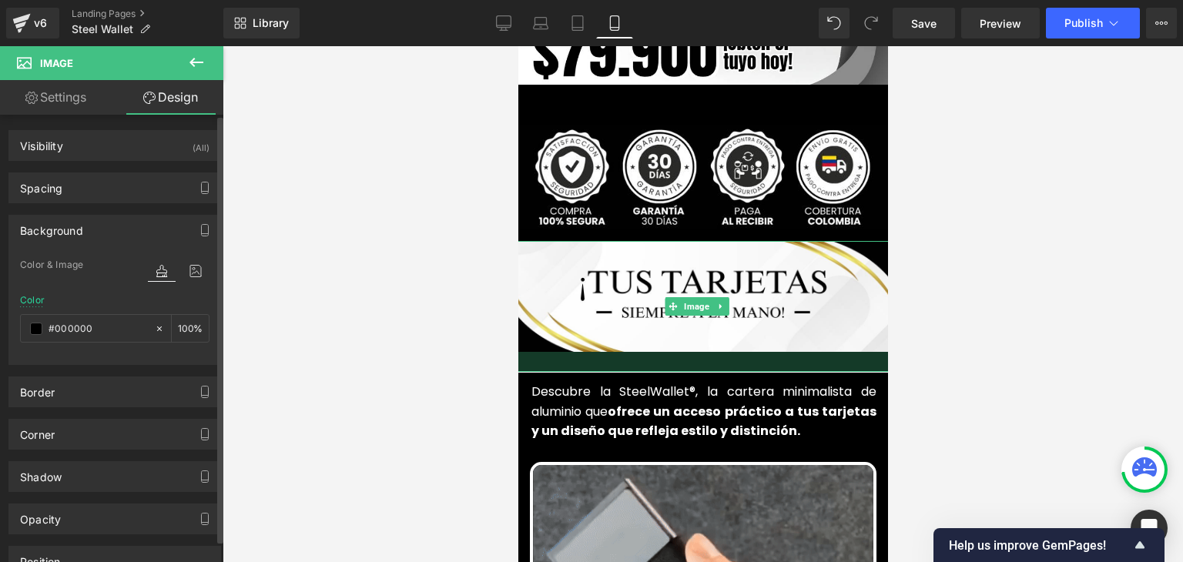
click at [594, 352] on div at bounding box center [702, 362] width 401 height 20
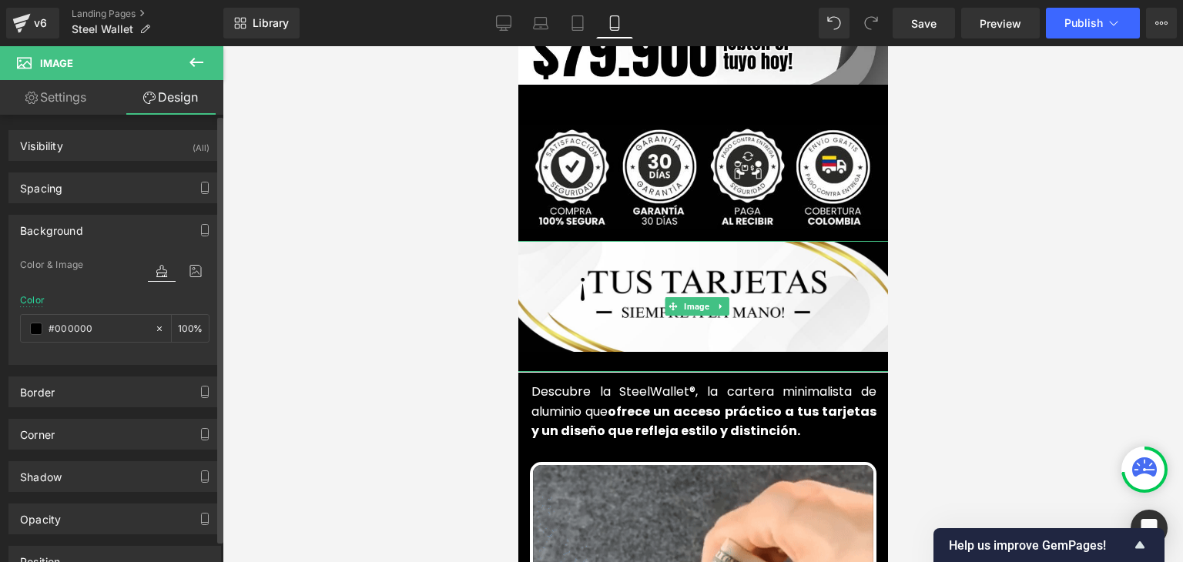
click at [518, 46] on div at bounding box center [518, 46] width 0 height 0
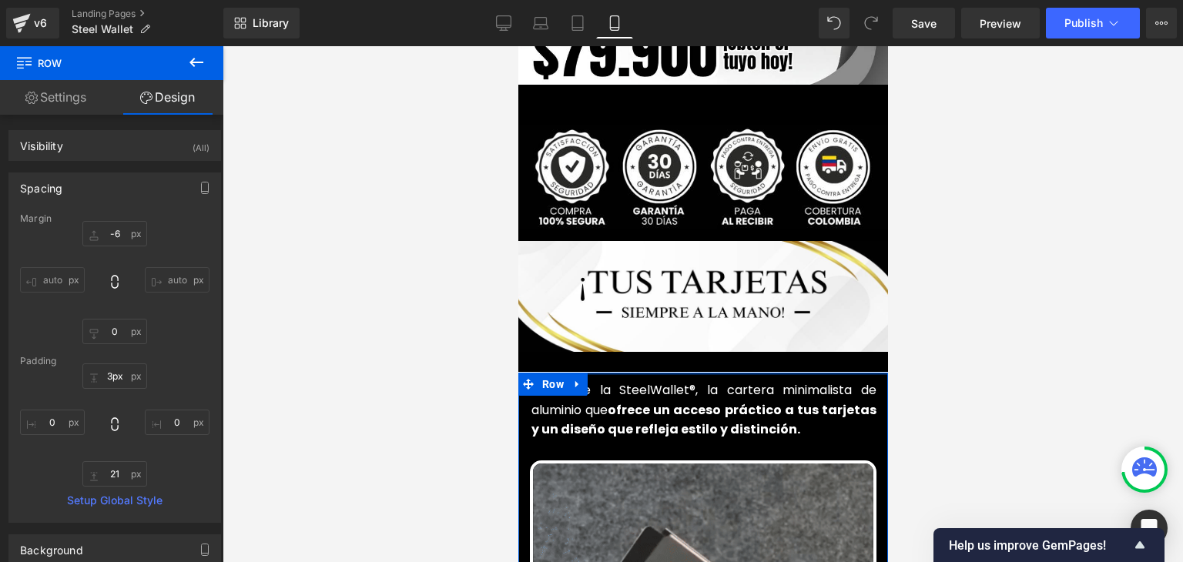
type input "4px"
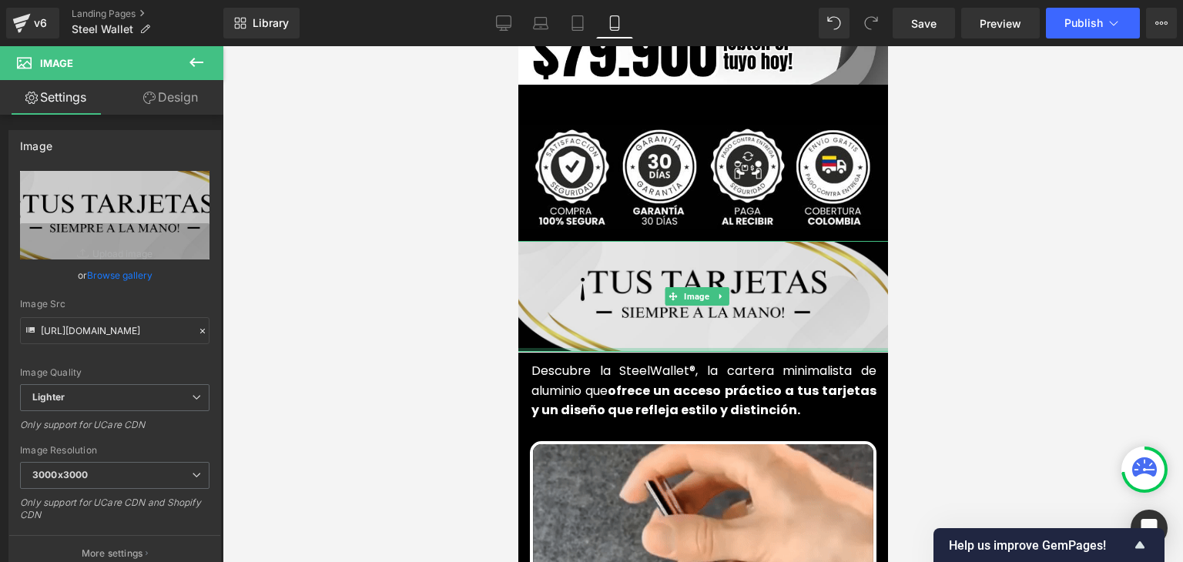
drag, startPoint x: 614, startPoint y: 342, endPoint x: 627, endPoint y: 290, distance: 53.2
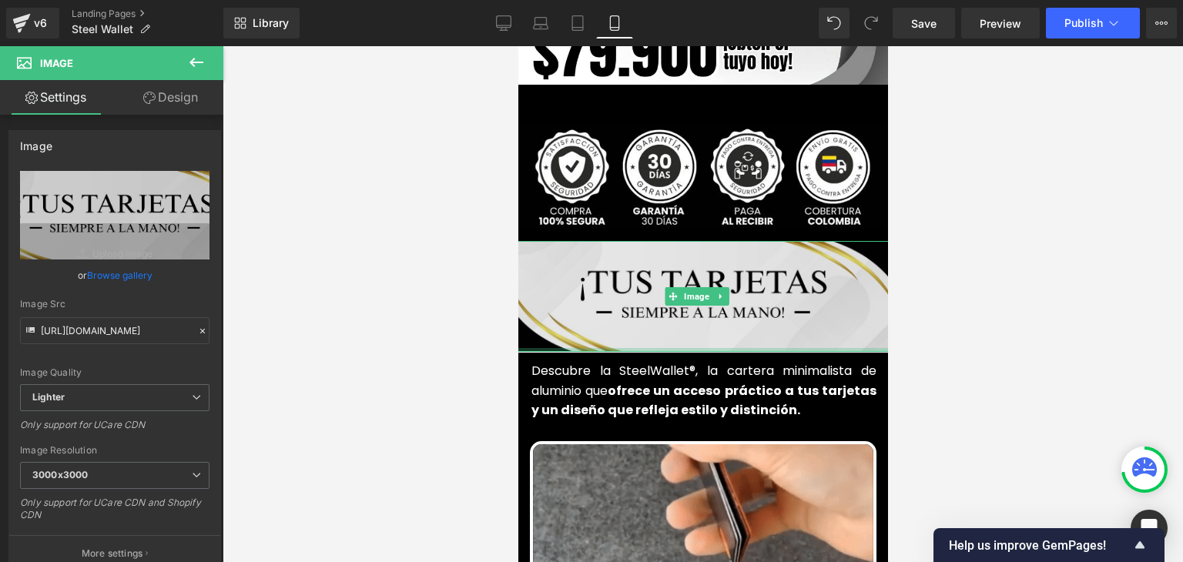
click at [627, 290] on div "Image" at bounding box center [702, 296] width 401 height 111
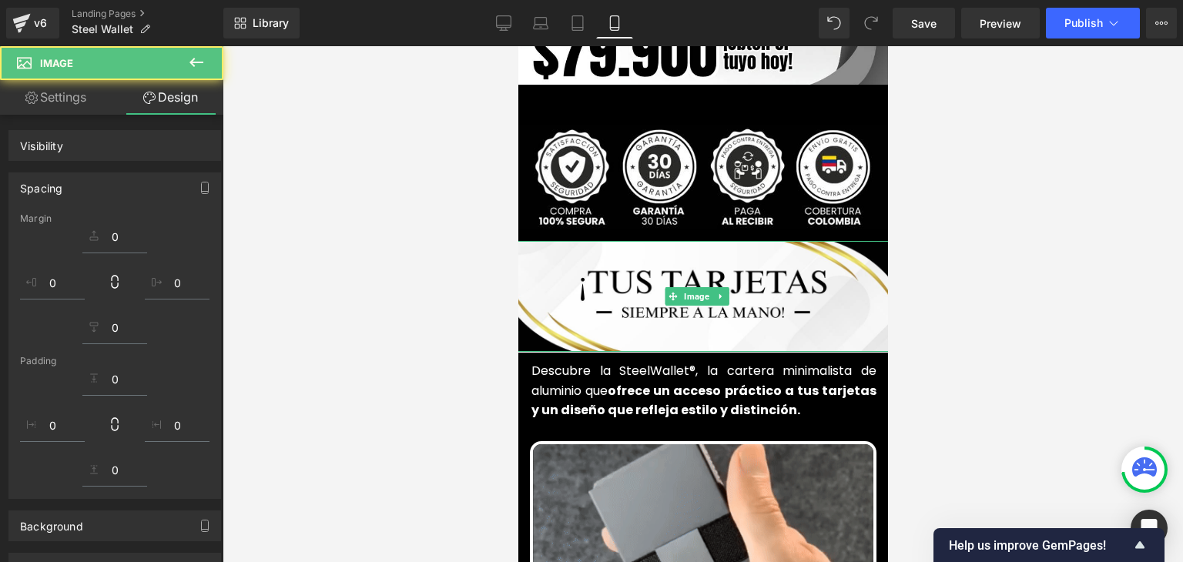
click at [1045, 274] on div at bounding box center [703, 304] width 961 height 516
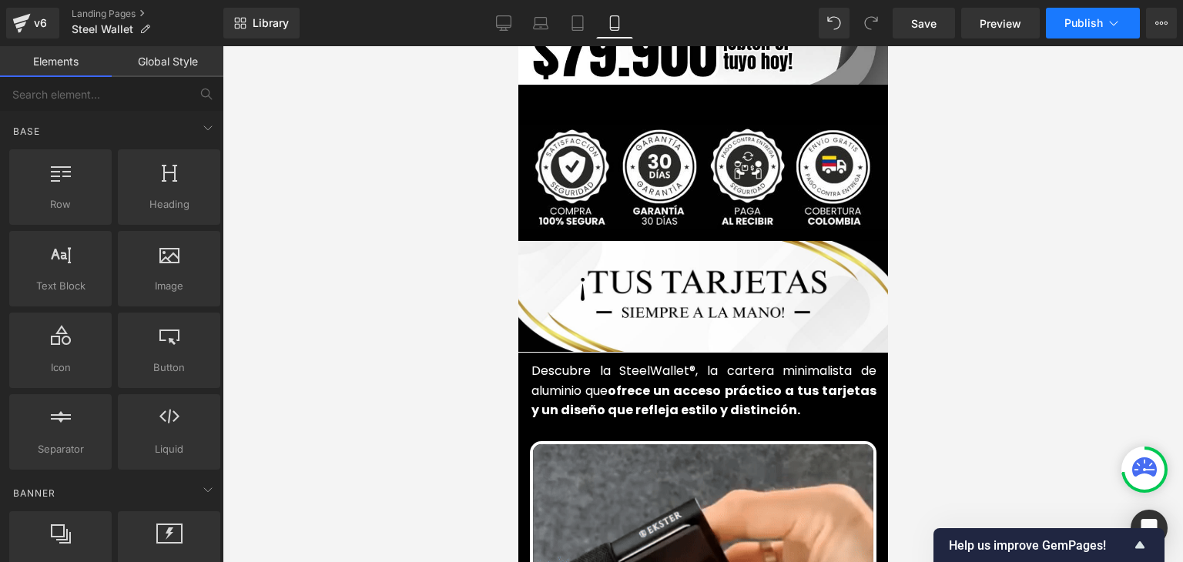
click at [1072, 29] on span "Publish" at bounding box center [1084, 23] width 39 height 12
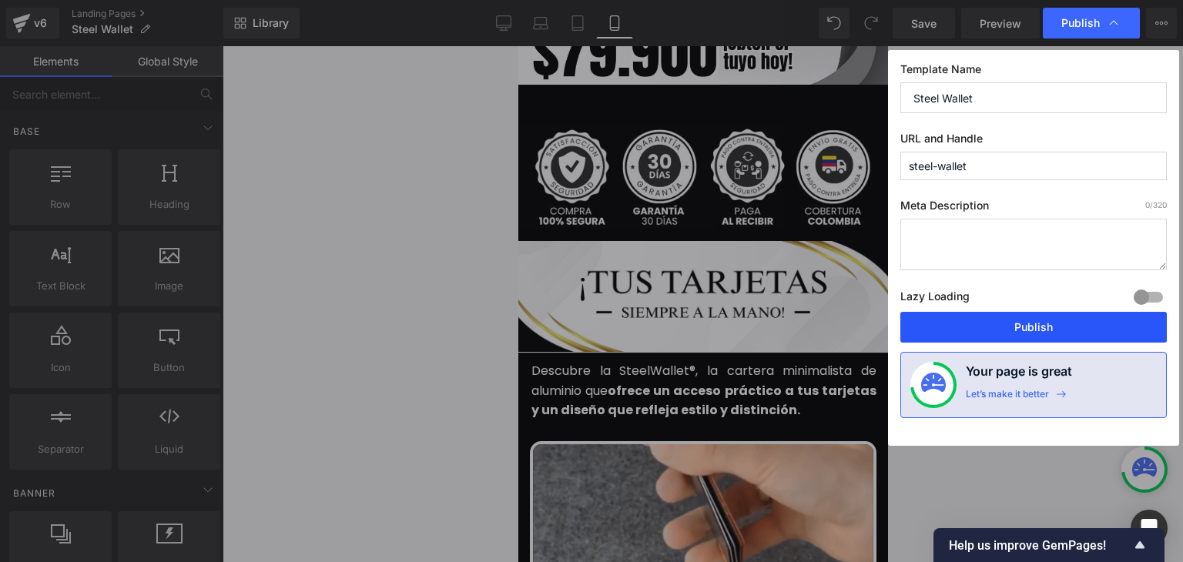
click at [1026, 323] on button "Publish" at bounding box center [1034, 327] width 267 height 31
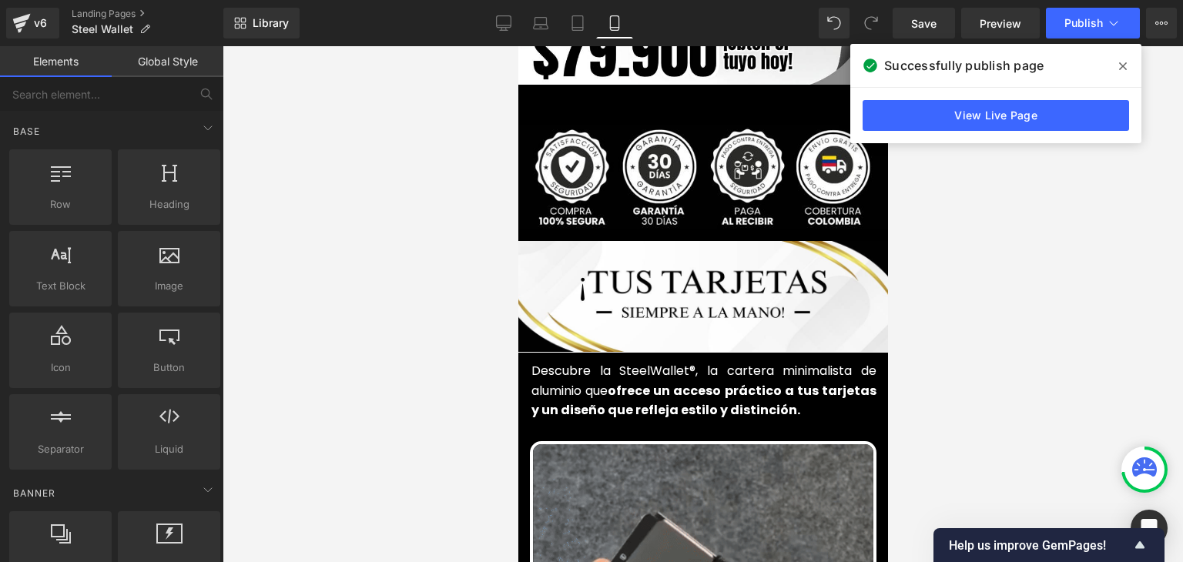
click at [1122, 69] on icon at bounding box center [1123, 66] width 8 height 12
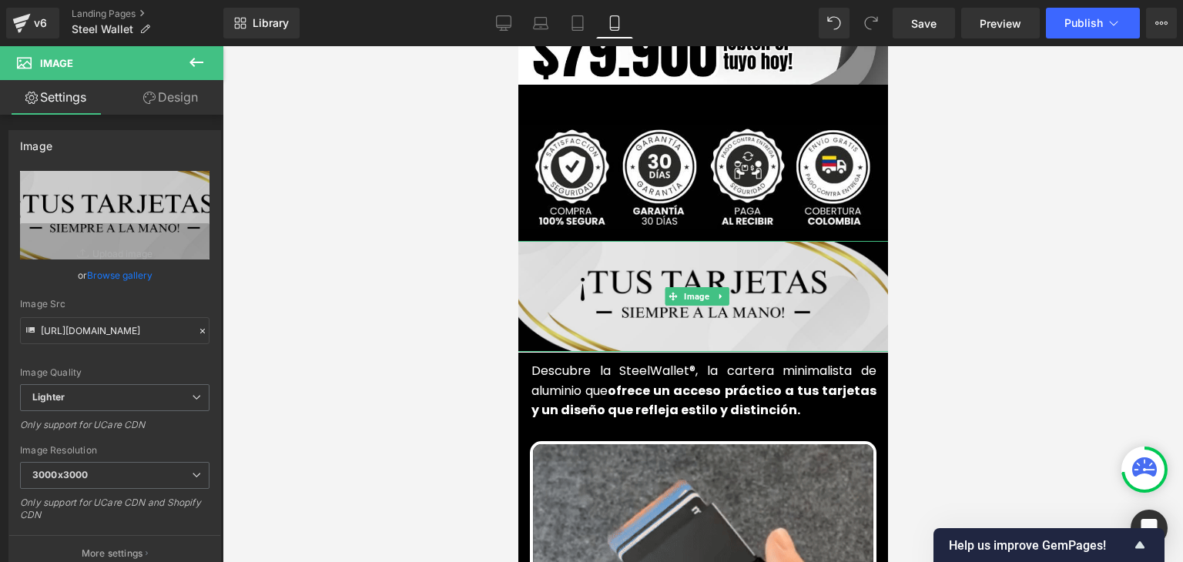
drag, startPoint x: 595, startPoint y: 327, endPoint x: 596, endPoint y: 314, distance: 13.2
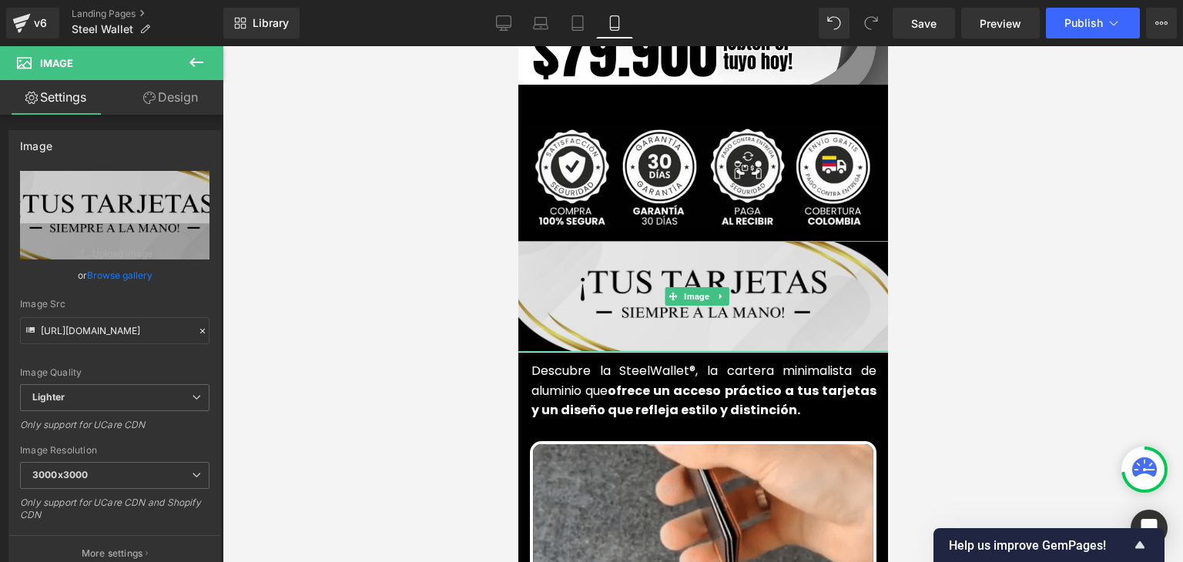
click at [596, 314] on div "Image" at bounding box center [702, 296] width 401 height 111
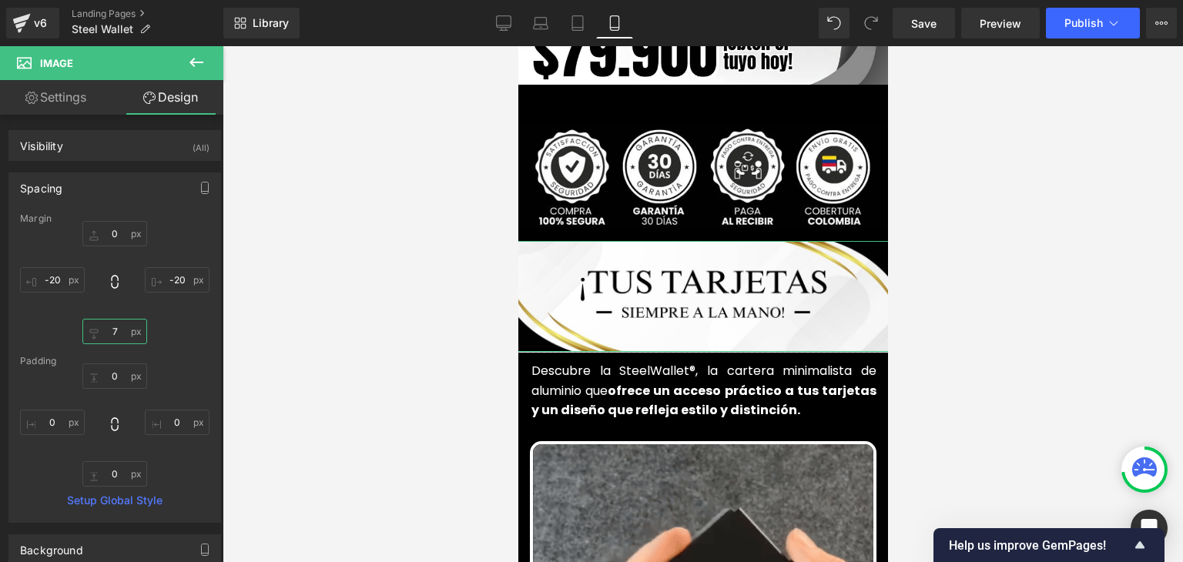
click at [122, 331] on input "7" at bounding box center [114, 331] width 65 height 25
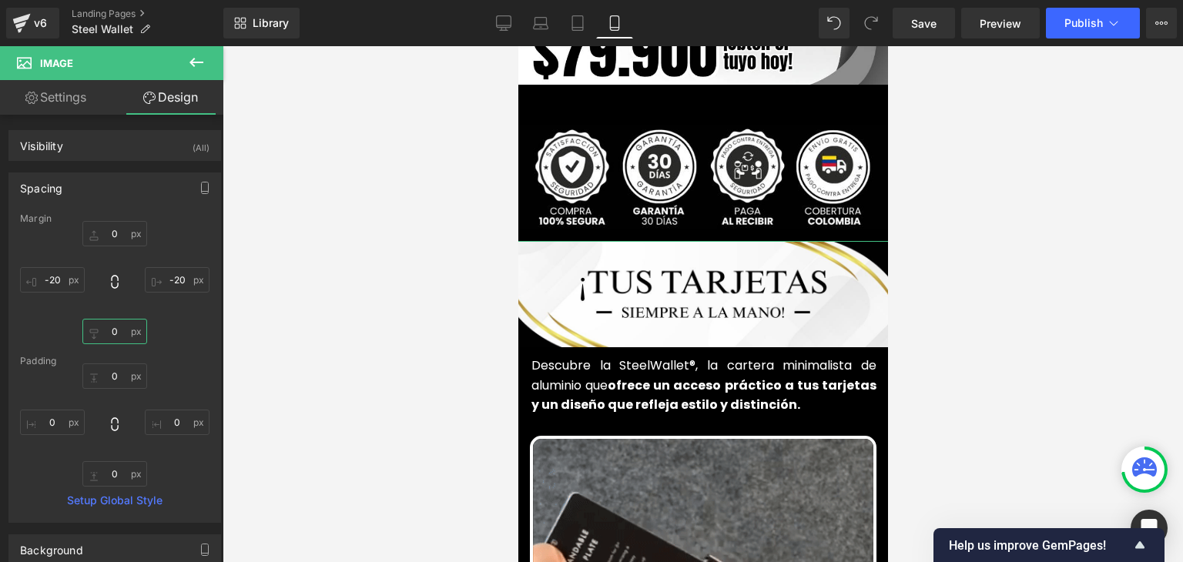
type input "5"
type input "2"
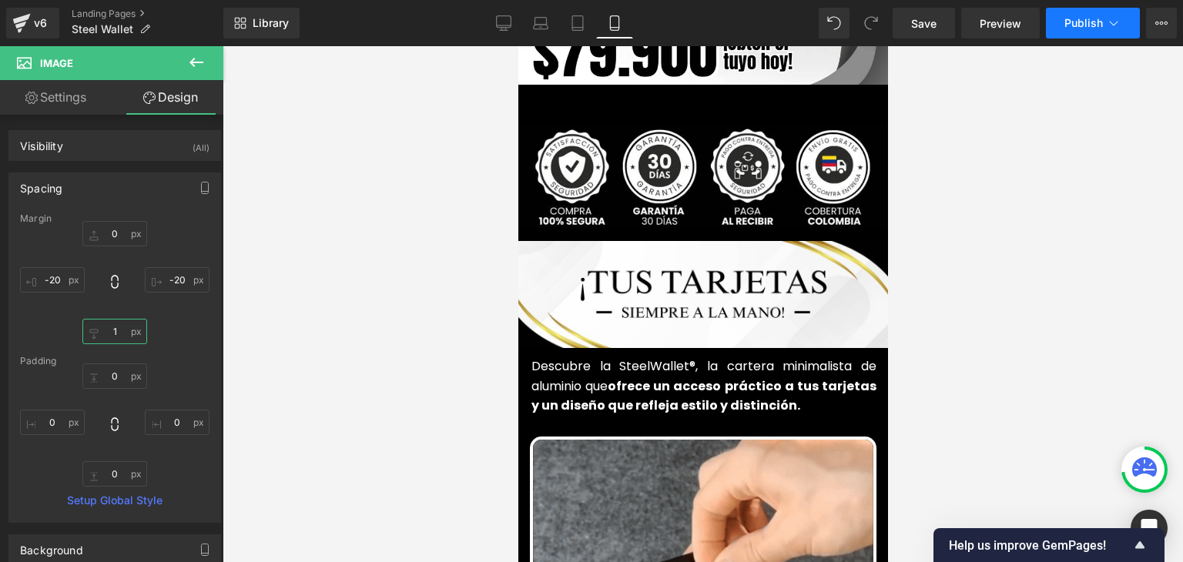
type input "1"
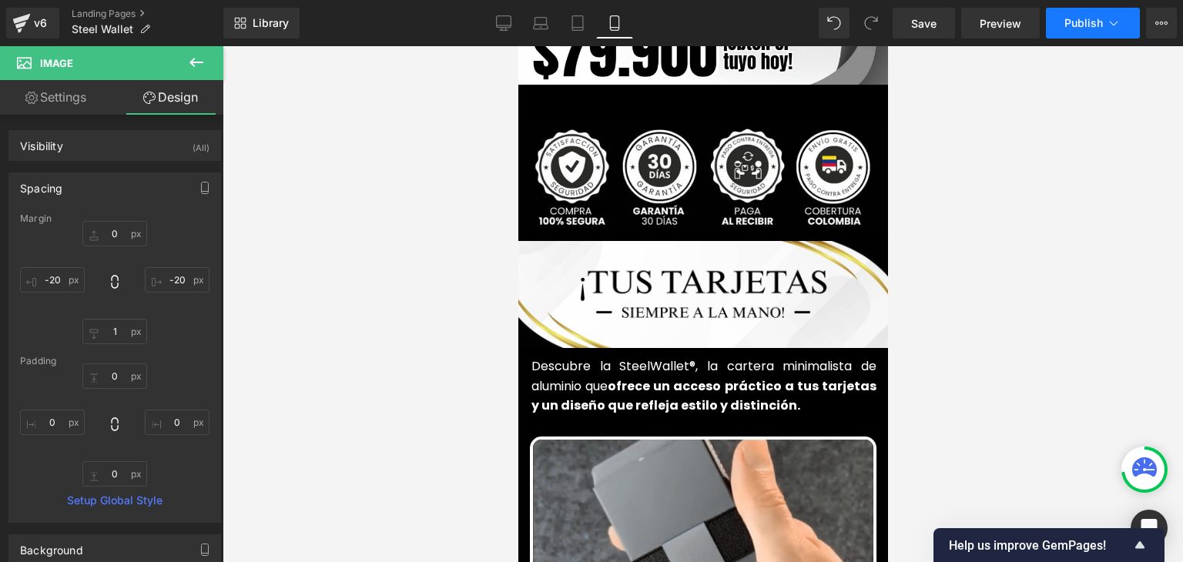
click at [1110, 25] on icon at bounding box center [1113, 22] width 15 height 15
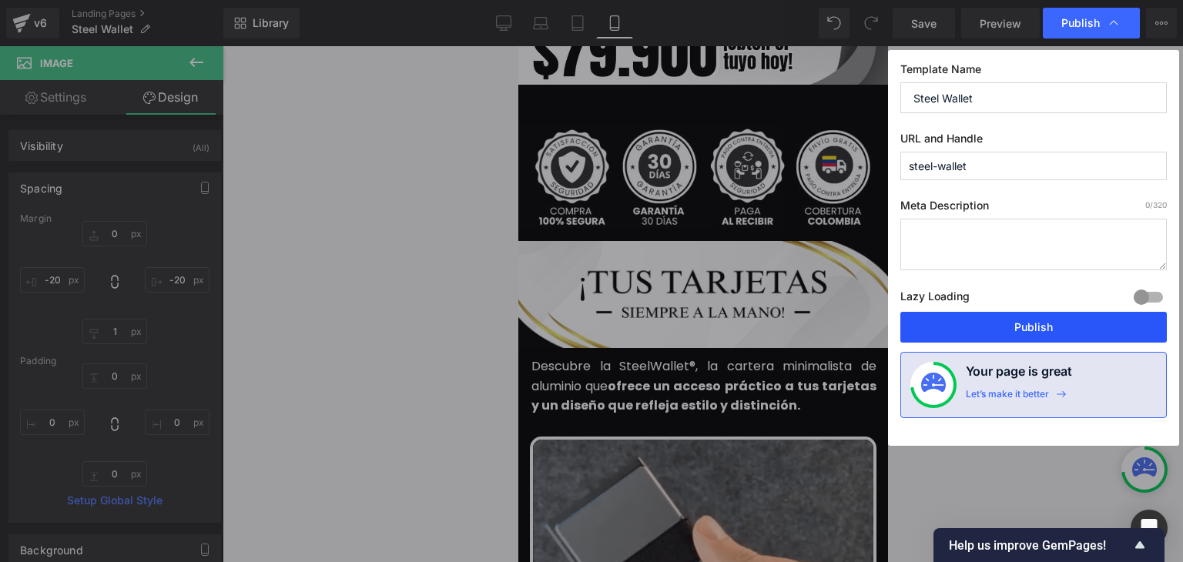
click at [1044, 324] on button "Publish" at bounding box center [1034, 327] width 267 height 31
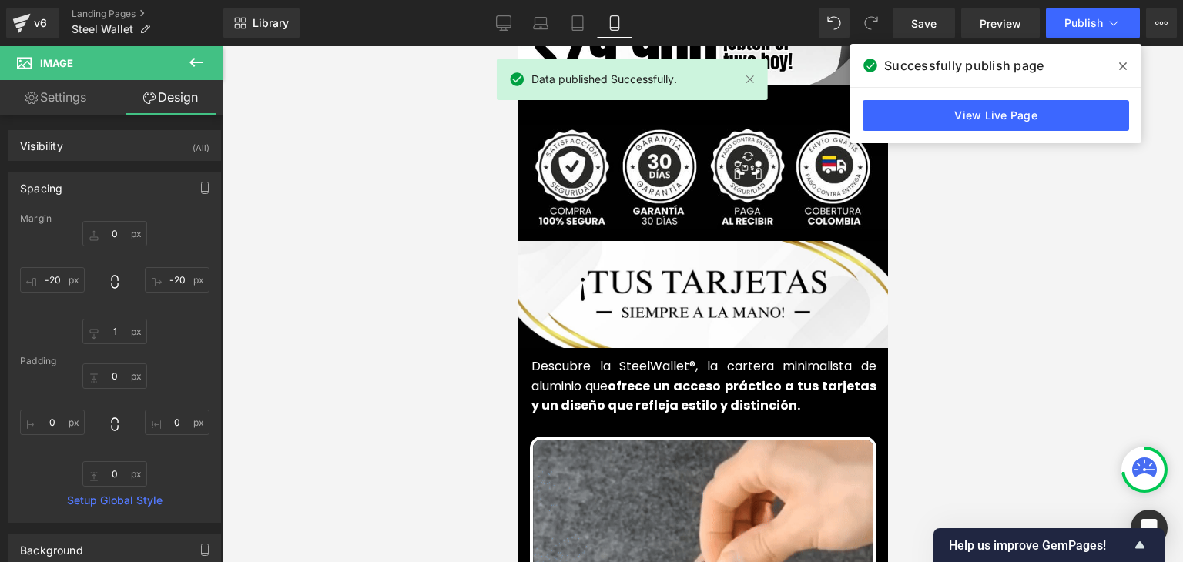
click at [1126, 62] on icon at bounding box center [1123, 66] width 8 height 12
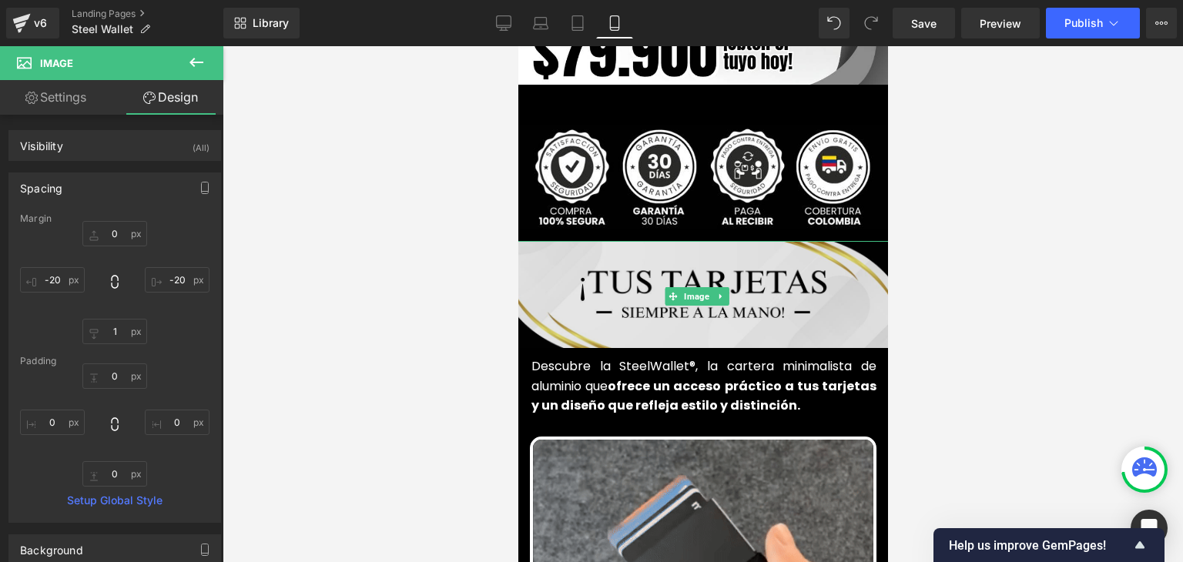
click at [658, 251] on img at bounding box center [702, 296] width 401 height 111
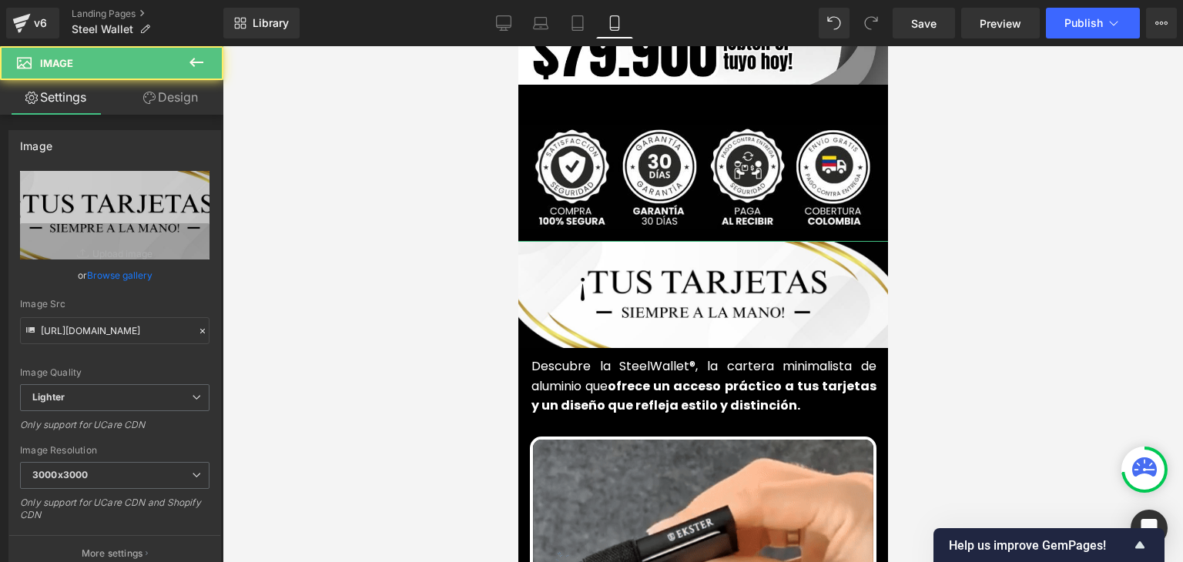
click at [167, 93] on link "Design" at bounding box center [171, 97] width 112 height 35
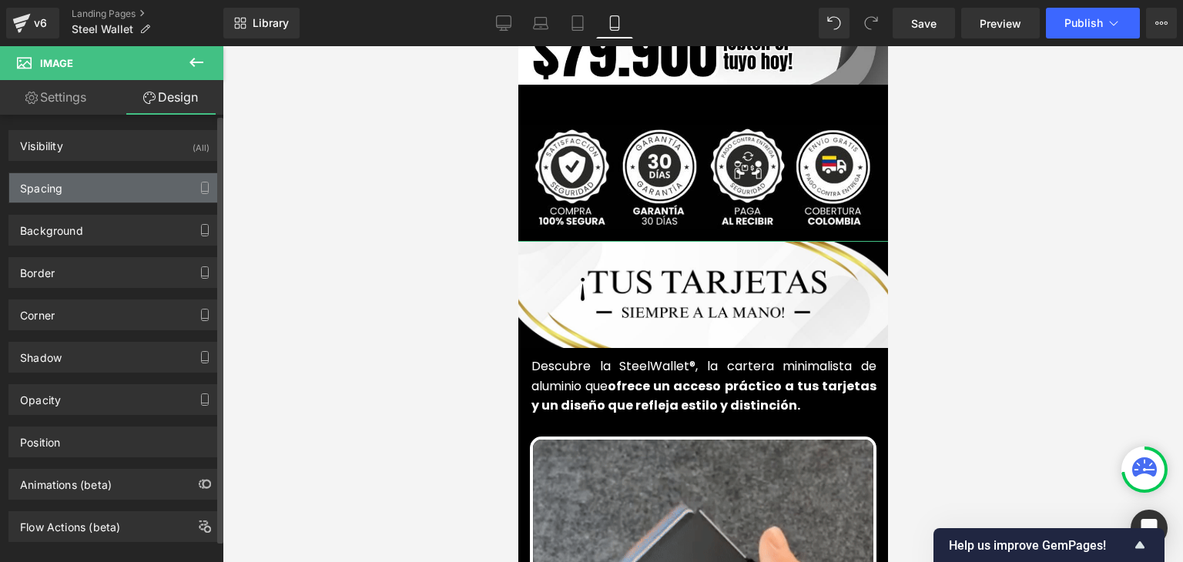
type input "0"
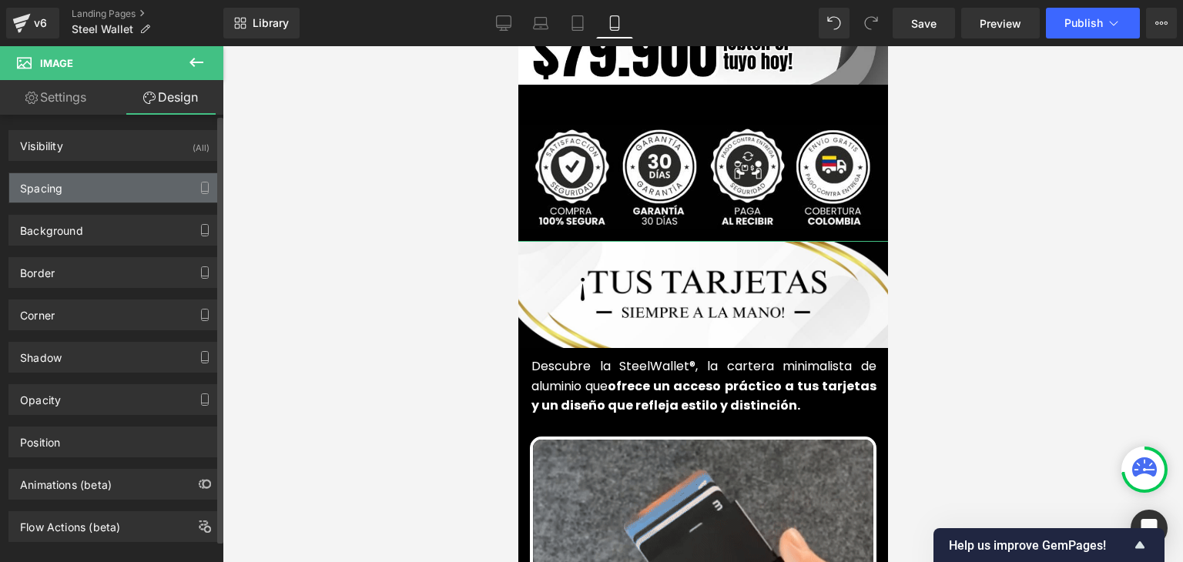
type input "-20"
type input "1"
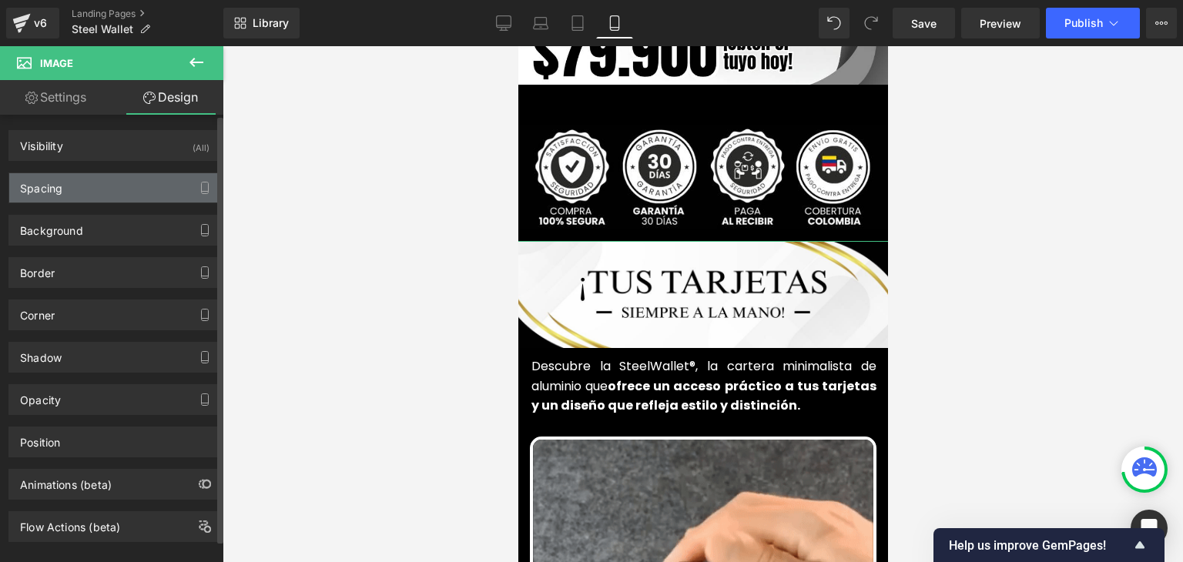
type input "-20"
type input "0"
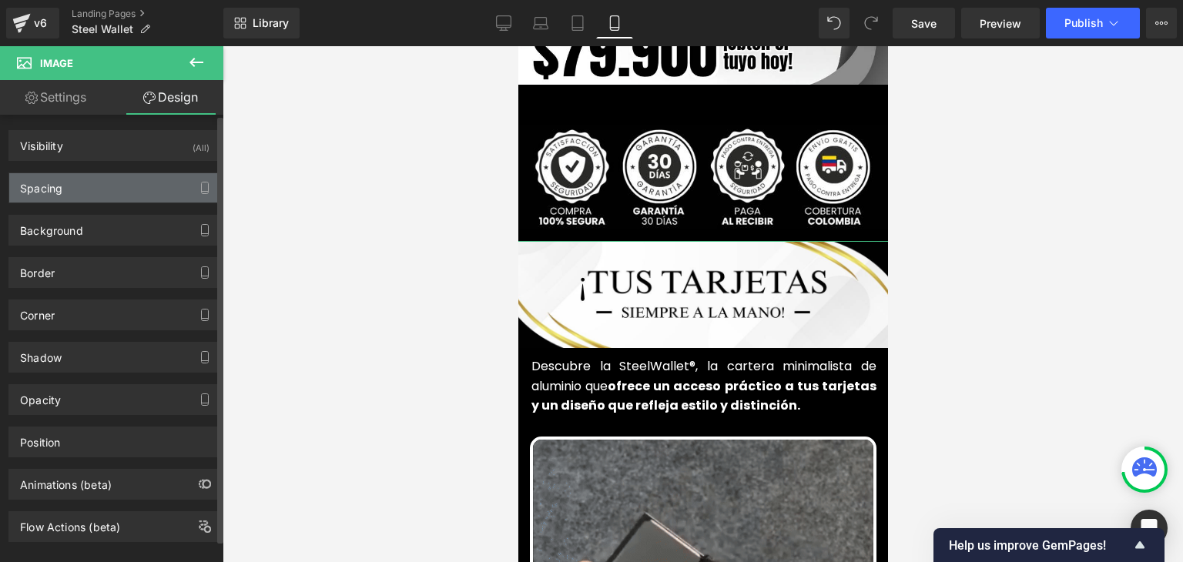
type input "0"
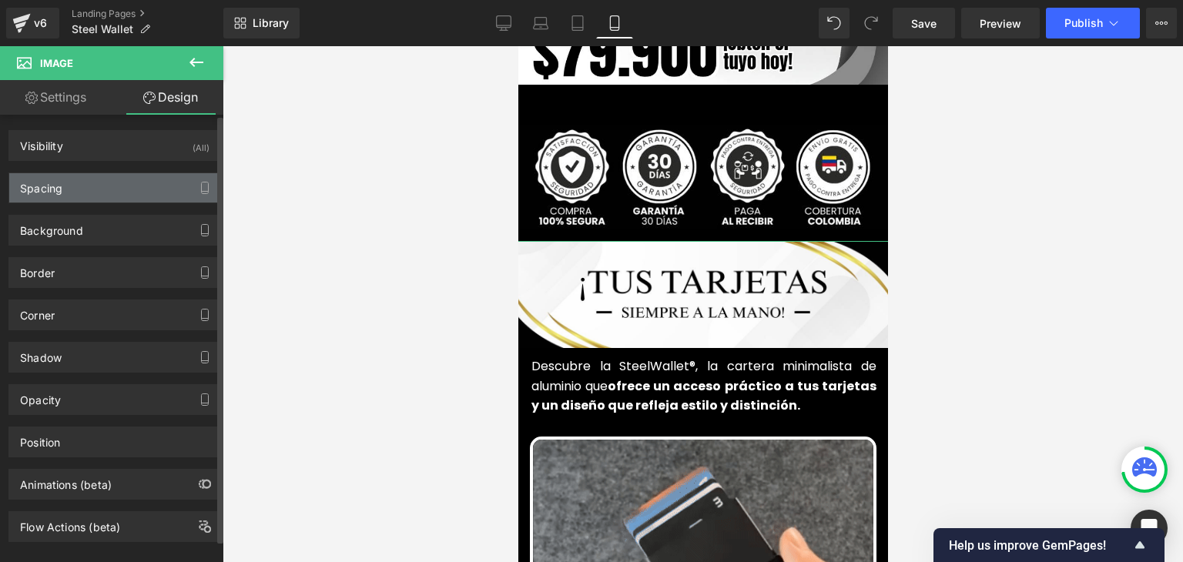
type input "0"
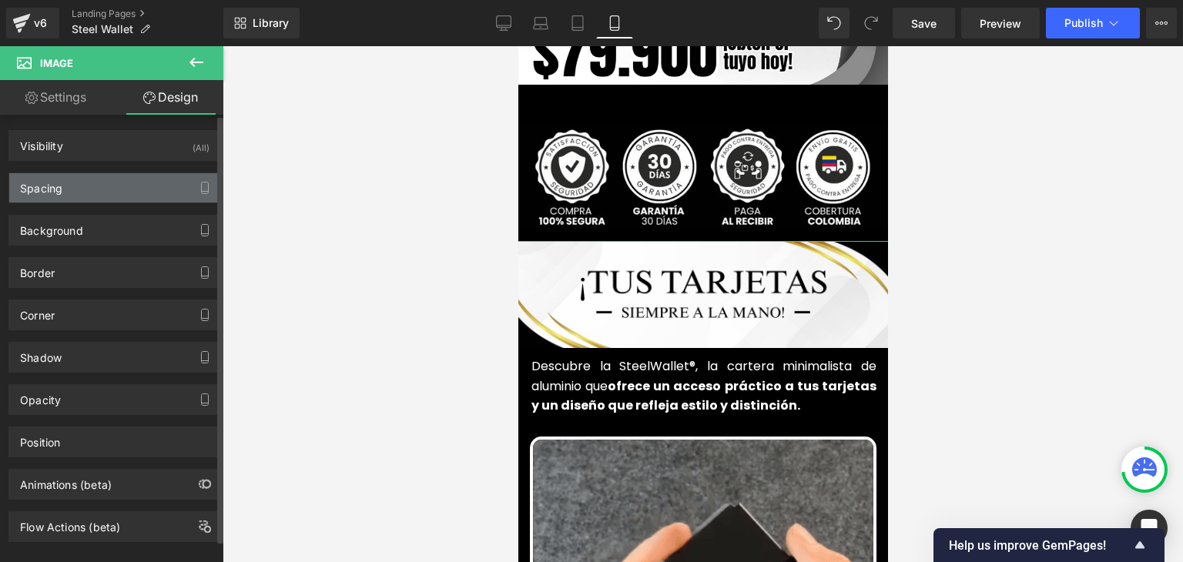
click at [67, 187] on div "Spacing" at bounding box center [114, 187] width 211 height 29
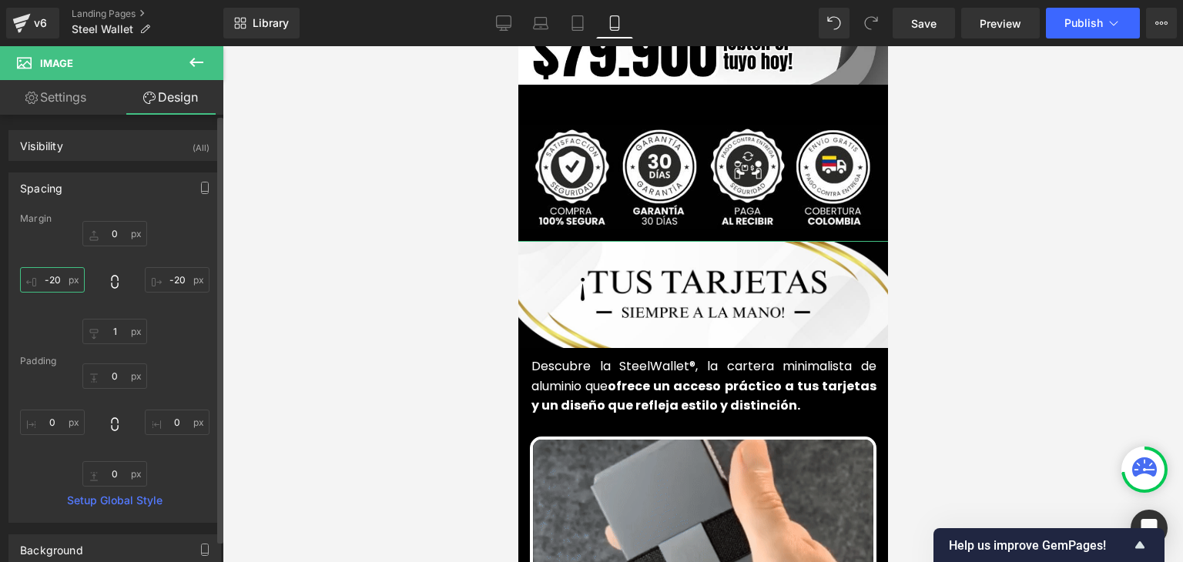
click at [62, 277] on input "-20" at bounding box center [52, 279] width 65 height 25
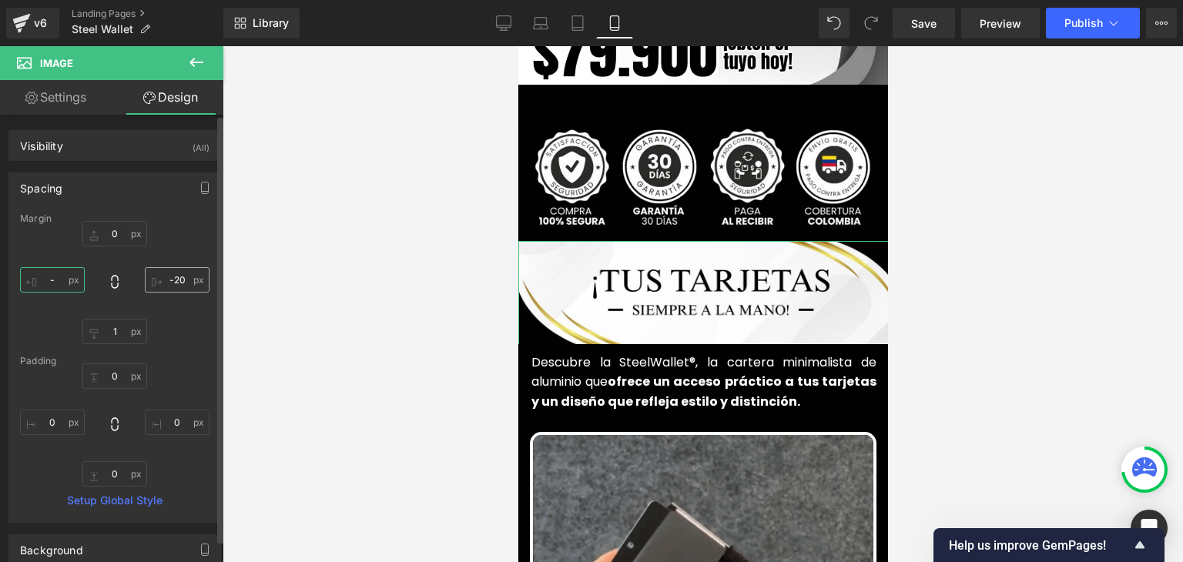
type input "-"
click at [175, 281] on input "-20" at bounding box center [177, 279] width 65 height 25
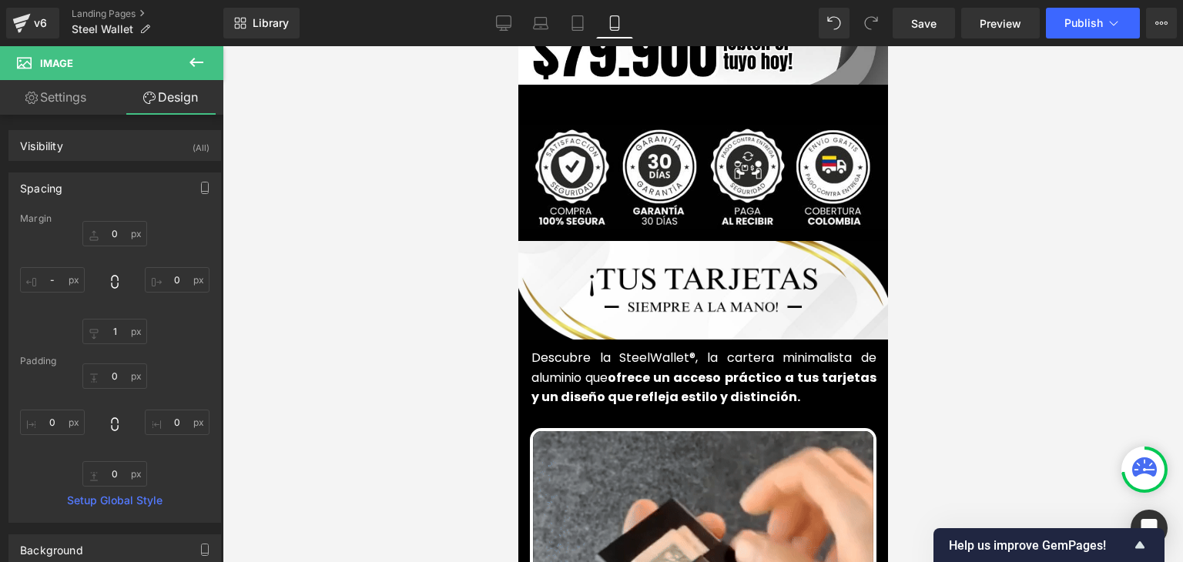
click at [1050, 223] on div at bounding box center [703, 304] width 961 height 516
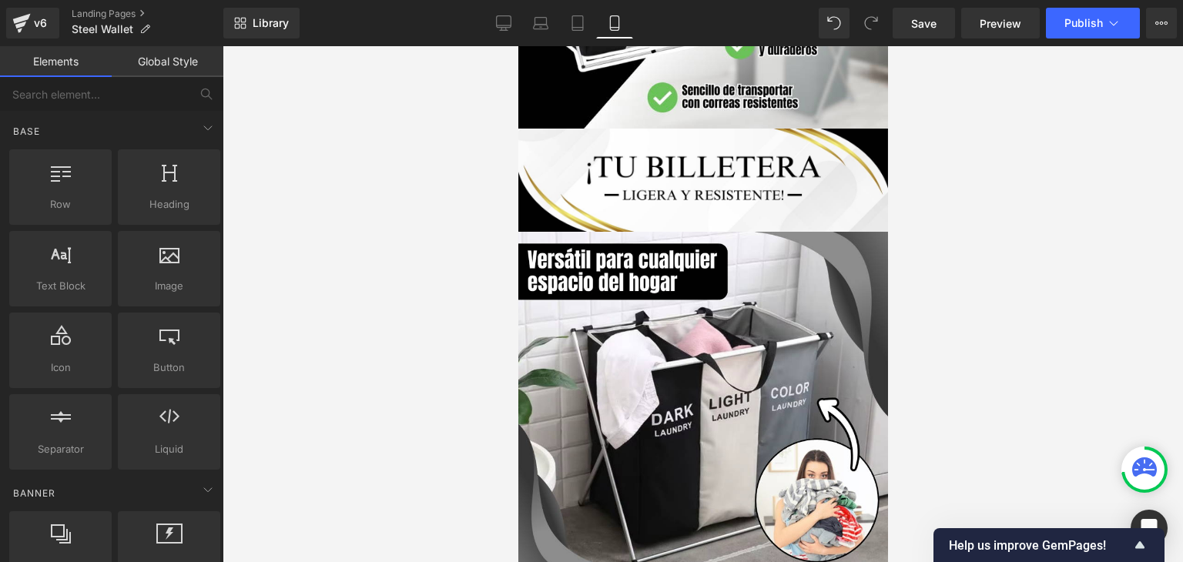
scroll to position [1464, 0]
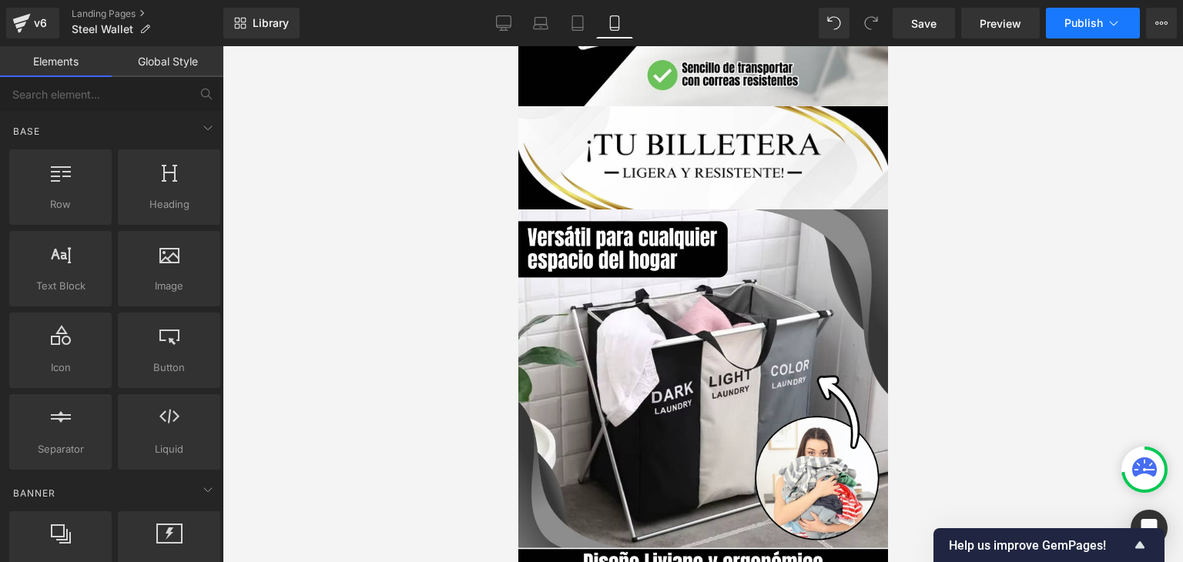
click at [1062, 29] on button "Publish" at bounding box center [1093, 23] width 94 height 31
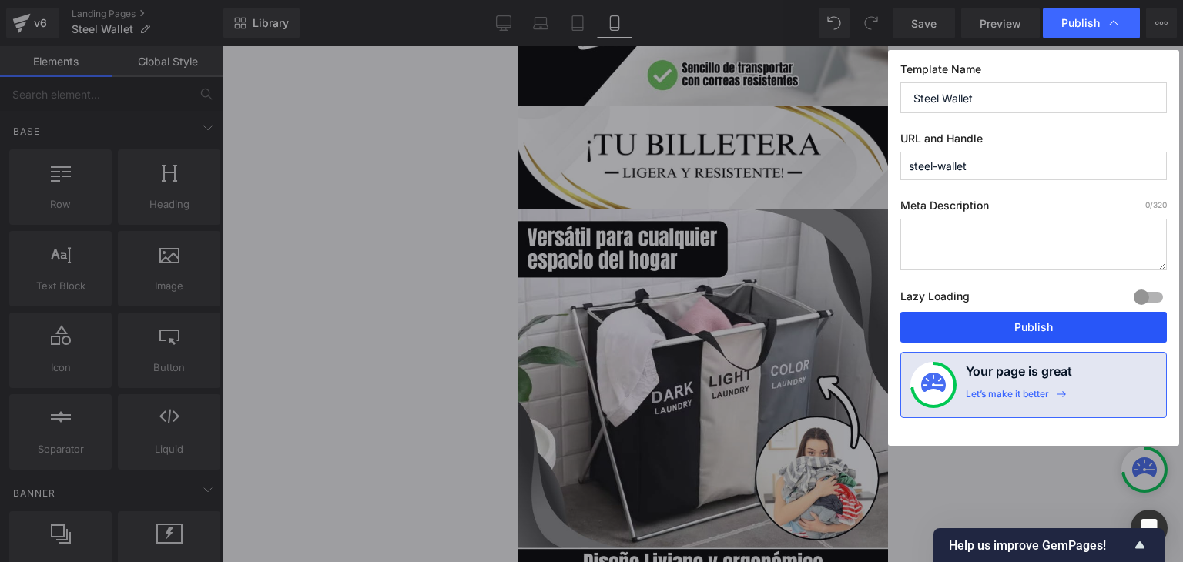
click at [1014, 326] on button "Publish" at bounding box center [1034, 327] width 267 height 31
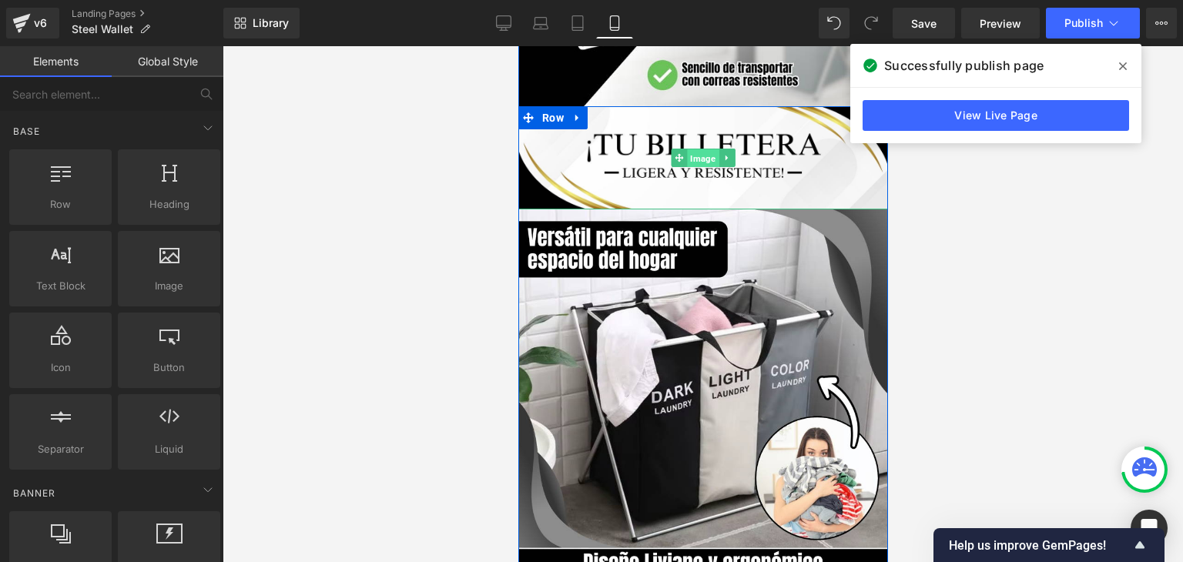
click at [693, 149] on span "Image" at bounding box center [702, 158] width 32 height 18
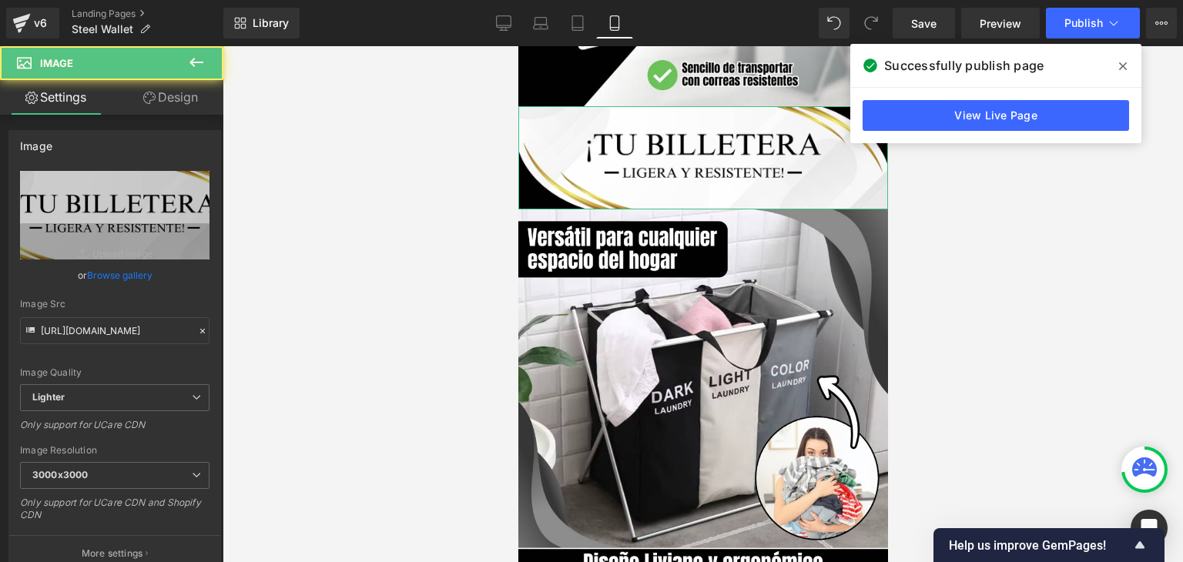
click at [150, 103] on icon at bounding box center [149, 98] width 12 height 12
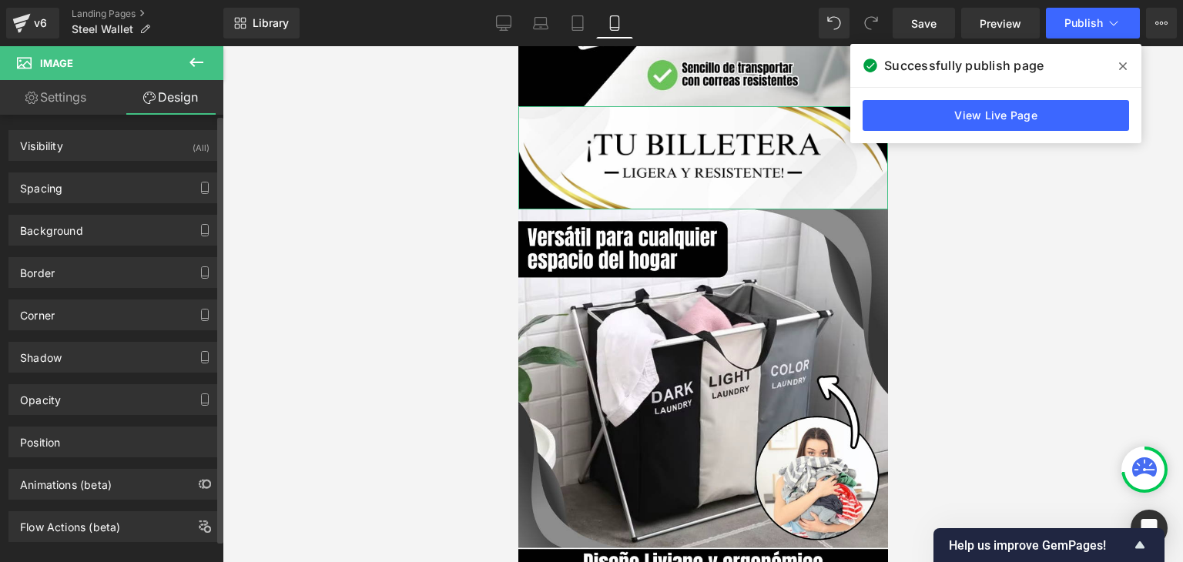
type input "0"
type input "-15"
type input "0"
type input "-15"
type input "0"
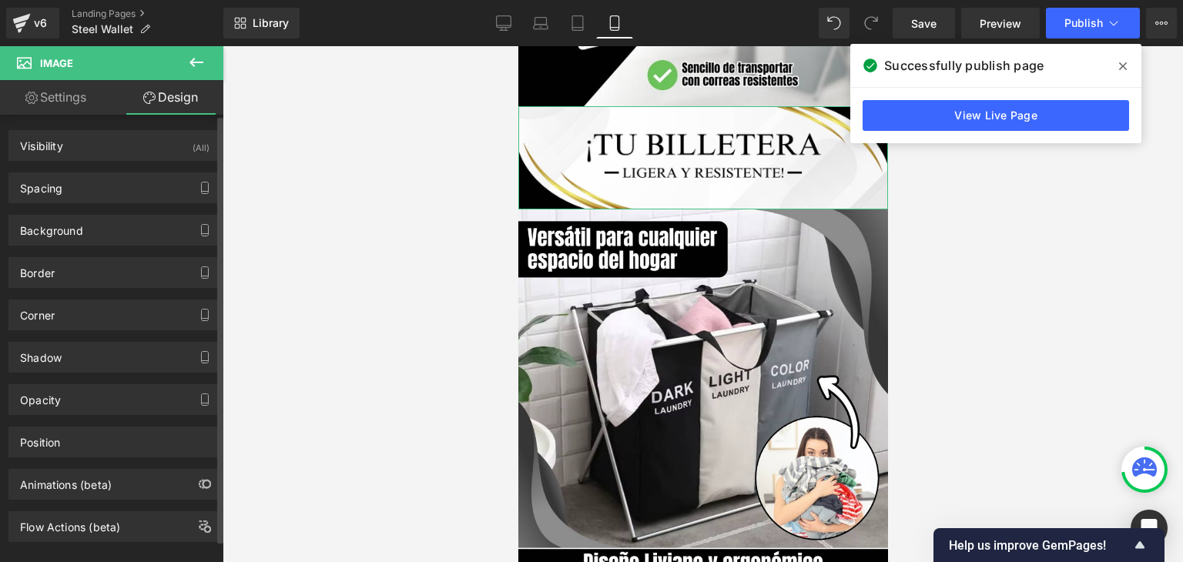
type input "0"
click at [67, 188] on div "Spacing" at bounding box center [114, 187] width 211 height 29
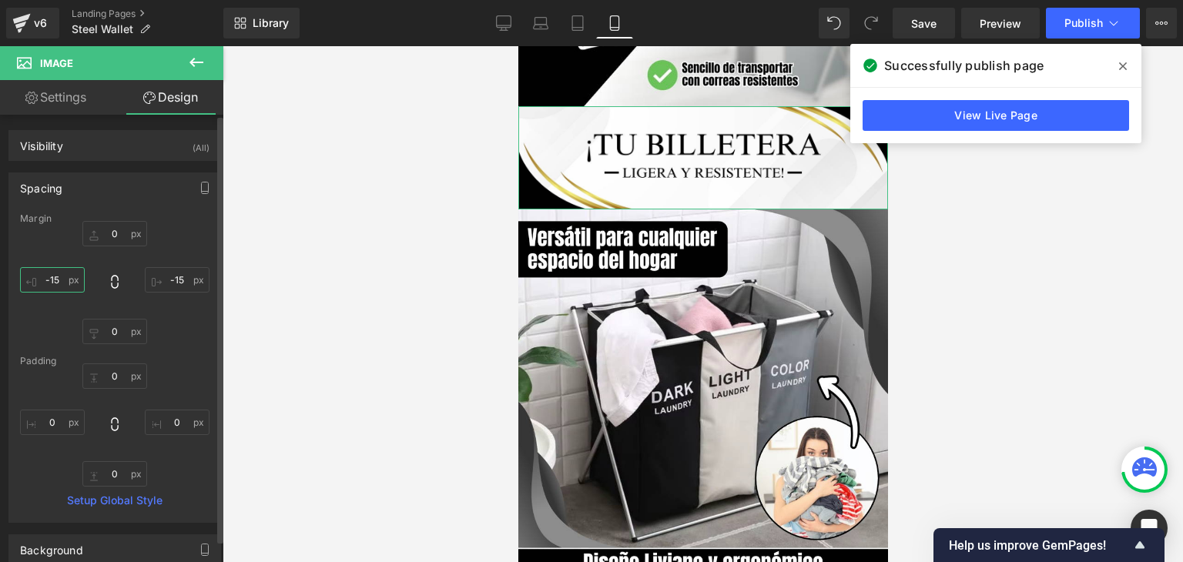
click at [68, 290] on input "-15" at bounding box center [52, 279] width 65 height 25
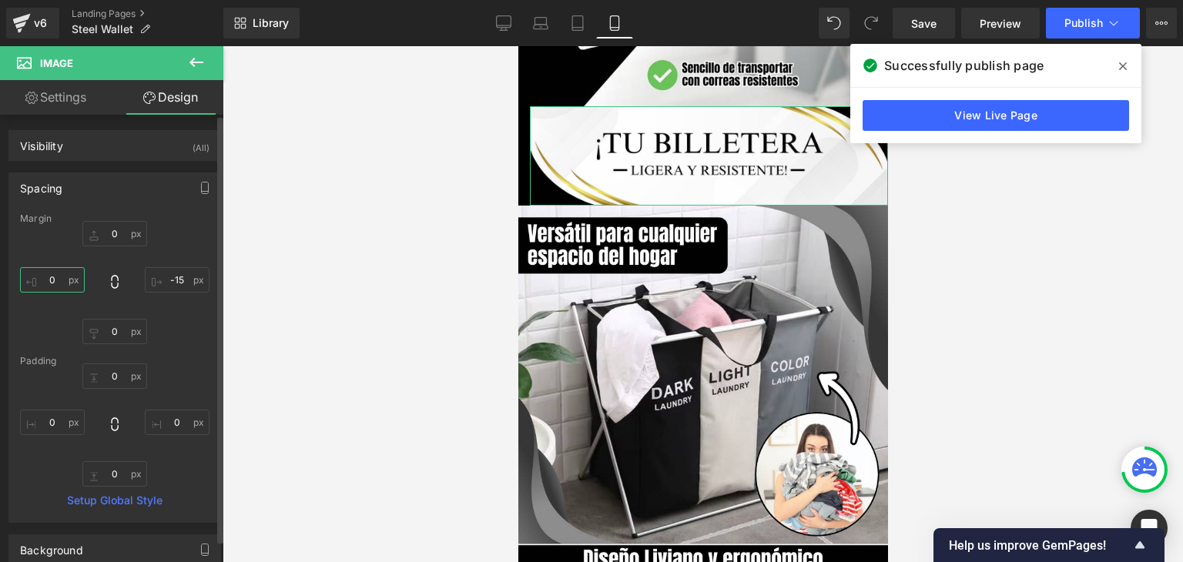
type input "-15"
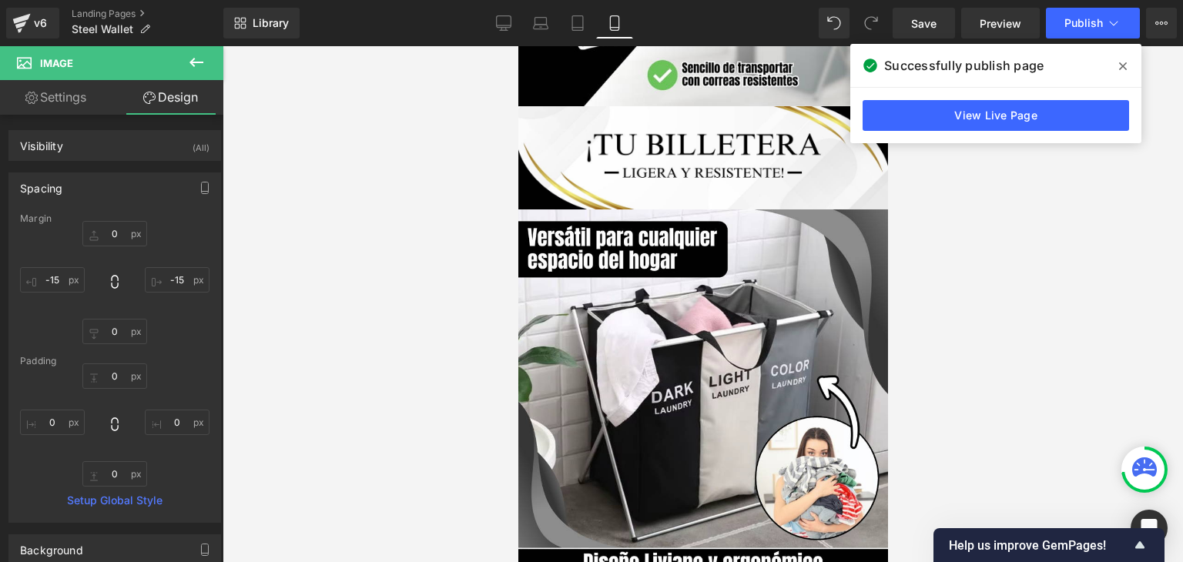
click at [1126, 70] on icon at bounding box center [1123, 66] width 8 height 12
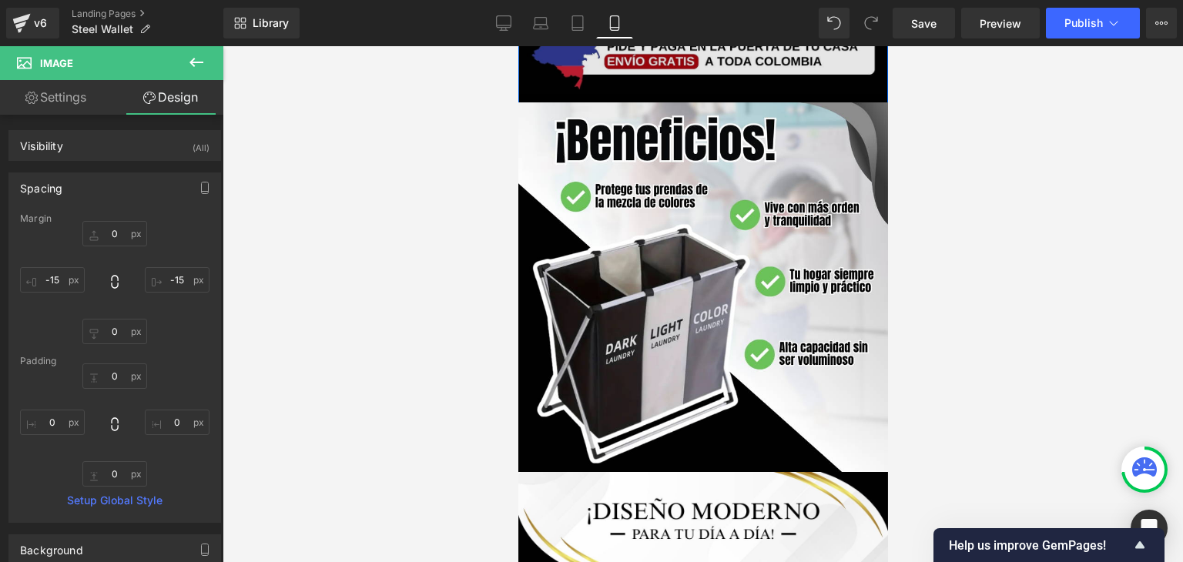
scroll to position [3081, 0]
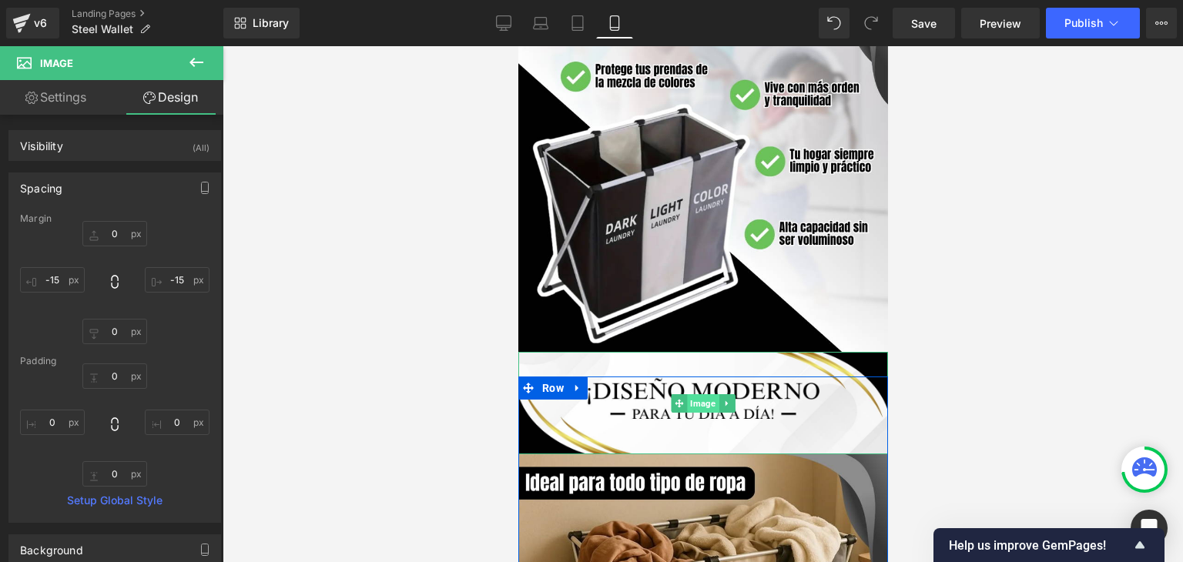
click at [697, 394] on span "Image" at bounding box center [702, 403] width 32 height 18
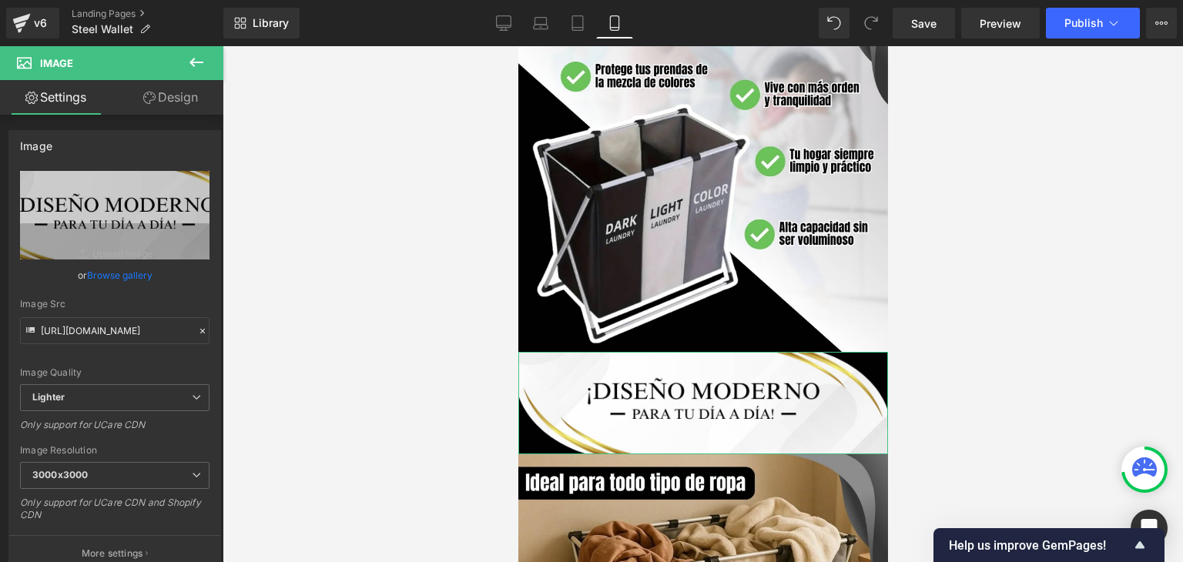
drag, startPoint x: 163, startPoint y: 96, endPoint x: 58, endPoint y: 187, distance: 139.8
click at [163, 96] on link "Design" at bounding box center [171, 97] width 112 height 35
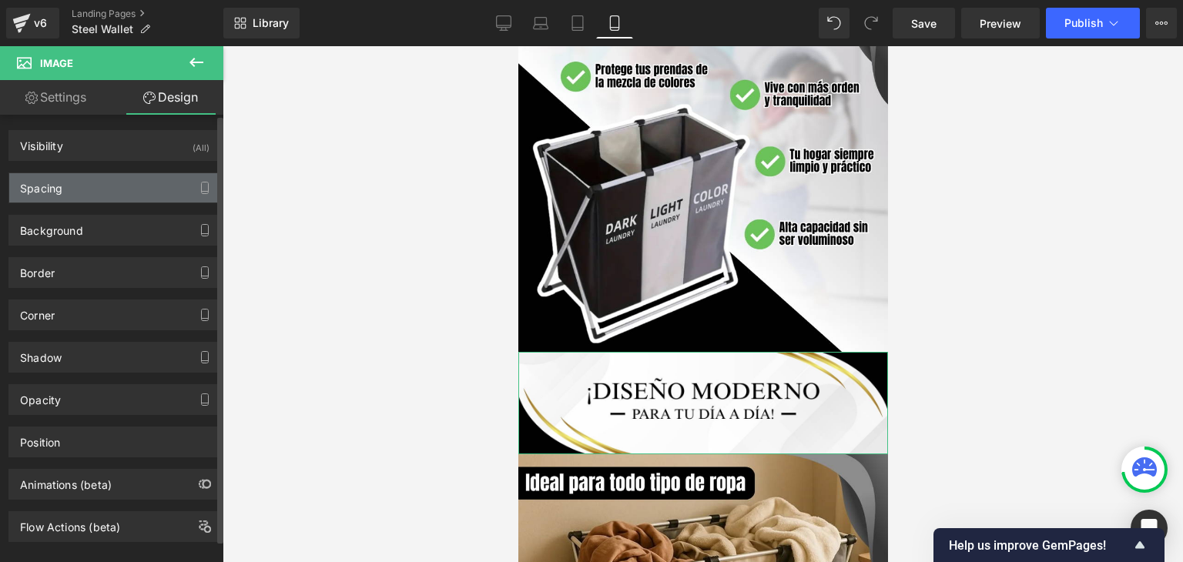
click at [77, 191] on div "Spacing" at bounding box center [114, 187] width 211 height 29
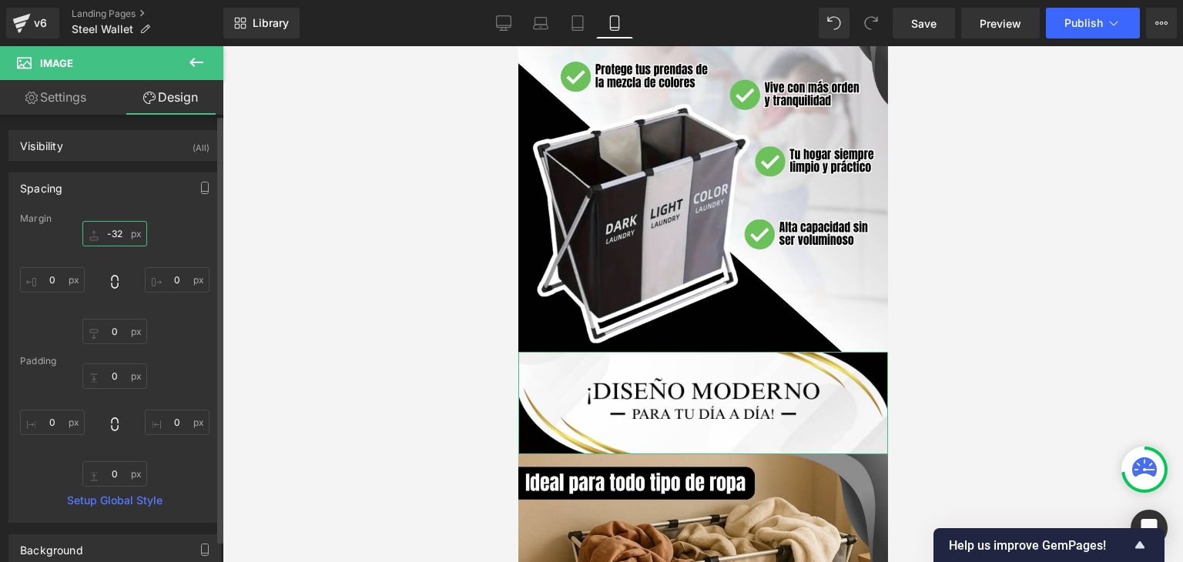
click at [119, 238] on input "-32" at bounding box center [114, 233] width 65 height 25
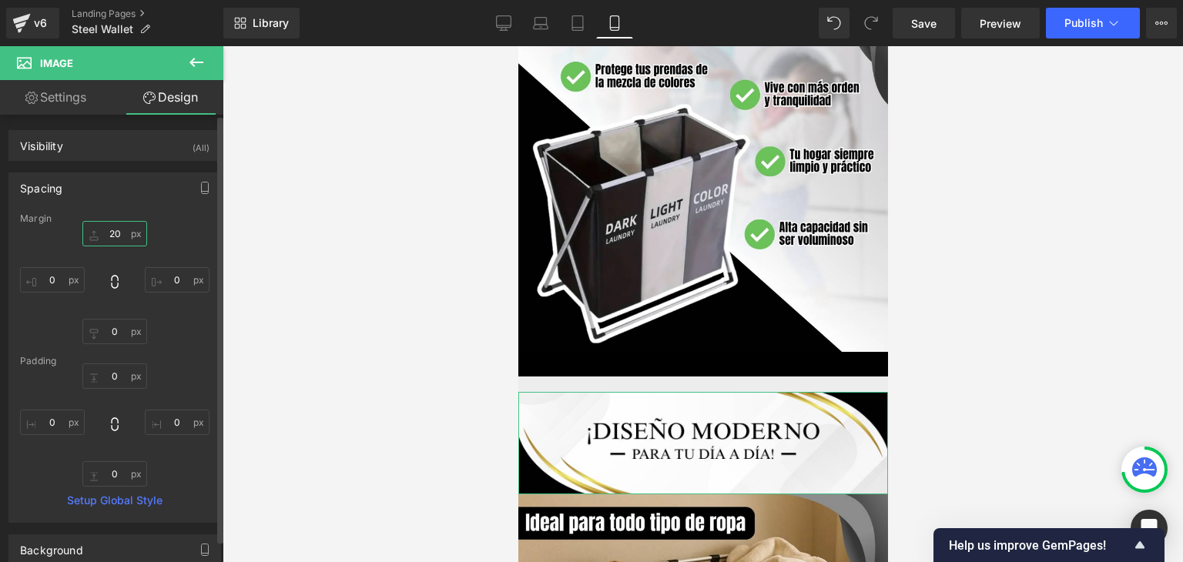
type input "2"
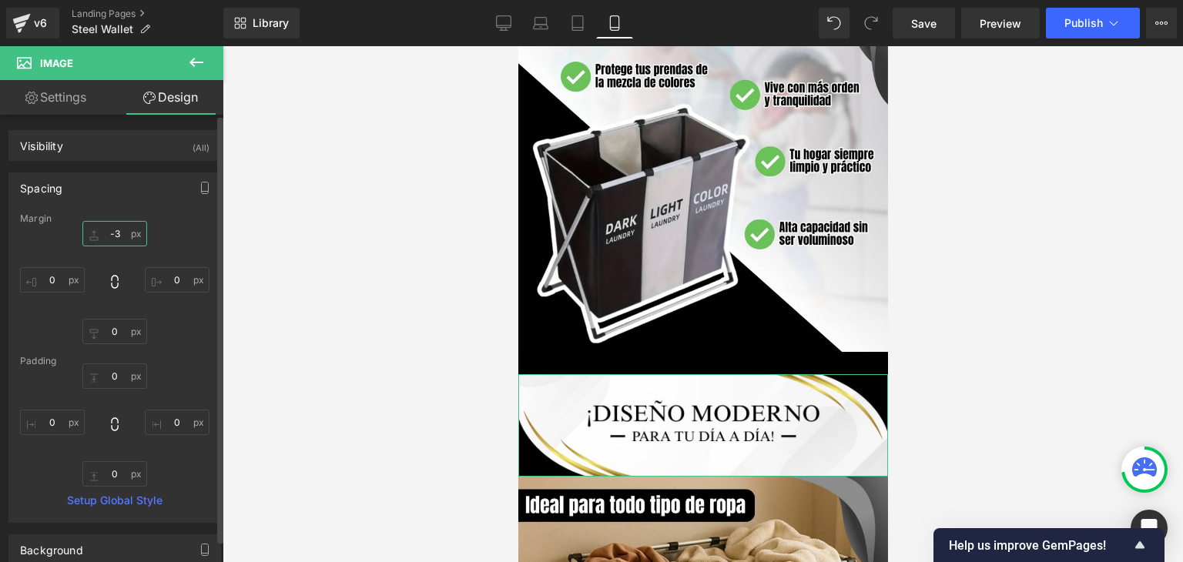
type input "-32"
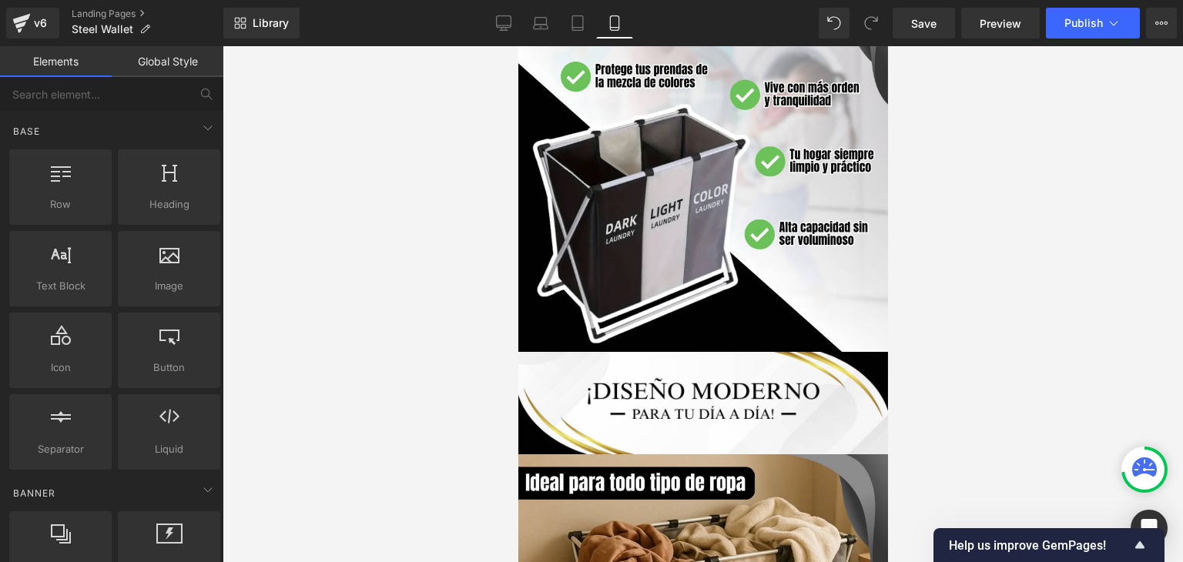
click at [1001, 312] on div at bounding box center [703, 304] width 961 height 516
click at [1085, 27] on span "Publish" at bounding box center [1084, 23] width 39 height 12
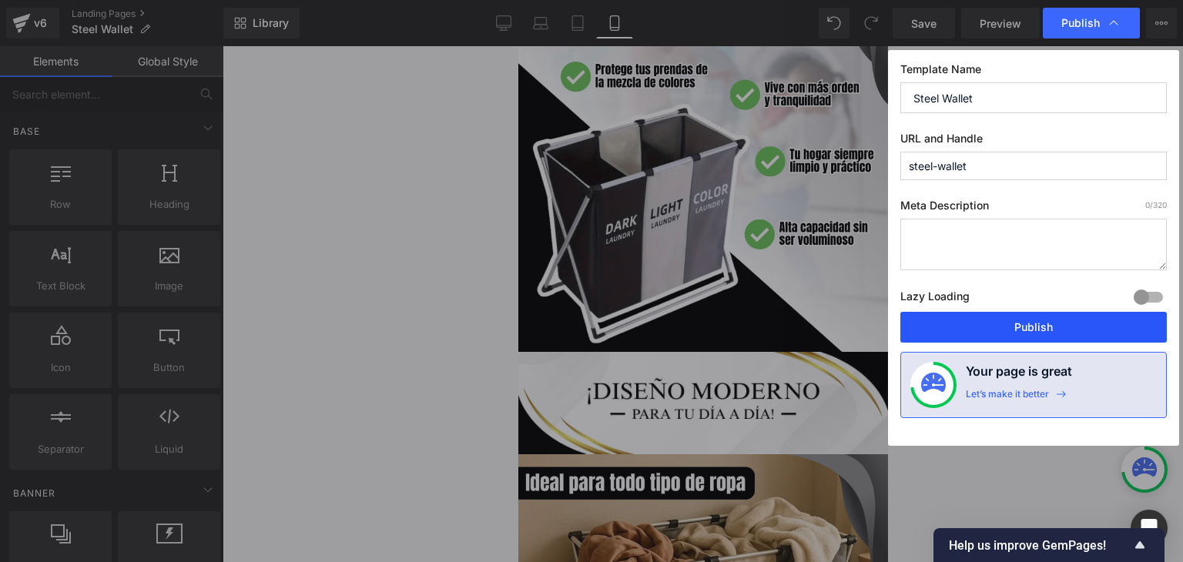
click at [1011, 324] on button "Publish" at bounding box center [1034, 327] width 267 height 31
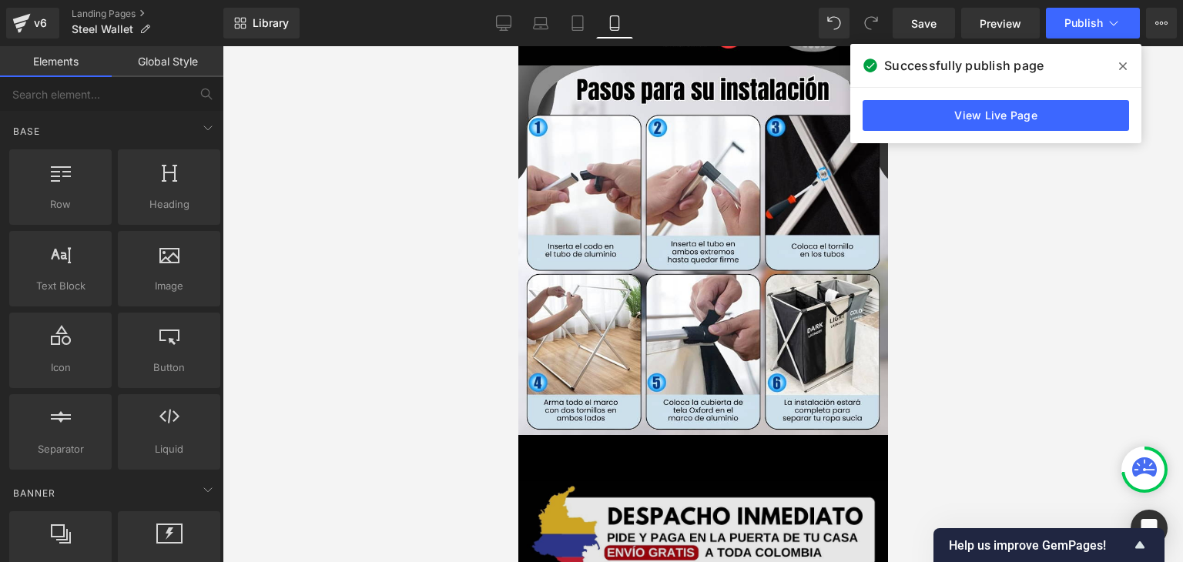
scroll to position [2542, 0]
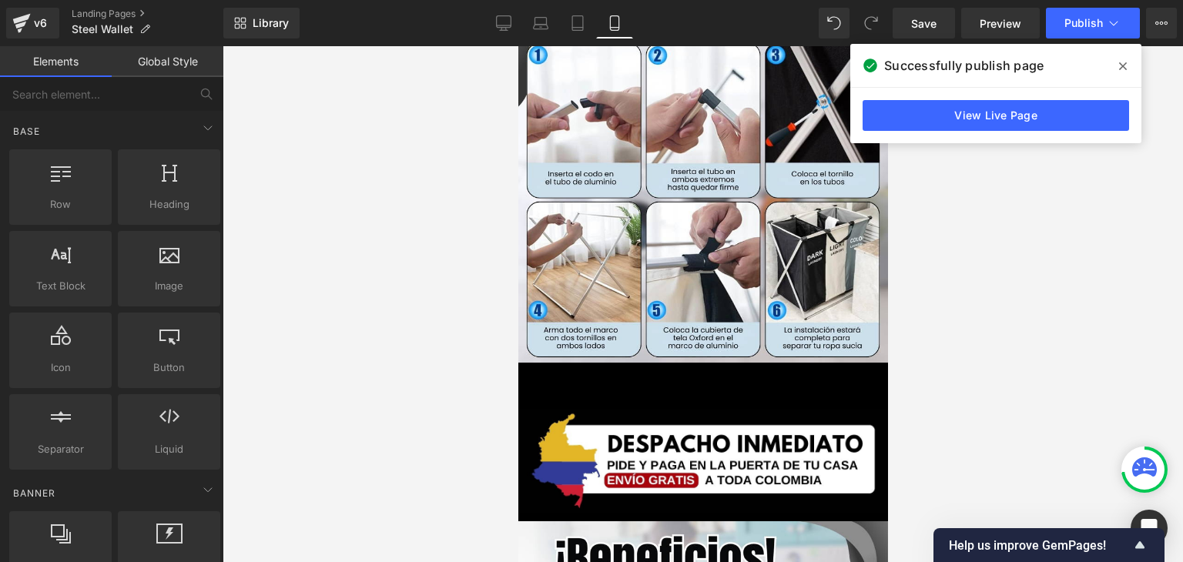
click at [696, 441] on div "Image" at bounding box center [702, 461] width 374 height 104
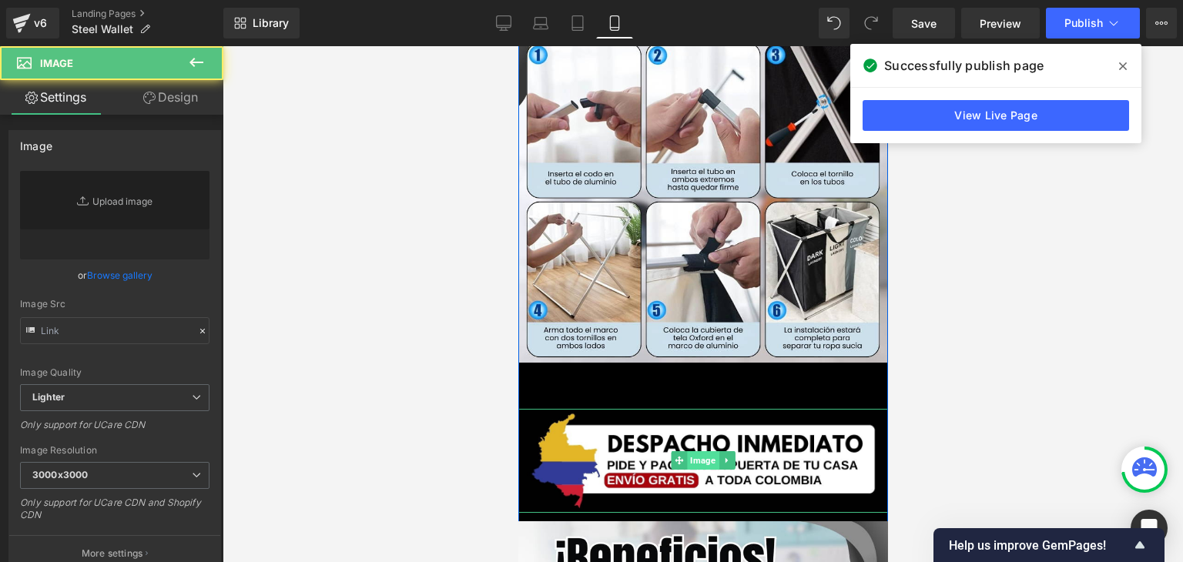
type input "[URL][DOMAIN_NAME]"
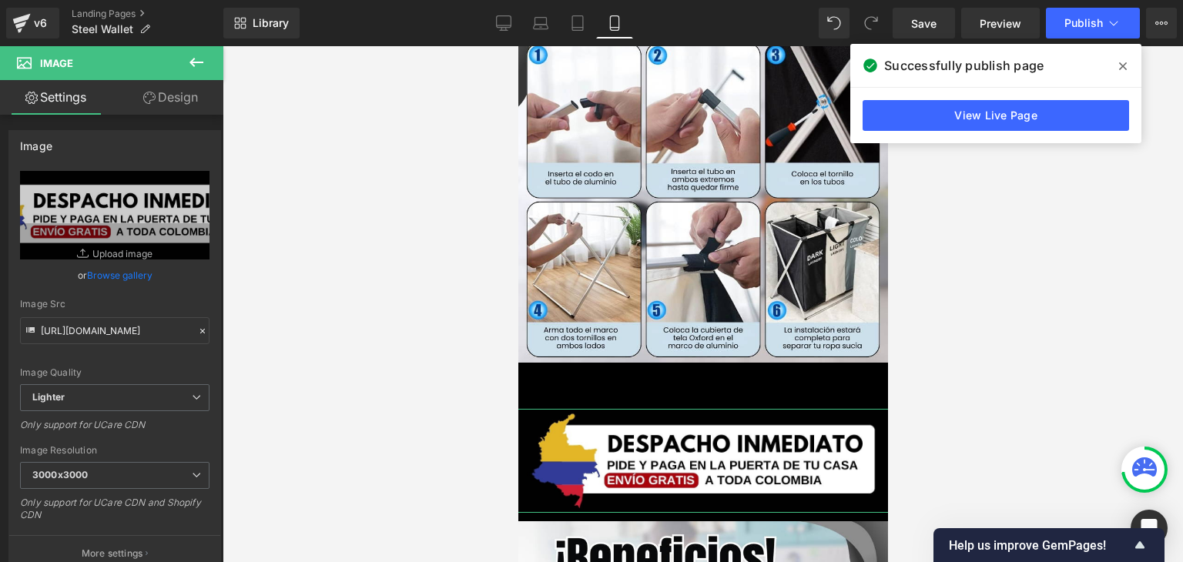
click at [171, 101] on link "Design" at bounding box center [171, 97] width 112 height 35
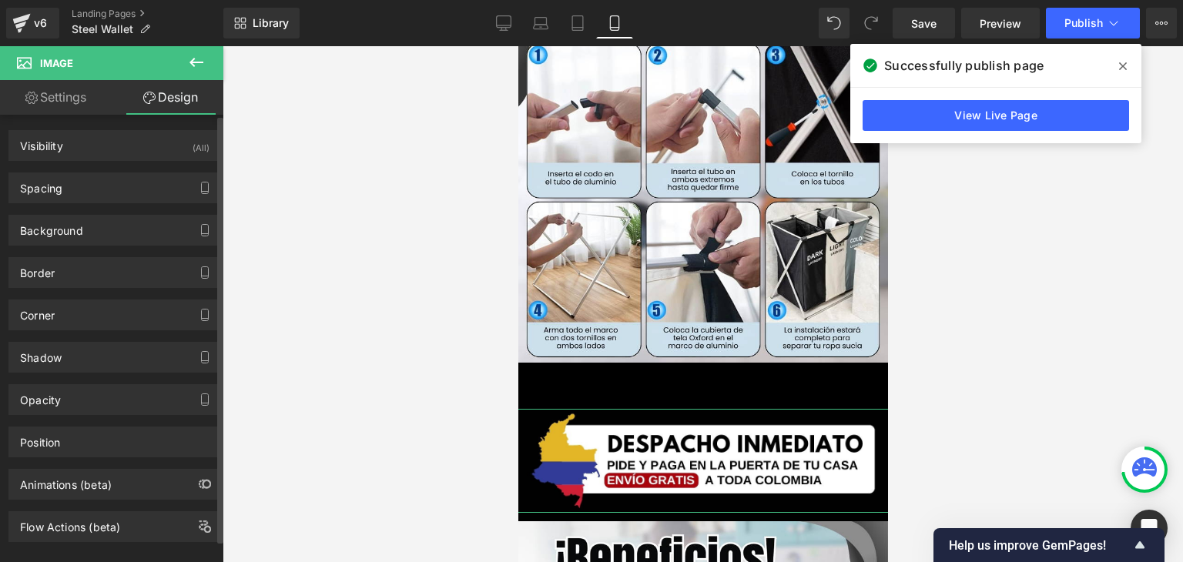
type input "-5"
type input "-18"
type input "0"
type input "-18"
type input "0"
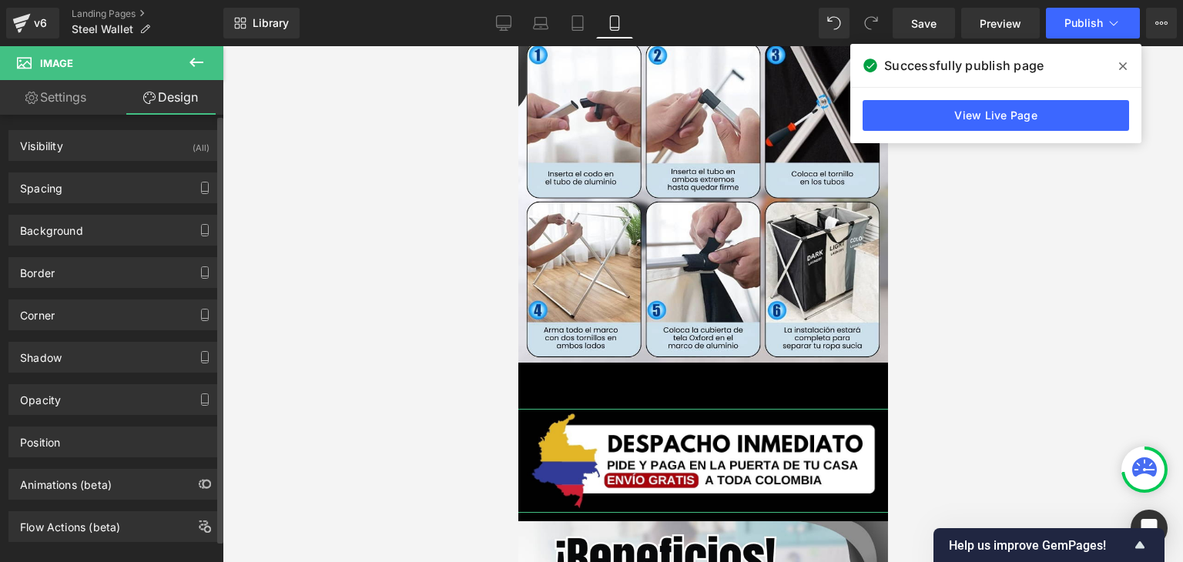
type input "0"
click at [104, 198] on div "Spacing" at bounding box center [114, 187] width 211 height 29
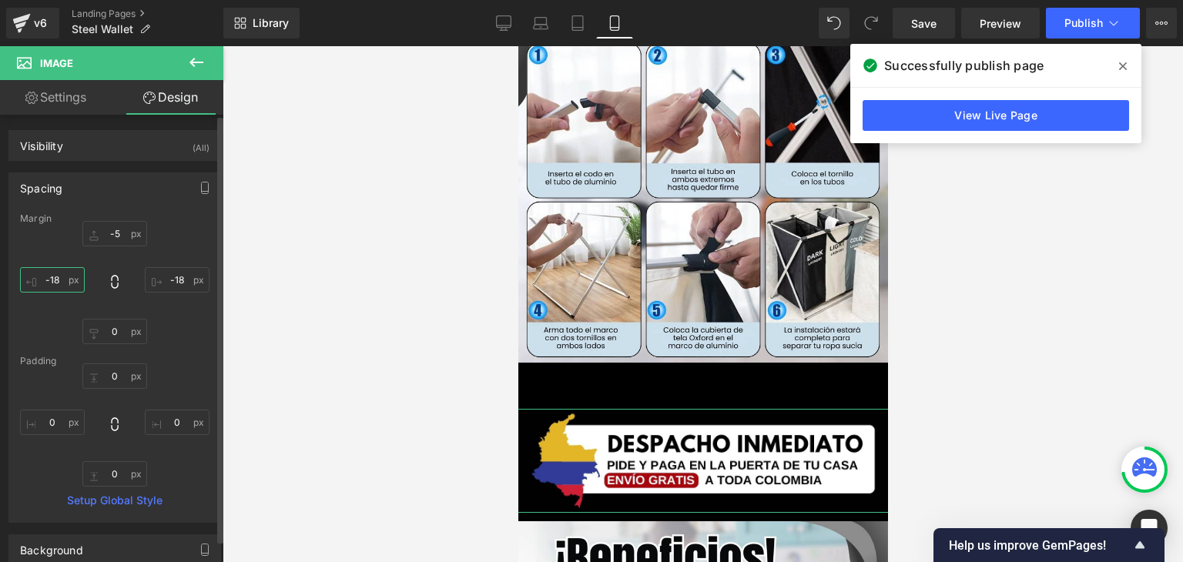
click at [61, 283] on input "-18" at bounding box center [52, 279] width 65 height 25
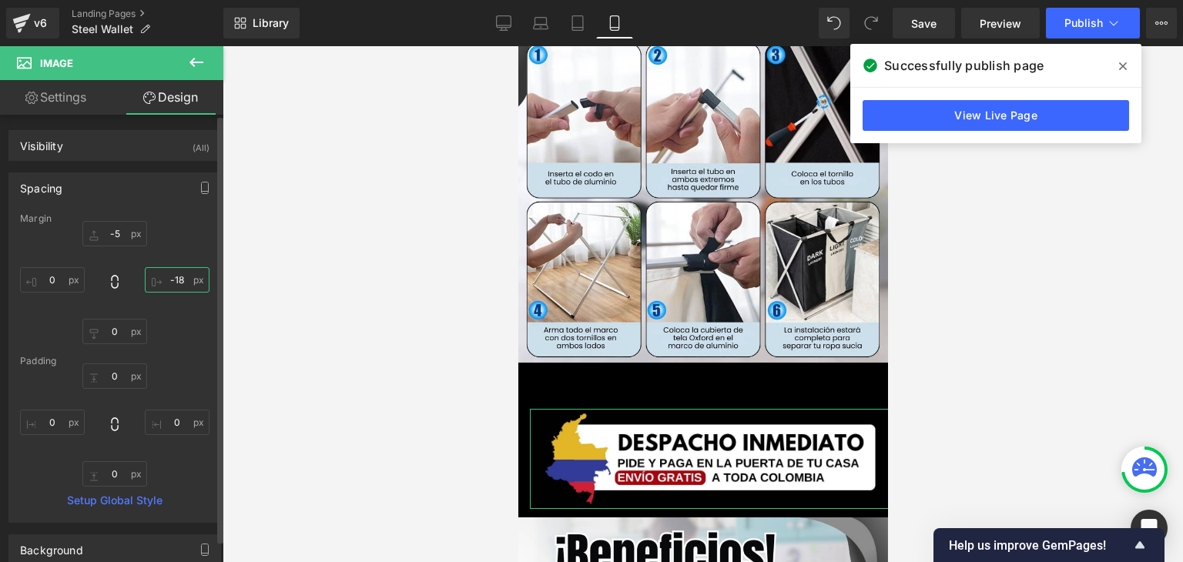
click at [166, 273] on input "-18" at bounding box center [177, 279] width 65 height 25
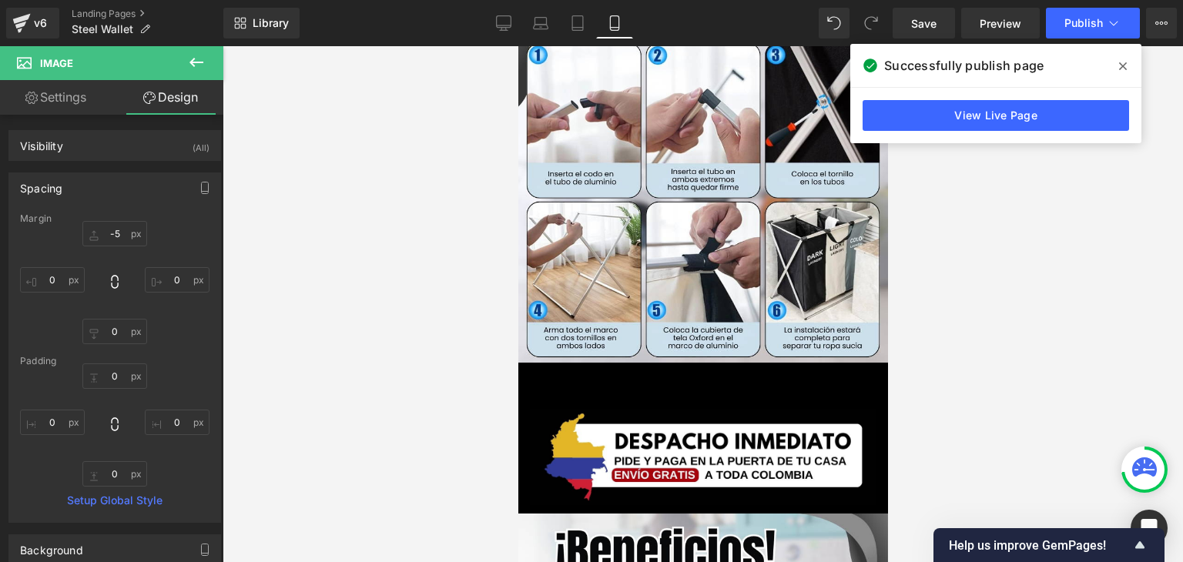
click at [1120, 69] on icon at bounding box center [1123, 66] width 8 height 8
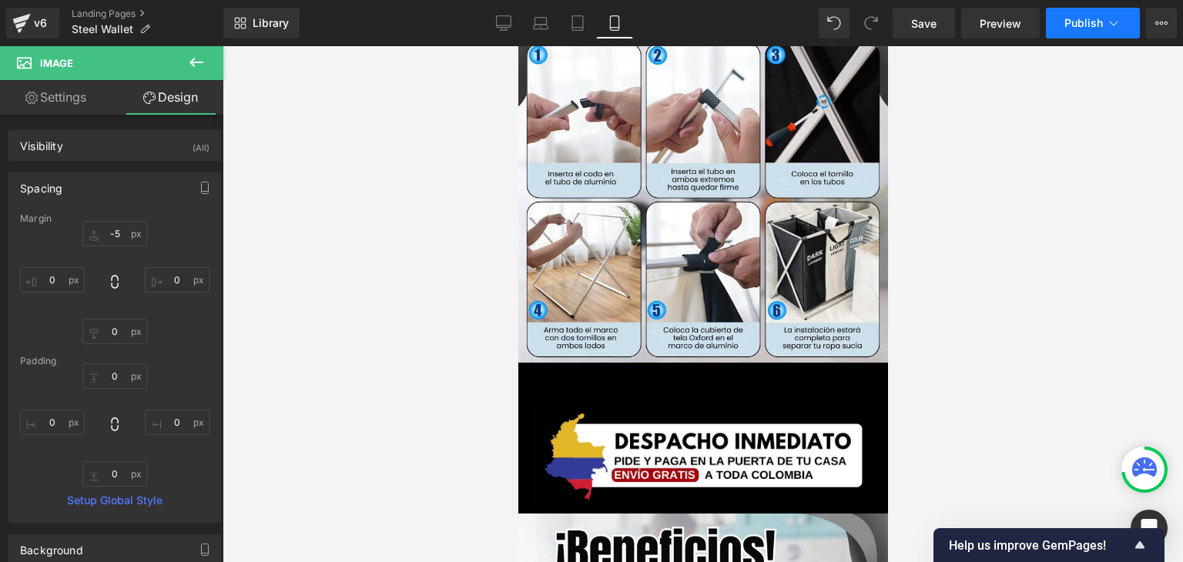
click at [1084, 25] on span "Publish" at bounding box center [1084, 23] width 39 height 12
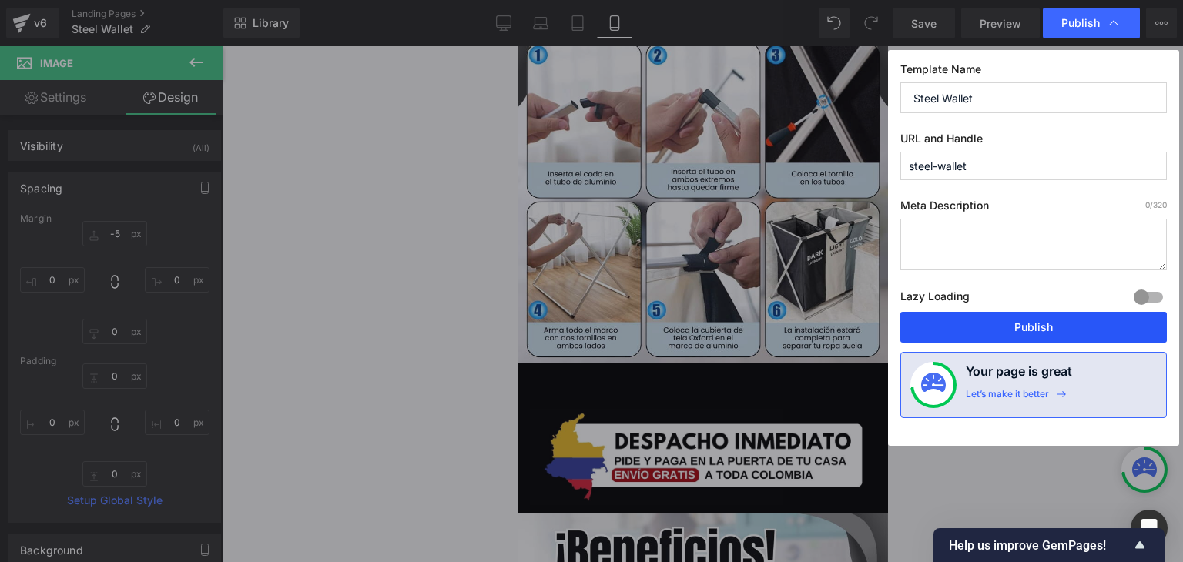
click at [1022, 324] on button "Publish" at bounding box center [1034, 327] width 267 height 31
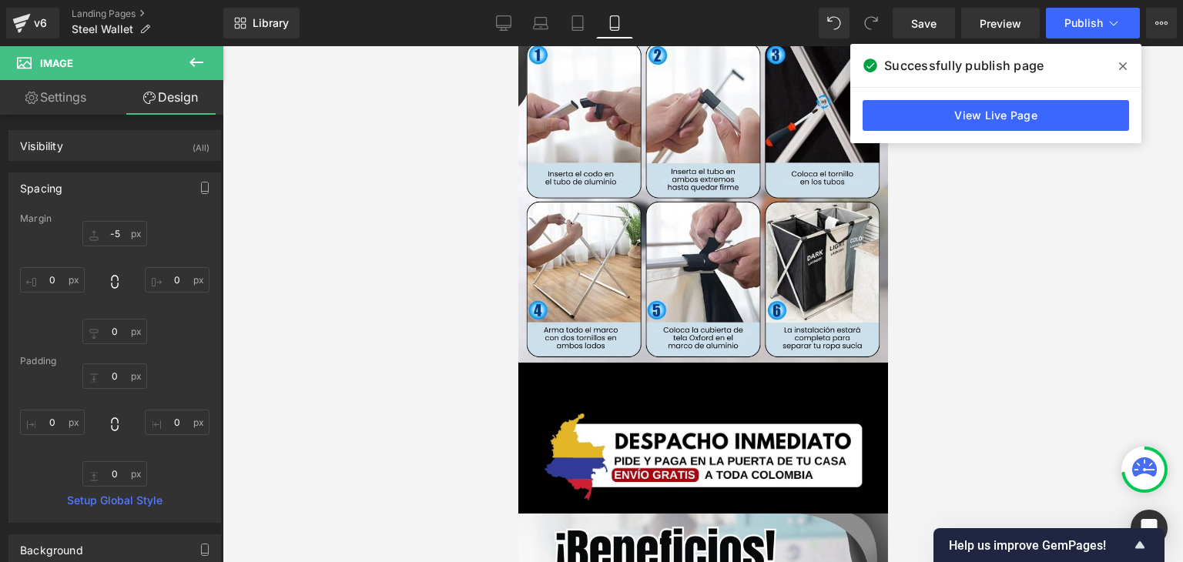
click at [1128, 62] on span at bounding box center [1123, 66] width 25 height 25
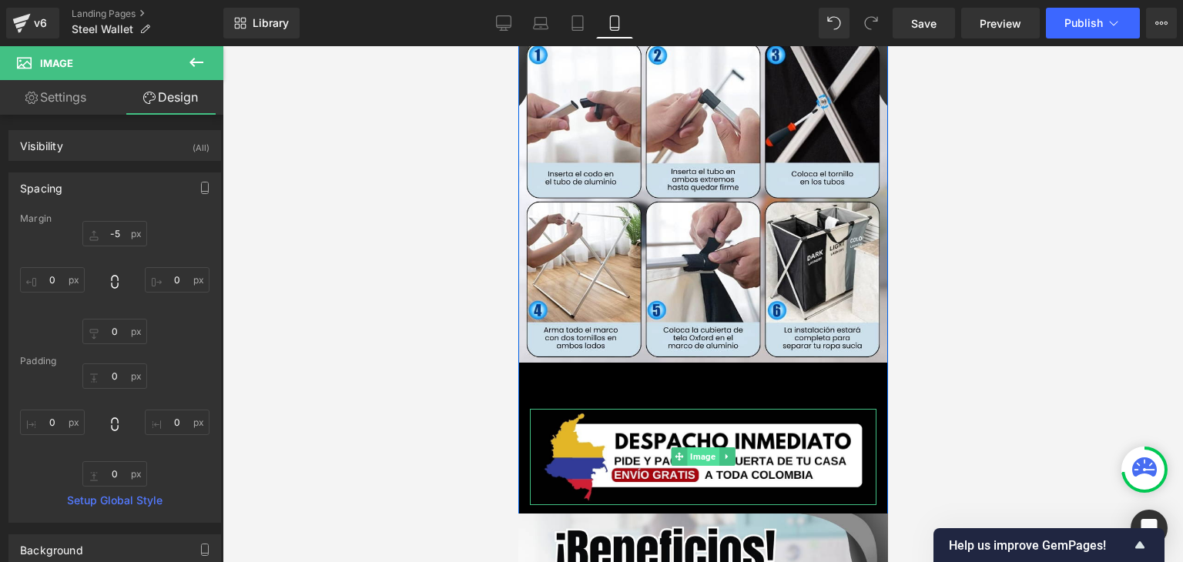
click at [689, 448] on span "Image" at bounding box center [702, 457] width 32 height 18
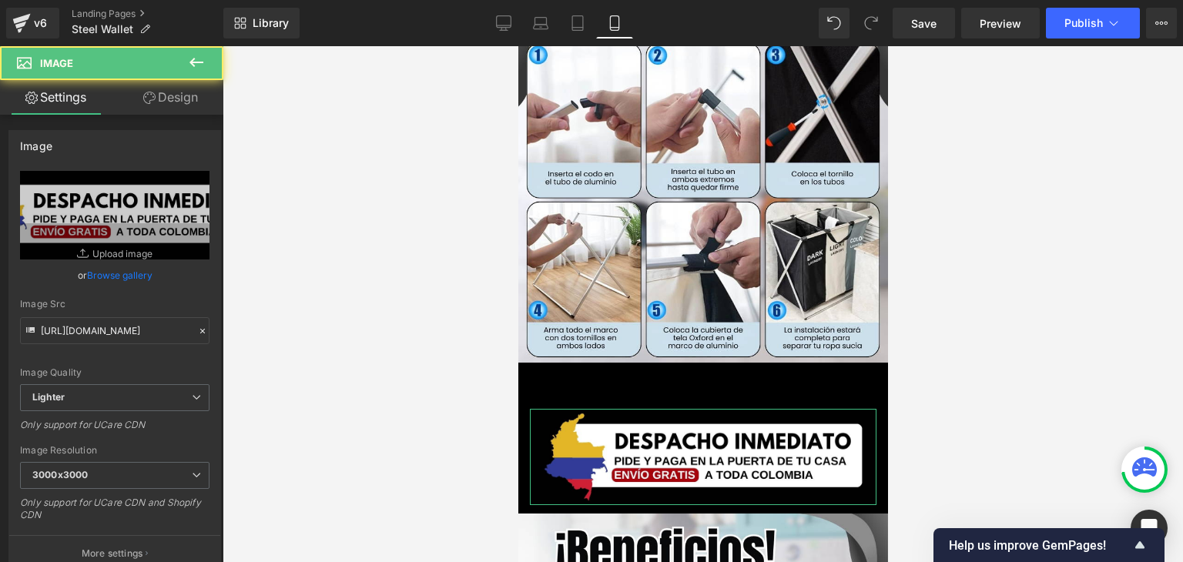
click at [157, 88] on link "Design" at bounding box center [171, 97] width 112 height 35
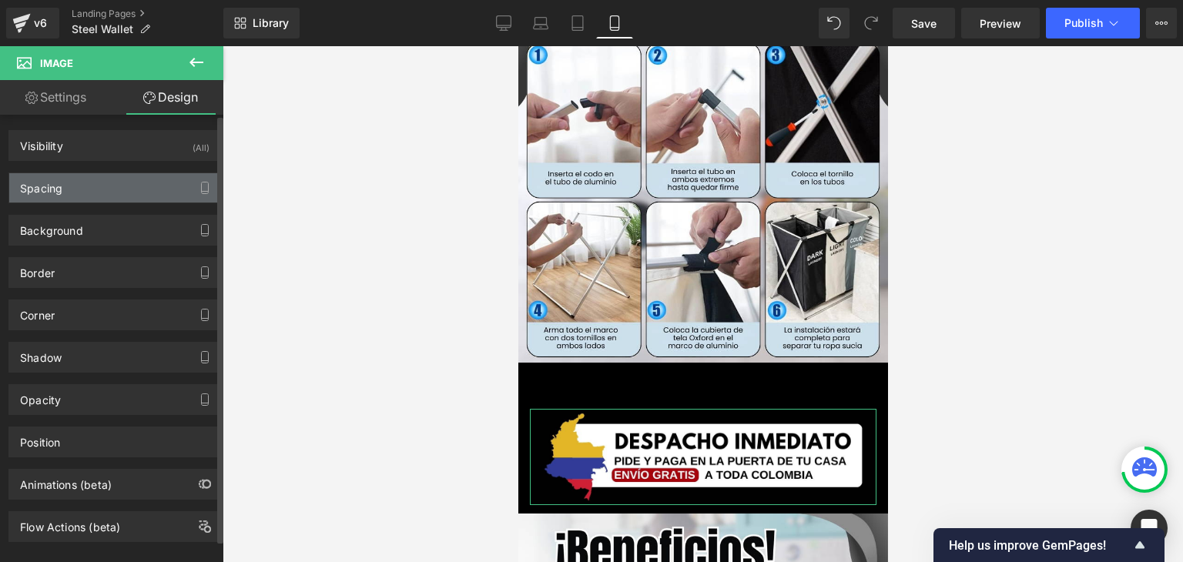
type input "-5"
type input "0"
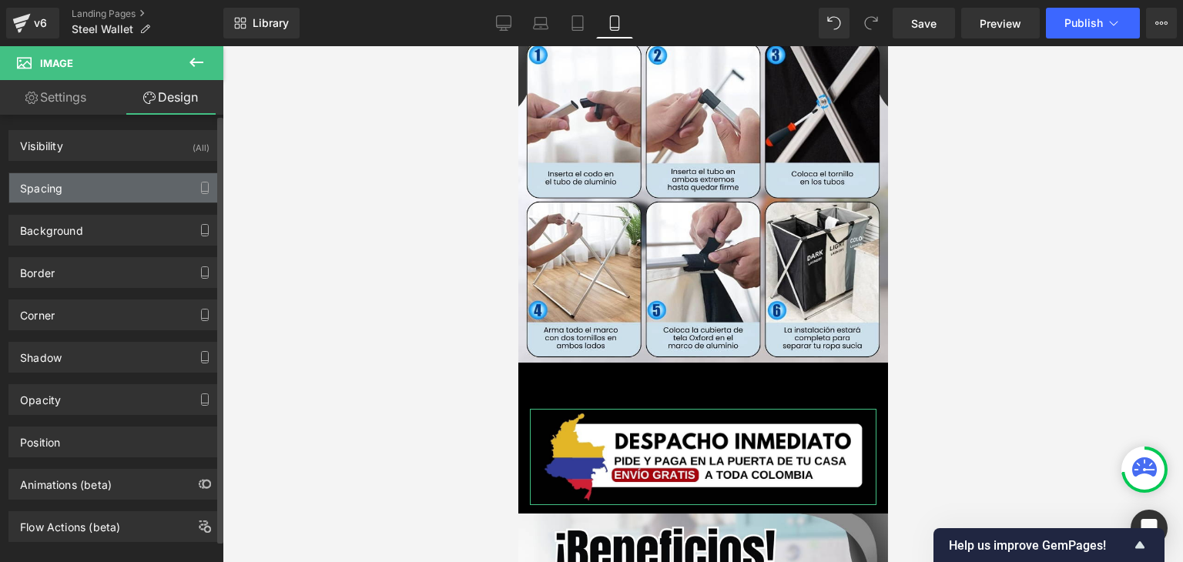
type input "0"
click at [79, 192] on div "Spacing" at bounding box center [114, 187] width 211 height 29
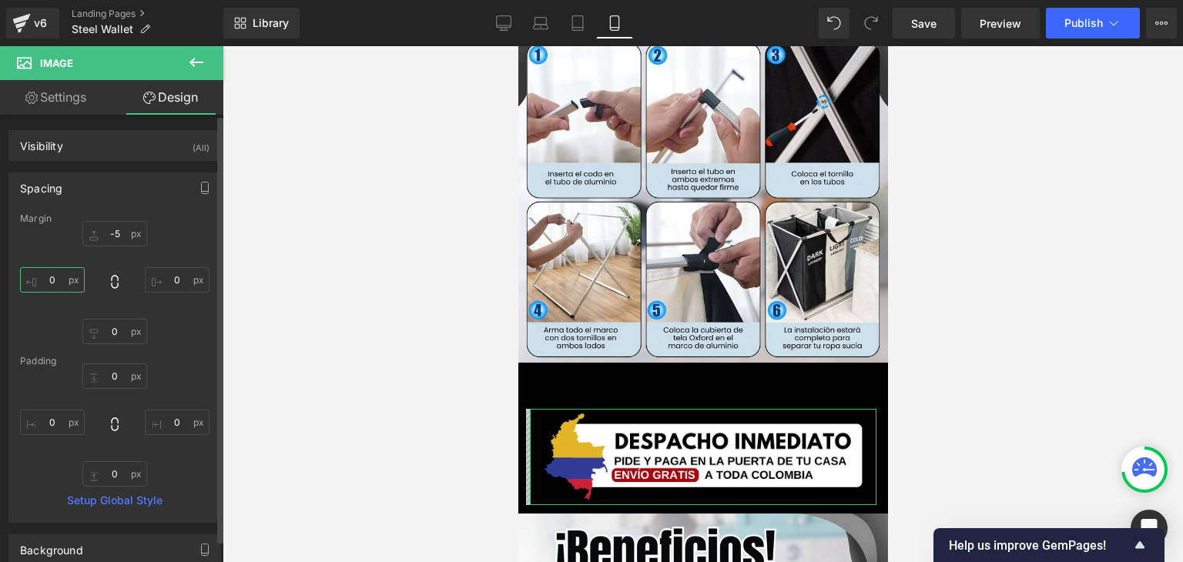
click at [57, 283] on input "0" at bounding box center [52, 279] width 65 height 25
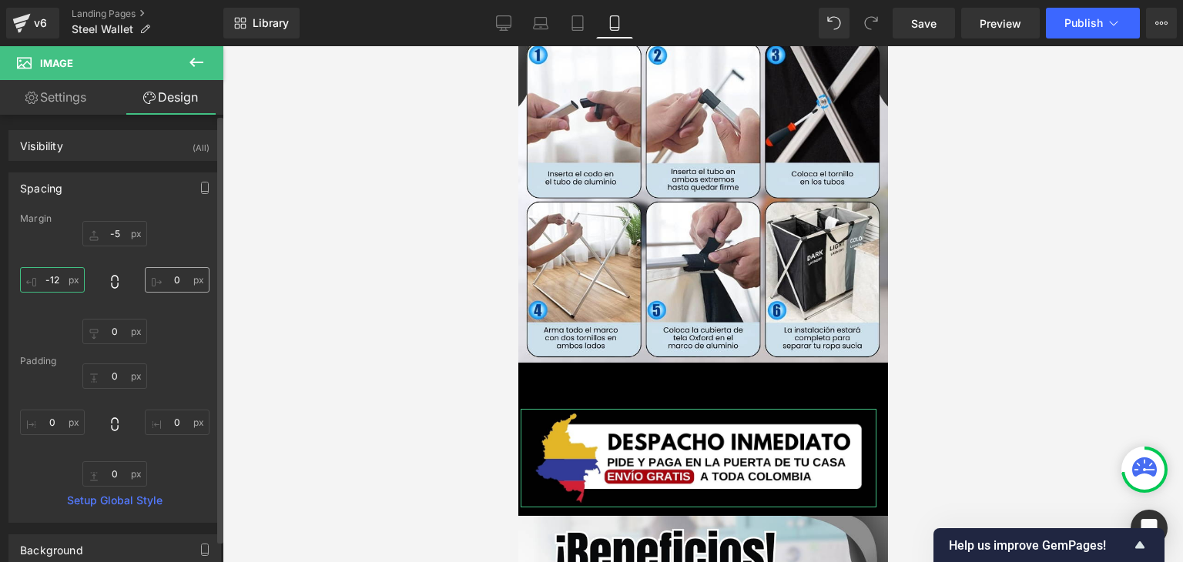
type input "-12"
click at [167, 271] on input "0" at bounding box center [177, 279] width 65 height 25
type input "-12"
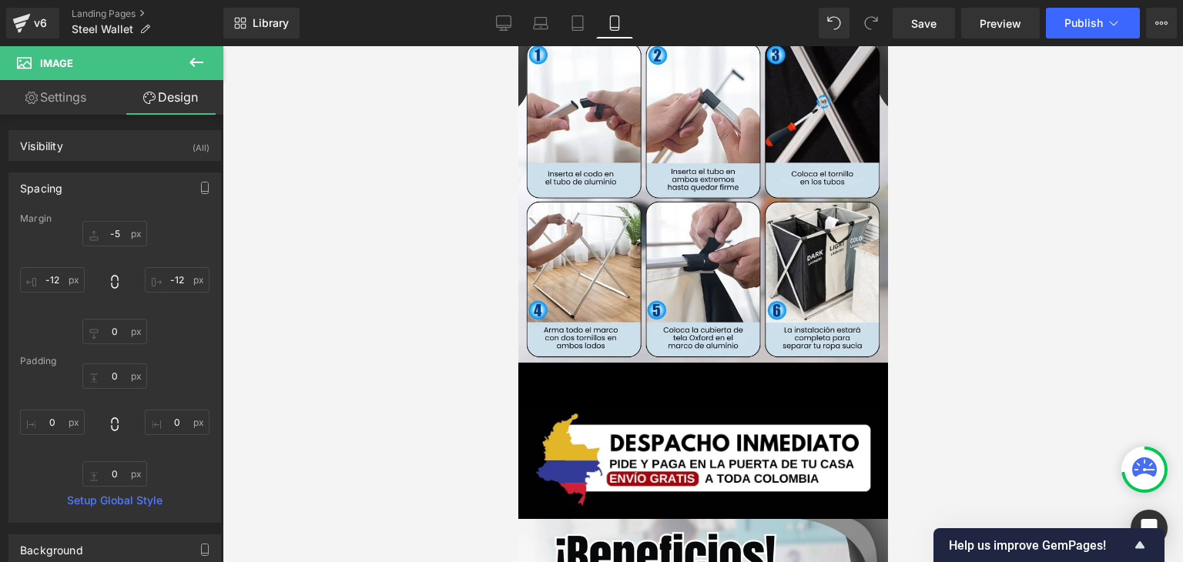
click at [961, 235] on div at bounding box center [703, 304] width 961 height 516
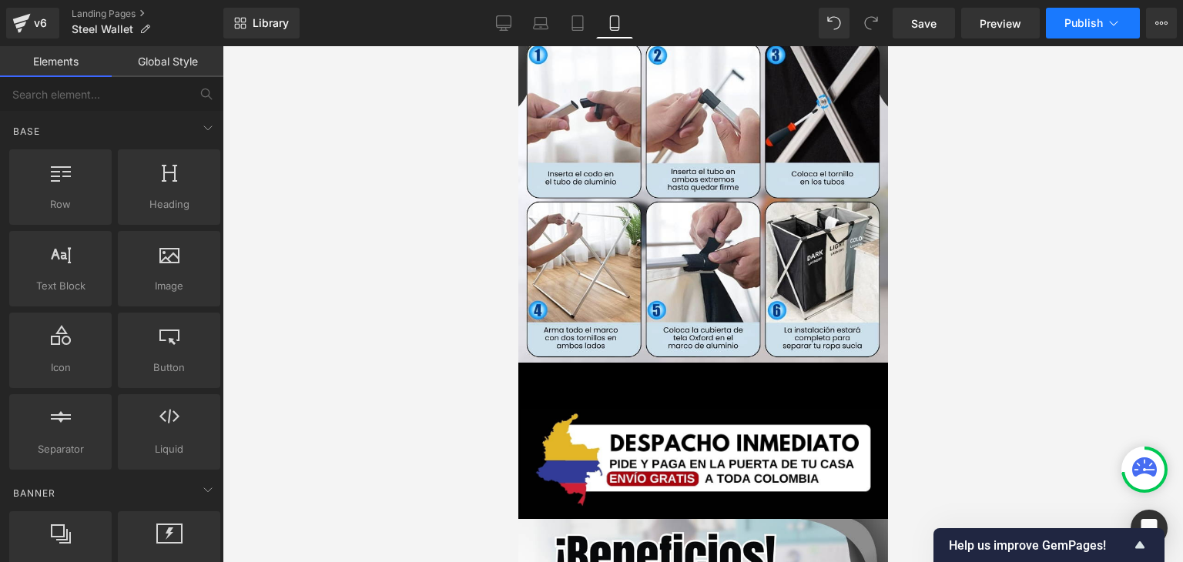
click at [1075, 29] on button "Publish" at bounding box center [1093, 23] width 94 height 31
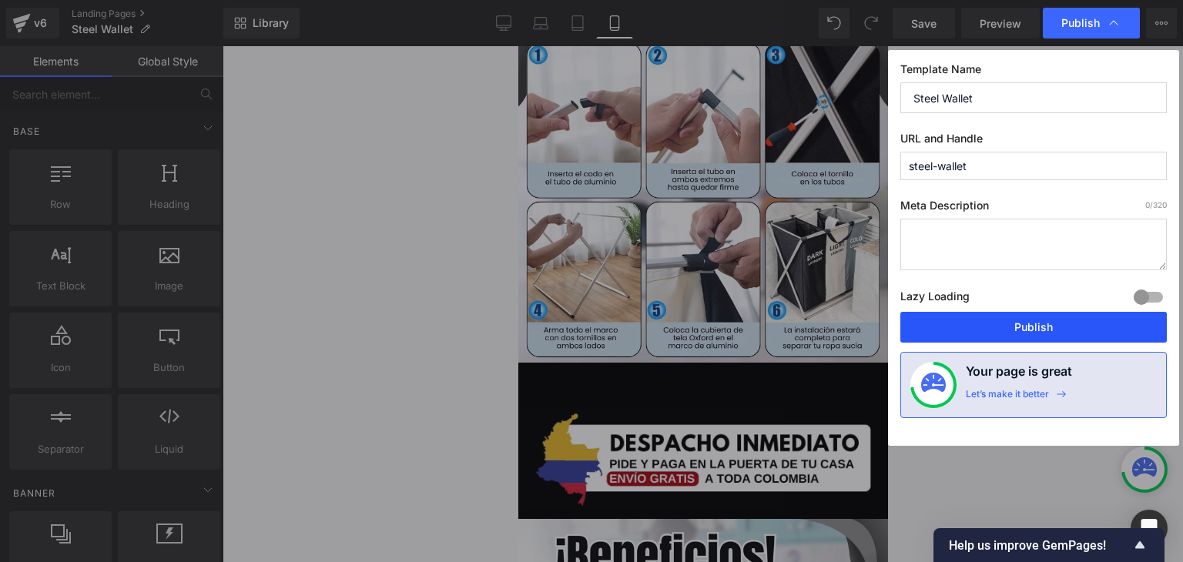
click at [1031, 325] on button "Publish" at bounding box center [1034, 327] width 267 height 31
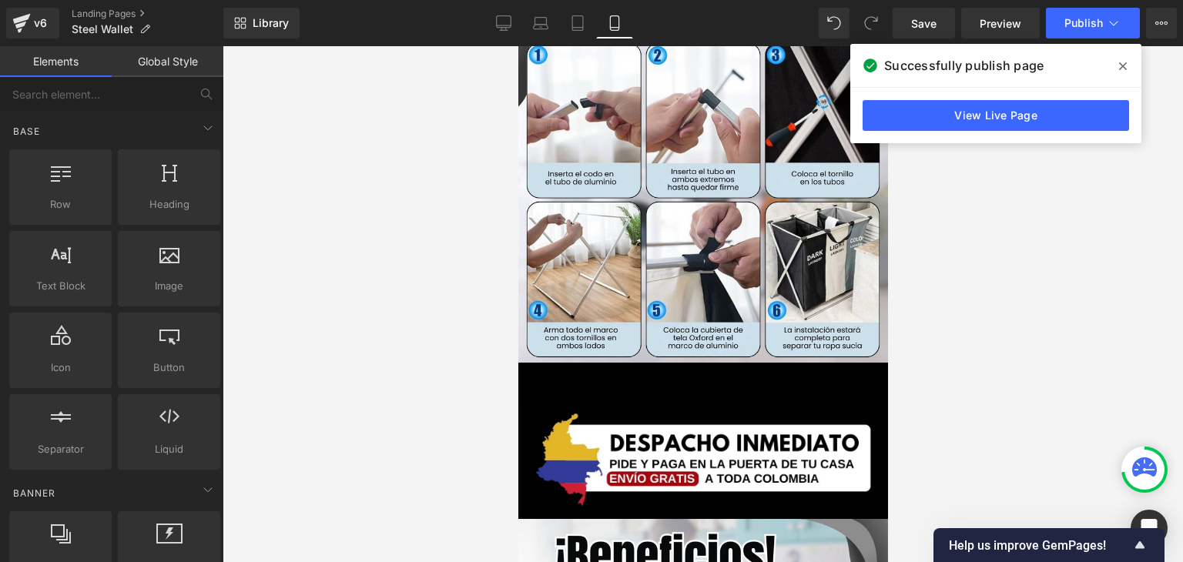
click at [1119, 61] on icon at bounding box center [1123, 66] width 8 height 12
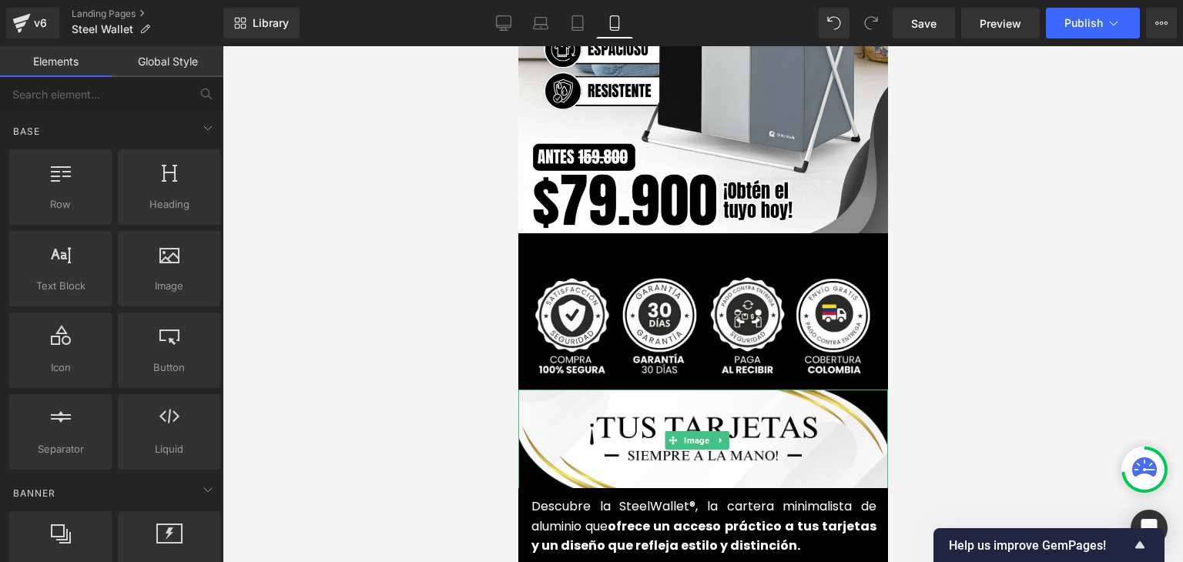
scroll to position [385, 0]
